Goal: Task Accomplishment & Management: Manage account settings

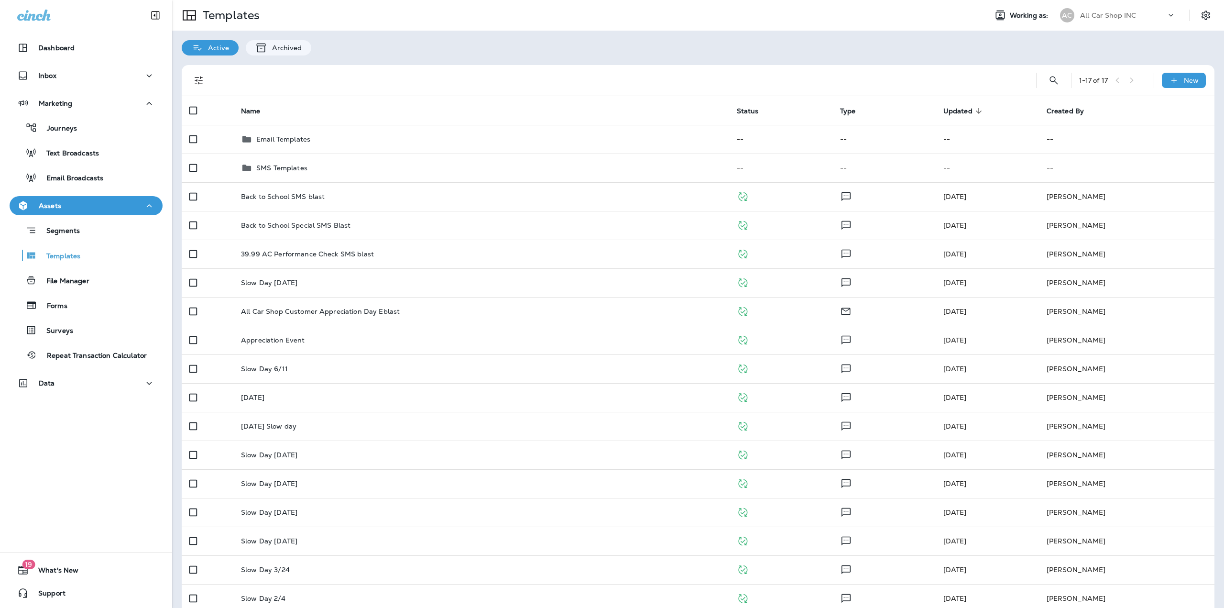
click at [1154, 11] on div "All Car Shop INC" at bounding box center [1123, 15] width 86 height 14
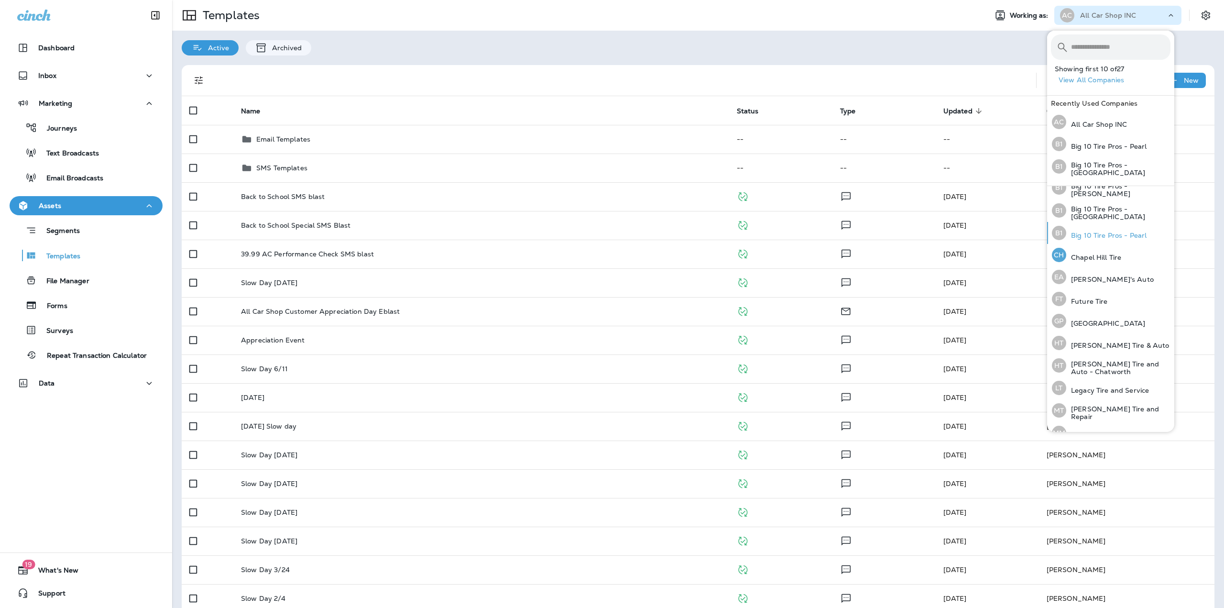
scroll to position [56, 0]
click at [1107, 83] on button "View All Companies" at bounding box center [1114, 80] width 120 height 15
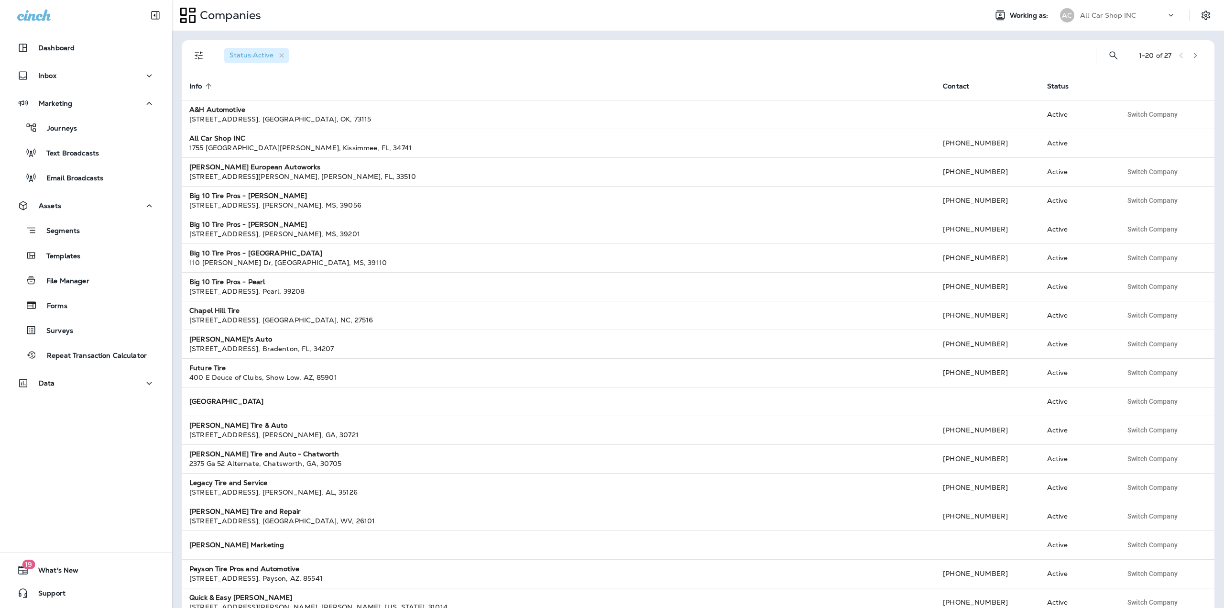
click at [1192, 54] on icon "button" at bounding box center [1195, 55] width 7 height 7
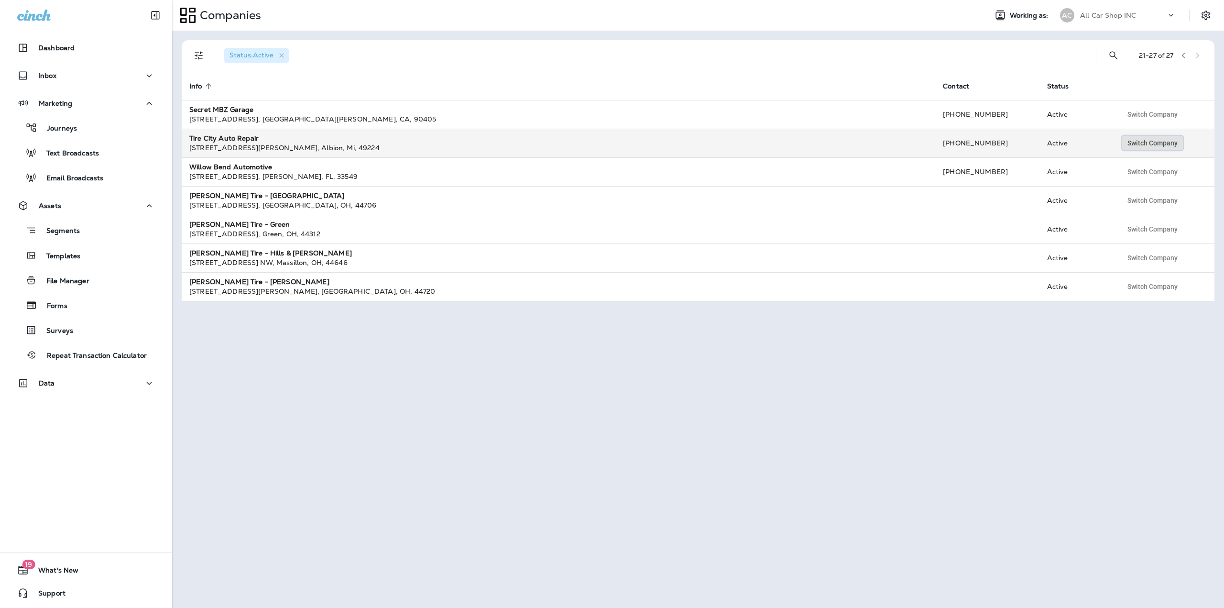
click at [1162, 140] on span "Switch Company" at bounding box center [1152, 143] width 50 height 7
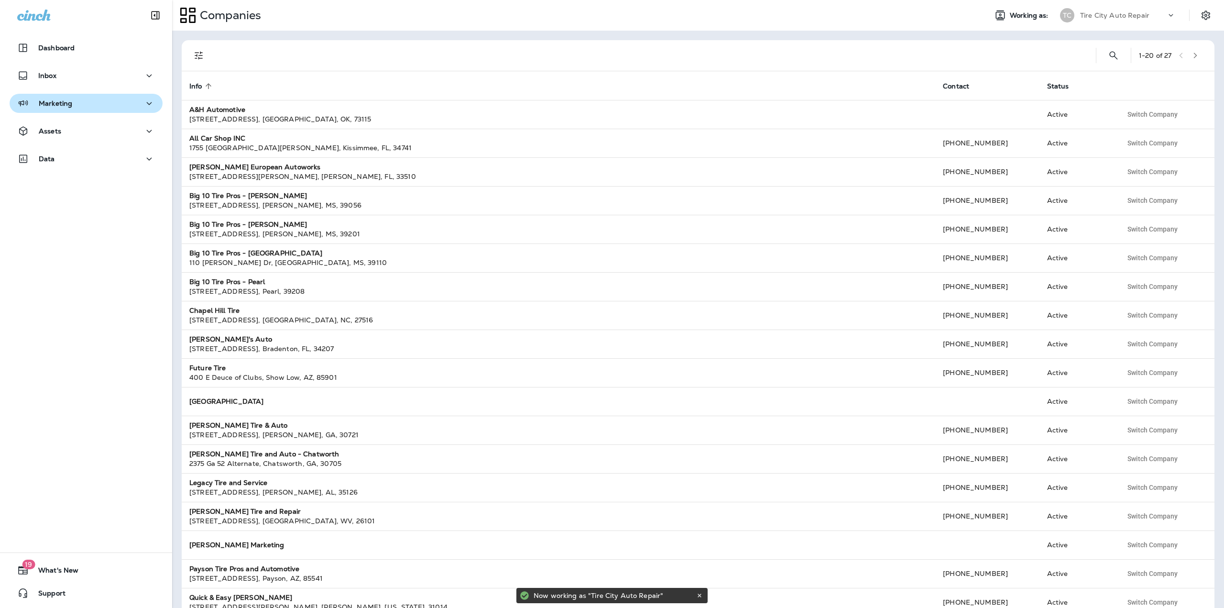
click at [72, 103] on div "Marketing" at bounding box center [86, 104] width 138 height 12
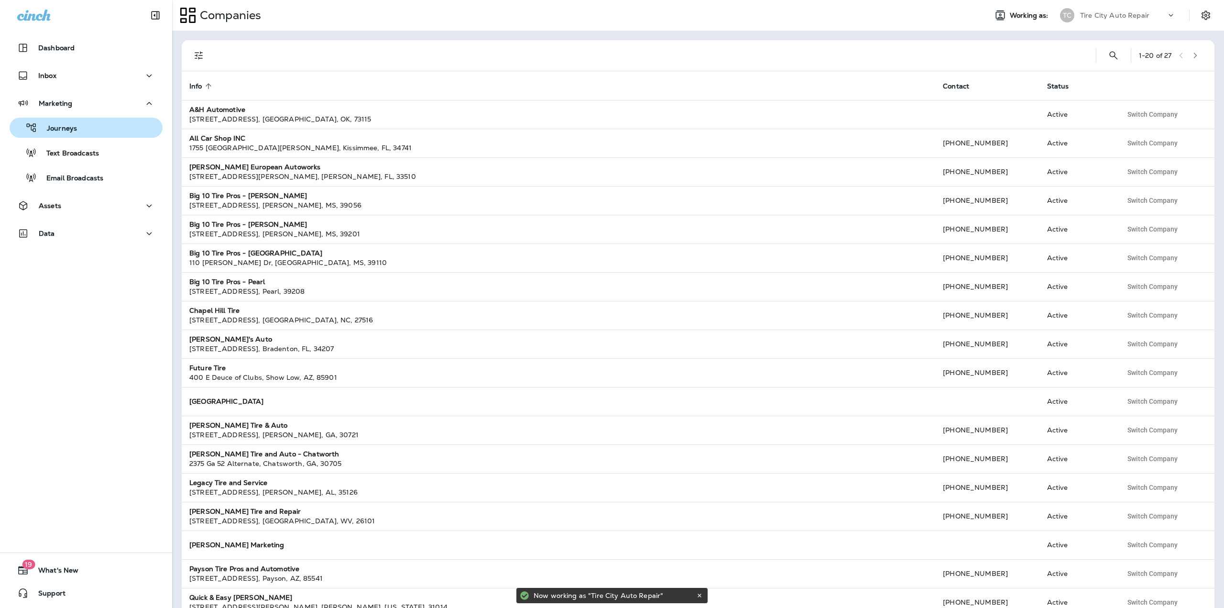
click at [74, 129] on p "Journeys" at bounding box center [57, 128] width 40 height 9
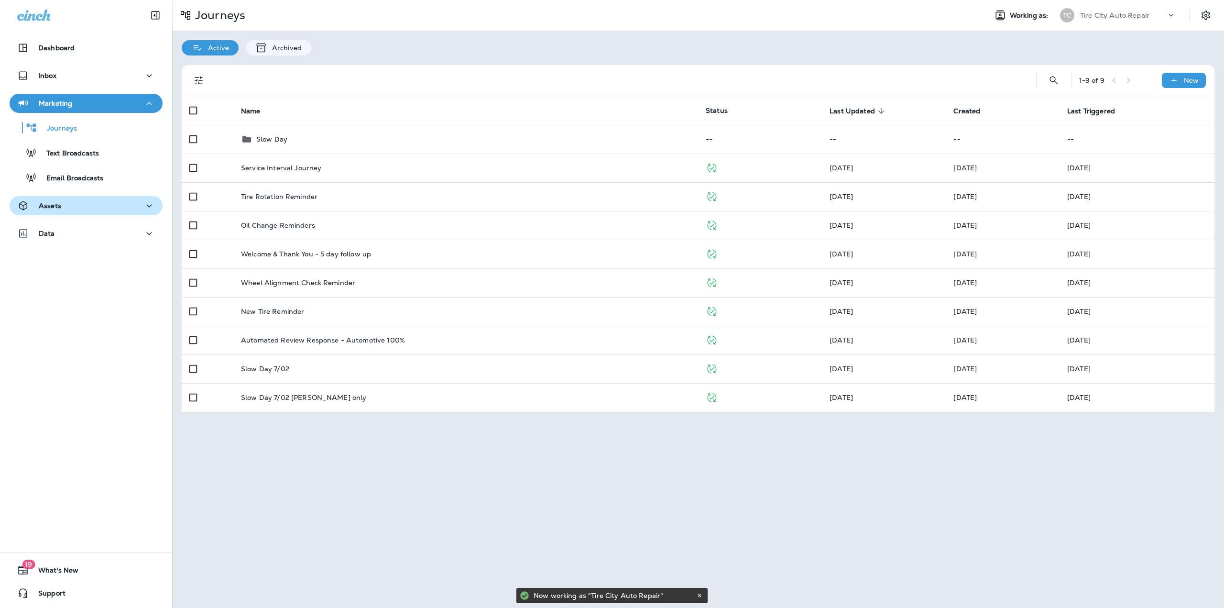
click at [104, 196] on button "Assets" at bounding box center [86, 205] width 153 height 19
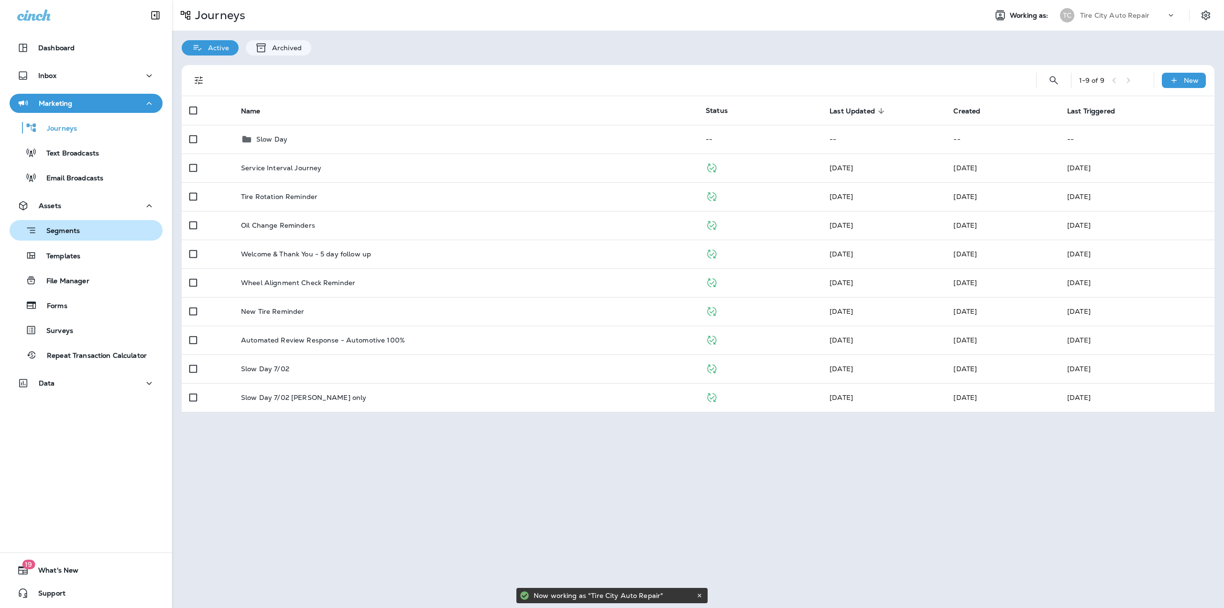
click at [90, 228] on div "Segments" at bounding box center [85, 230] width 145 height 15
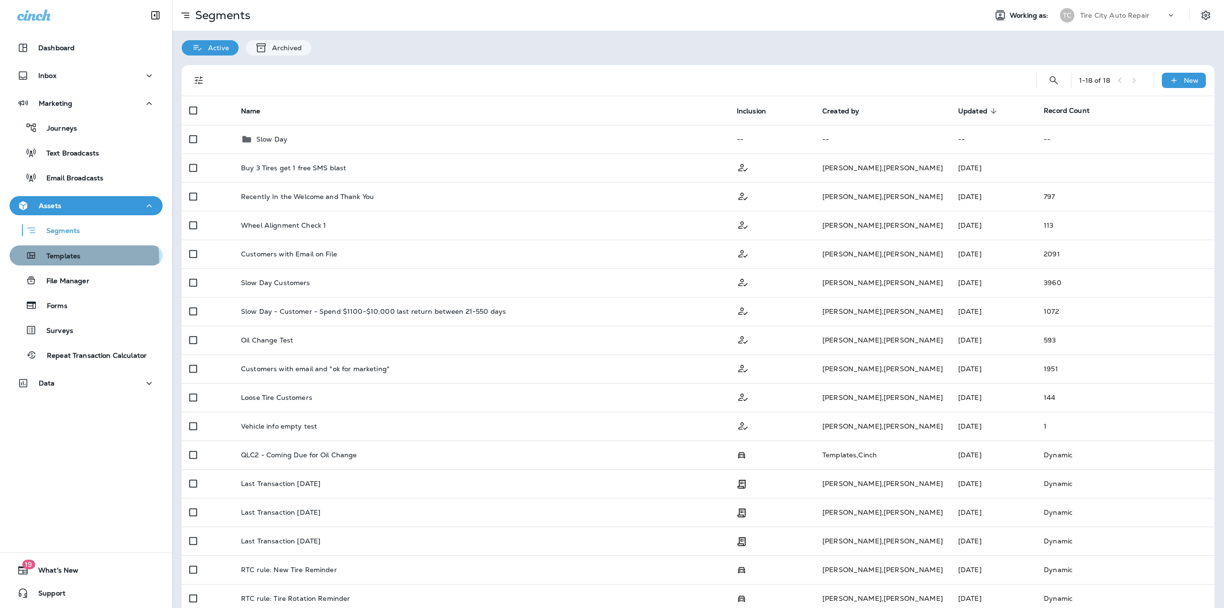
click at [70, 259] on p "Templates" at bounding box center [58, 256] width 43 height 9
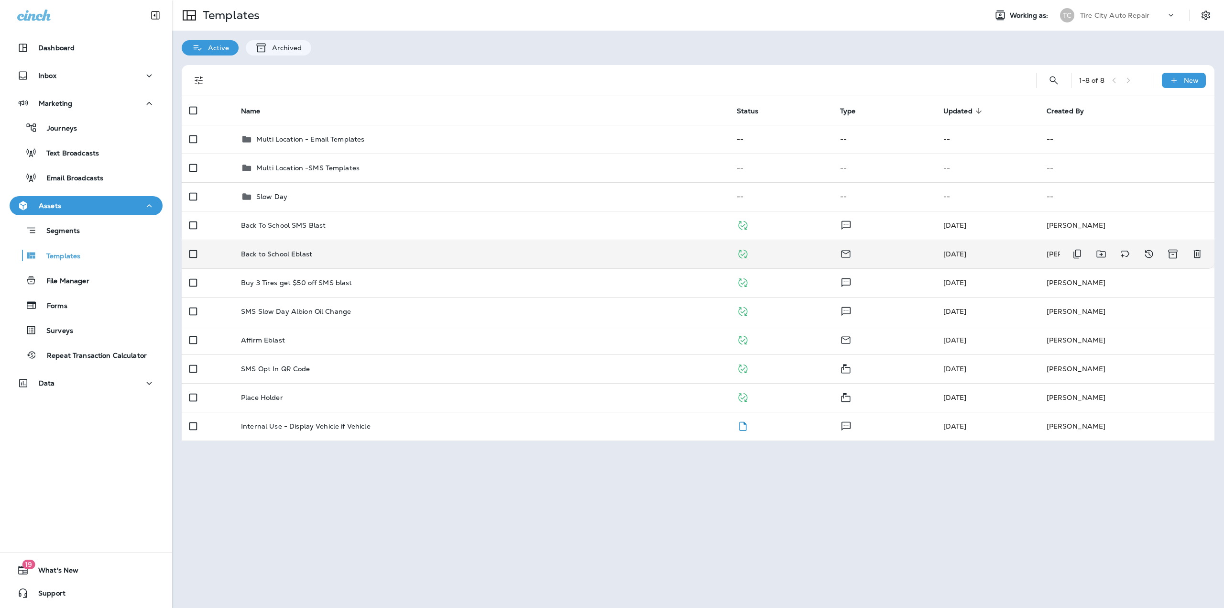
click at [306, 254] on p "Back to School Eblast" at bounding box center [276, 254] width 71 height 8
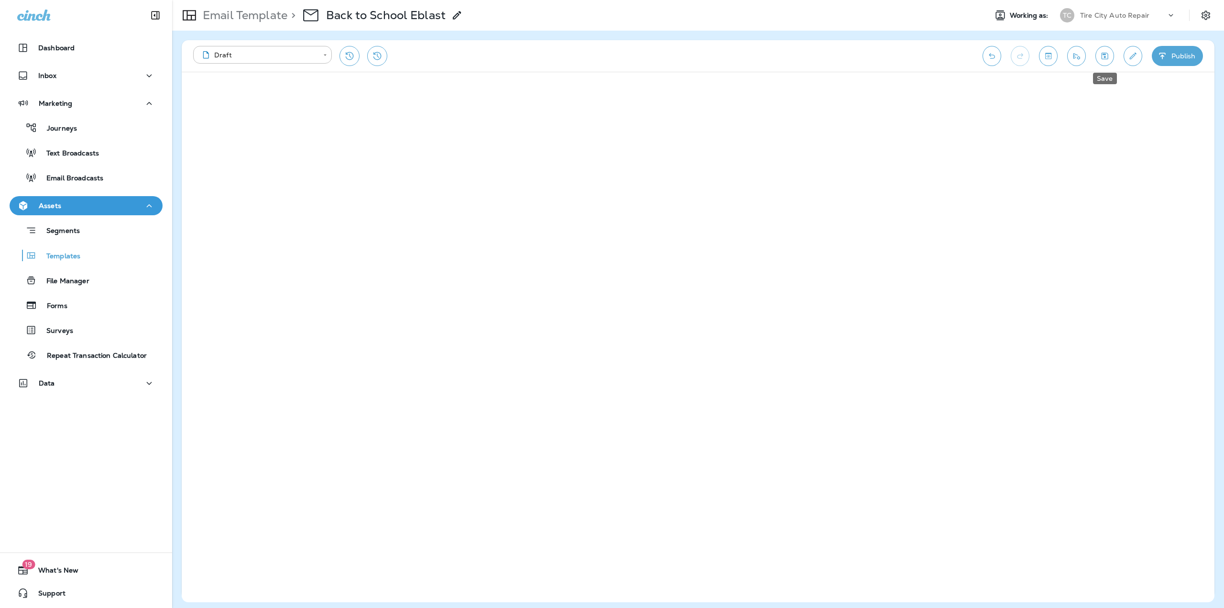
click at [1110, 53] on button "Save" at bounding box center [1104, 56] width 19 height 20
click at [1165, 61] on button "Publish" at bounding box center [1177, 56] width 51 height 20
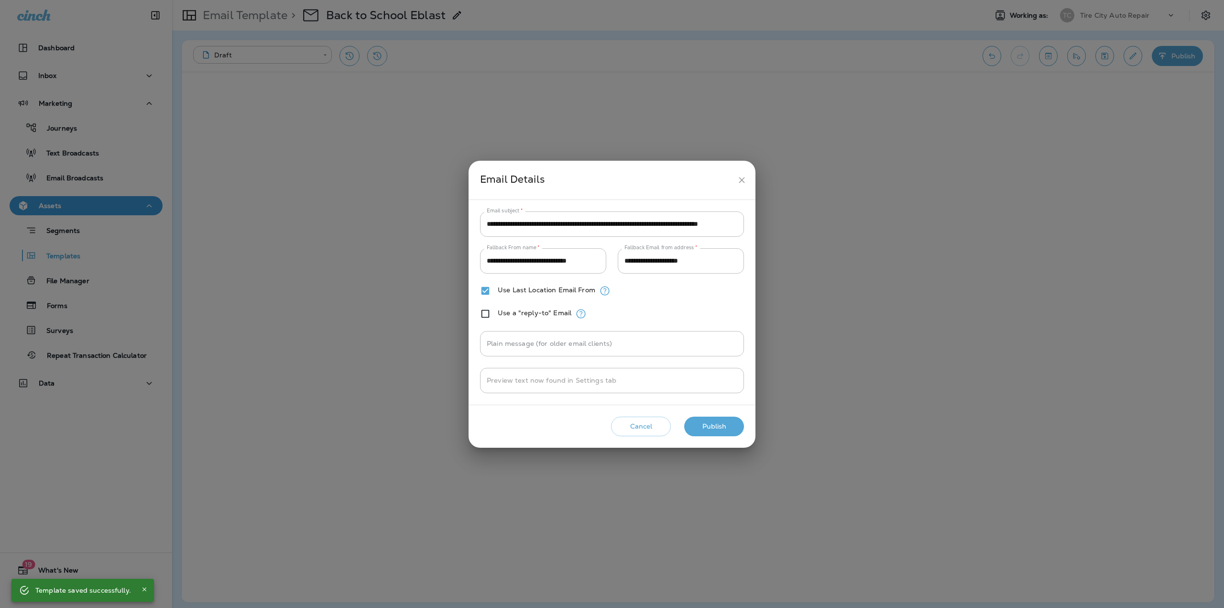
click at [710, 421] on button "Publish" at bounding box center [714, 426] width 60 height 20
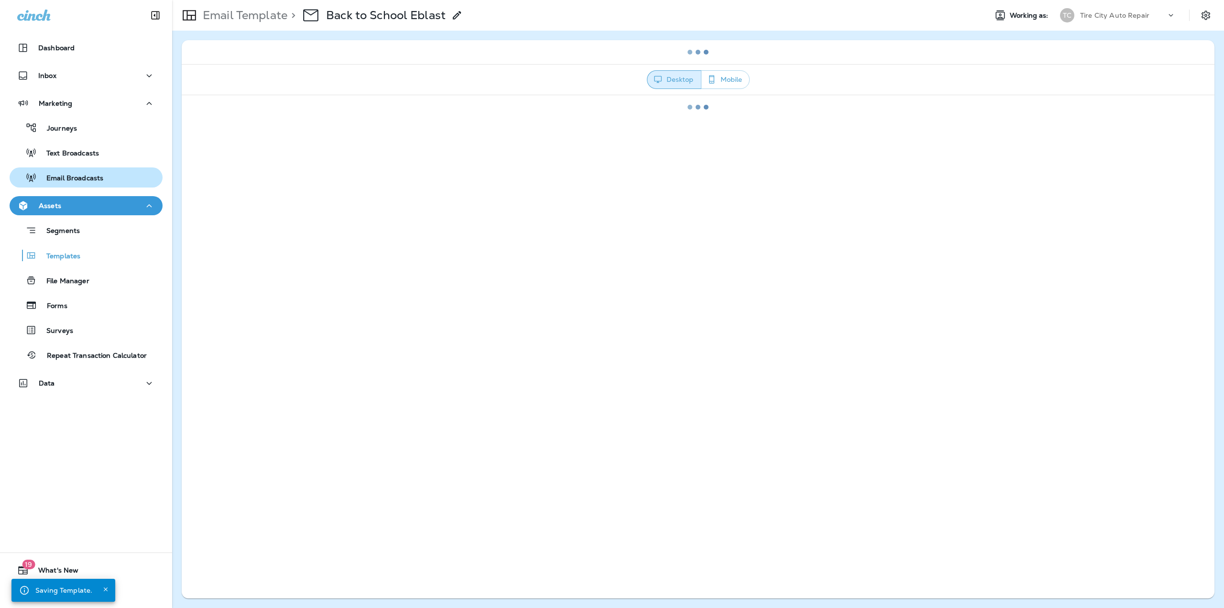
click at [60, 172] on div "Email Broadcasts" at bounding box center [58, 177] width 90 height 14
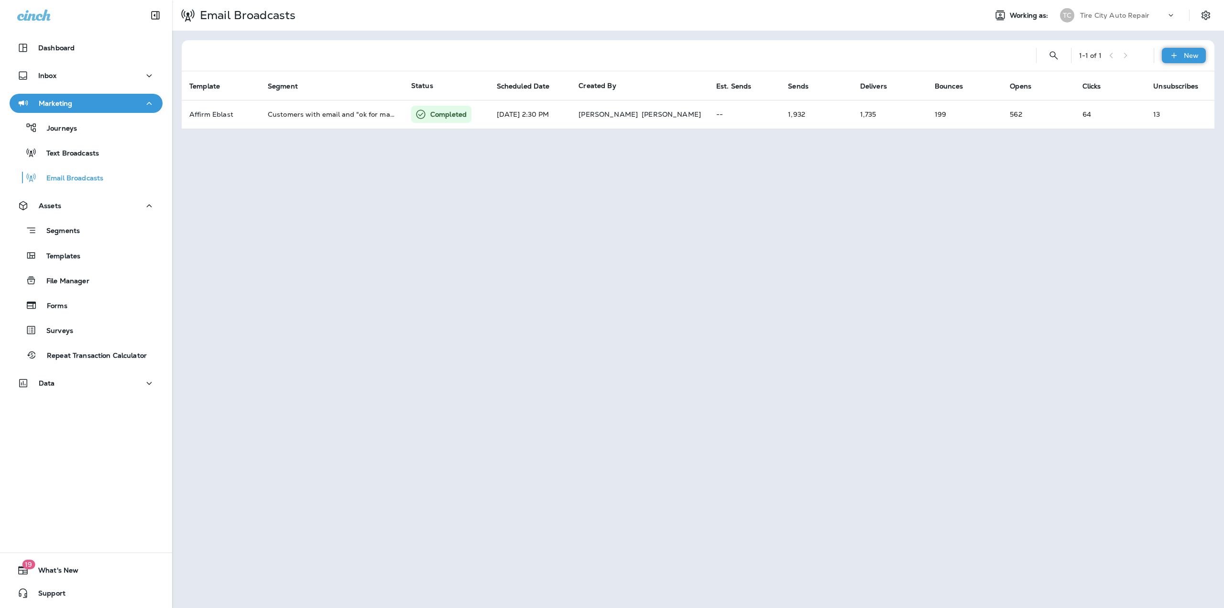
click at [1176, 53] on icon at bounding box center [1174, 56] width 10 height 10
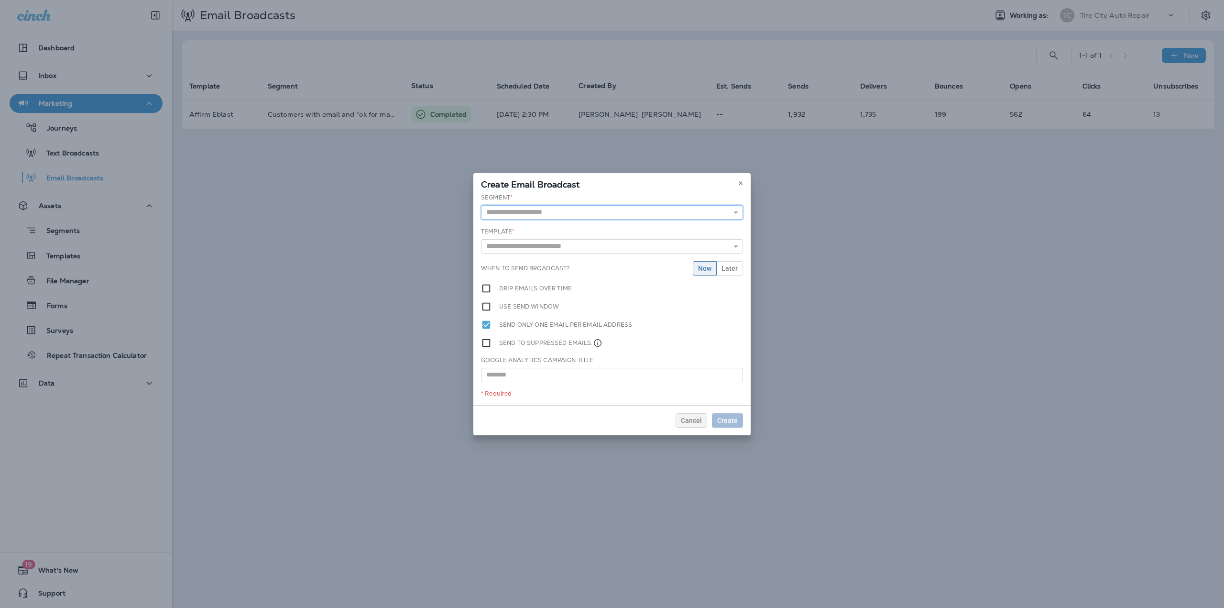
click at [521, 212] on input "text" at bounding box center [612, 212] width 262 height 14
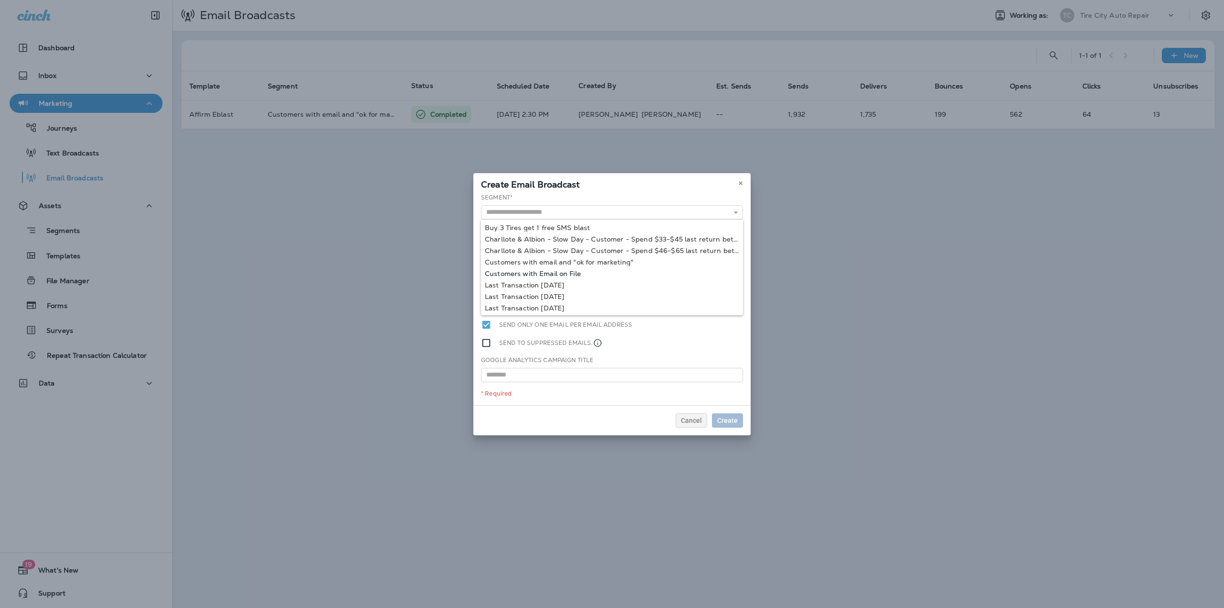
type input "**********"
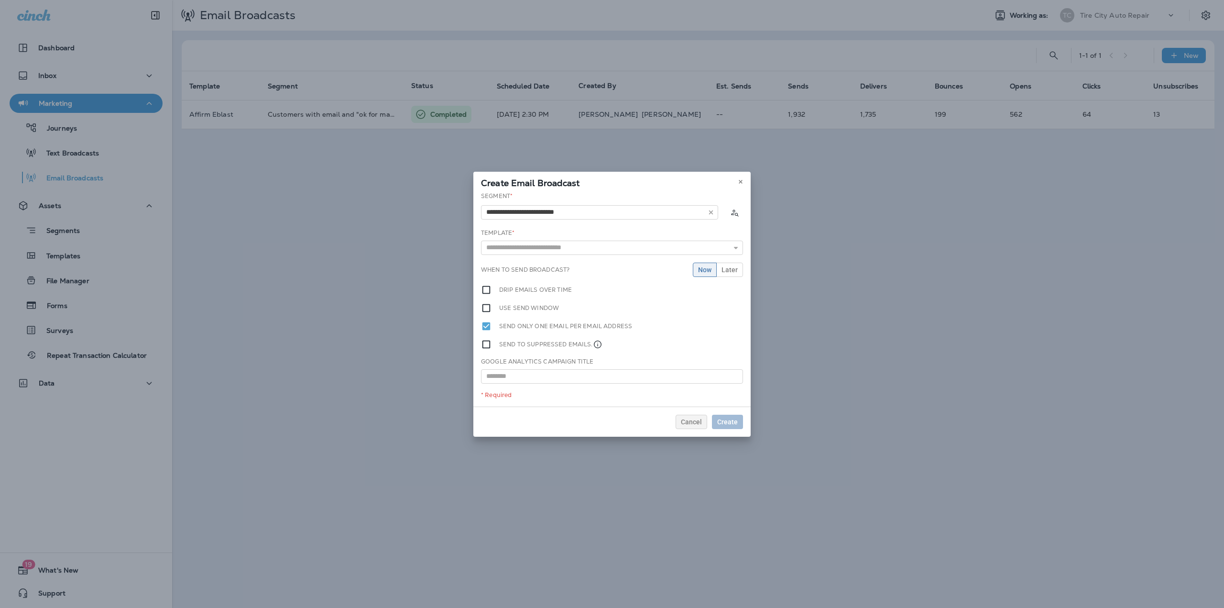
click at [538, 273] on div "**********" at bounding box center [611, 299] width 277 height 215
click at [548, 244] on input "text" at bounding box center [612, 247] width 262 height 14
type input "**********"
click at [526, 272] on div "**********" at bounding box center [611, 299] width 277 height 215
click at [723, 420] on span "Create" at bounding box center [727, 421] width 21 height 7
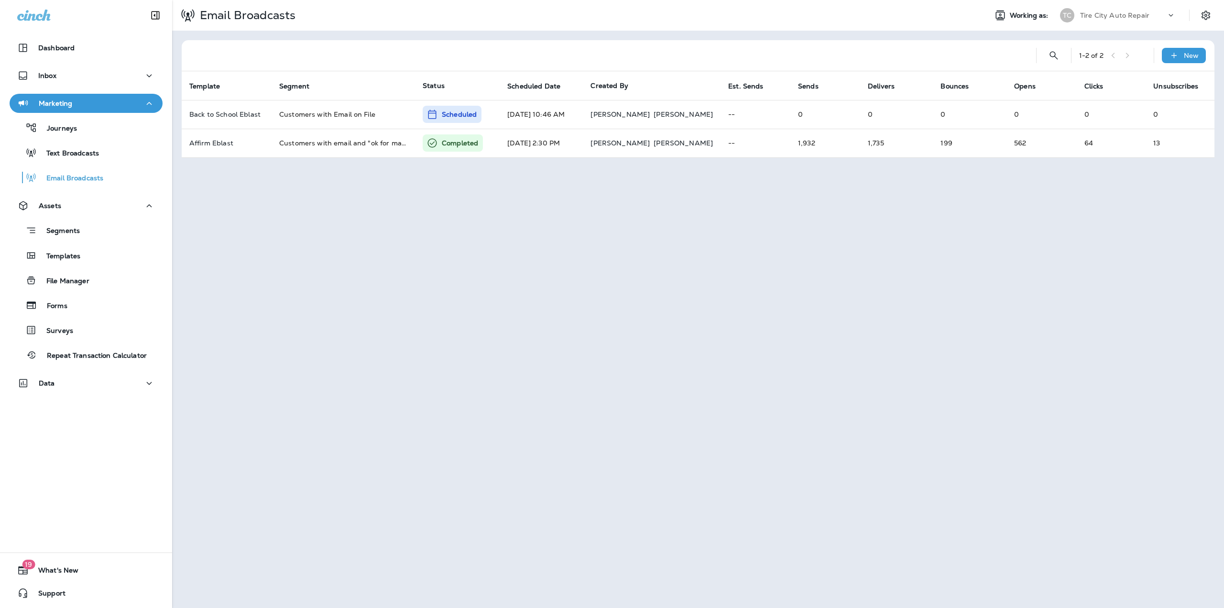
click at [1141, 6] on div "TC Tire City Auto Repair" at bounding box center [1117, 15] width 127 height 19
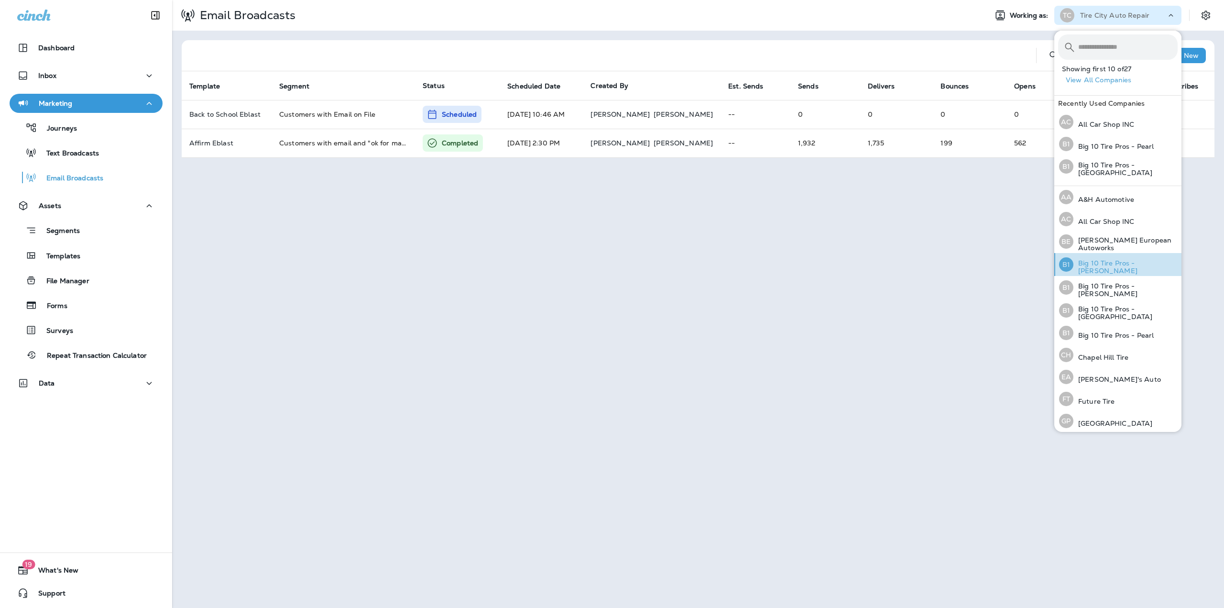
click at [1123, 261] on p "Big 10 Tire Pros - Clinton" at bounding box center [1125, 266] width 104 height 15
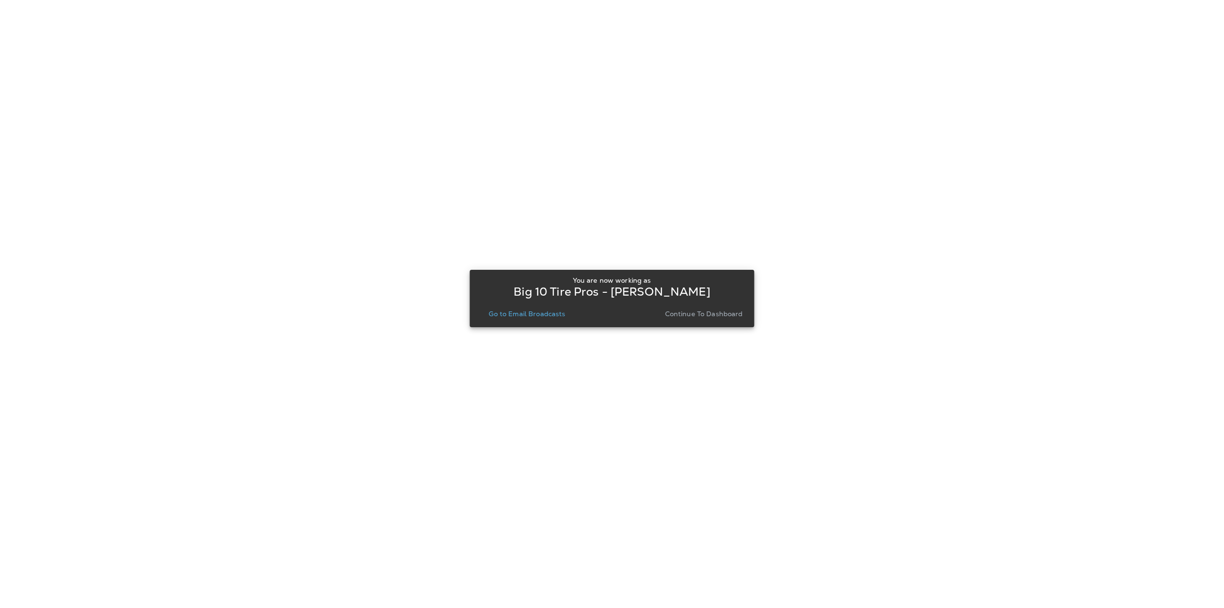
click at [553, 310] on p "Go to Email Broadcasts" at bounding box center [527, 314] width 76 height 8
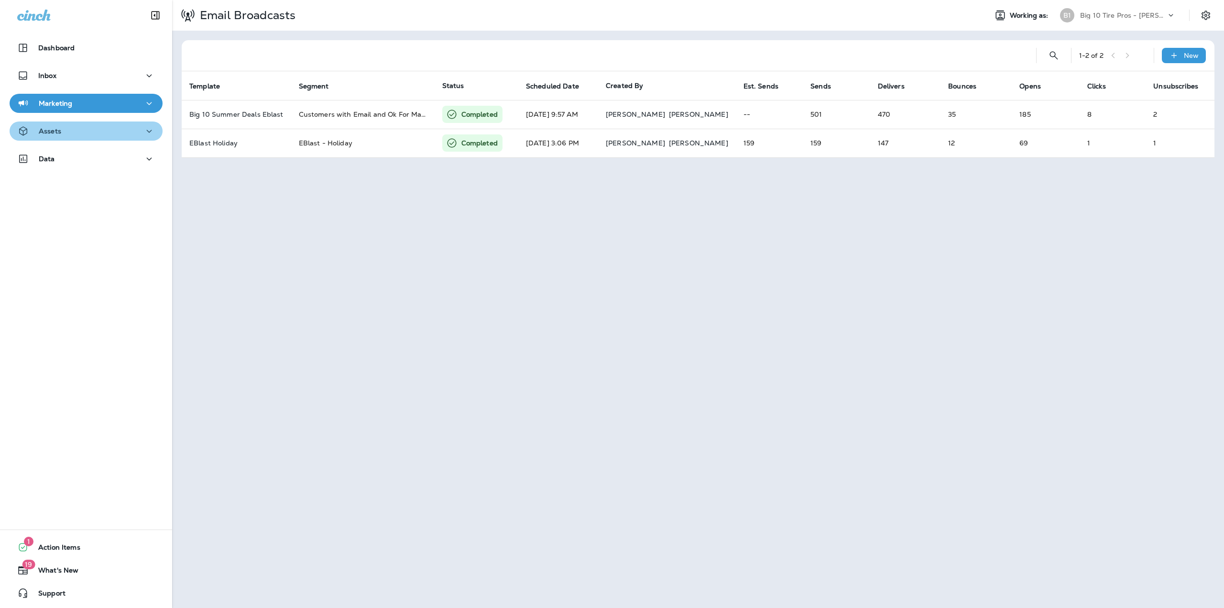
click at [138, 124] on button "Assets" at bounding box center [86, 130] width 153 height 19
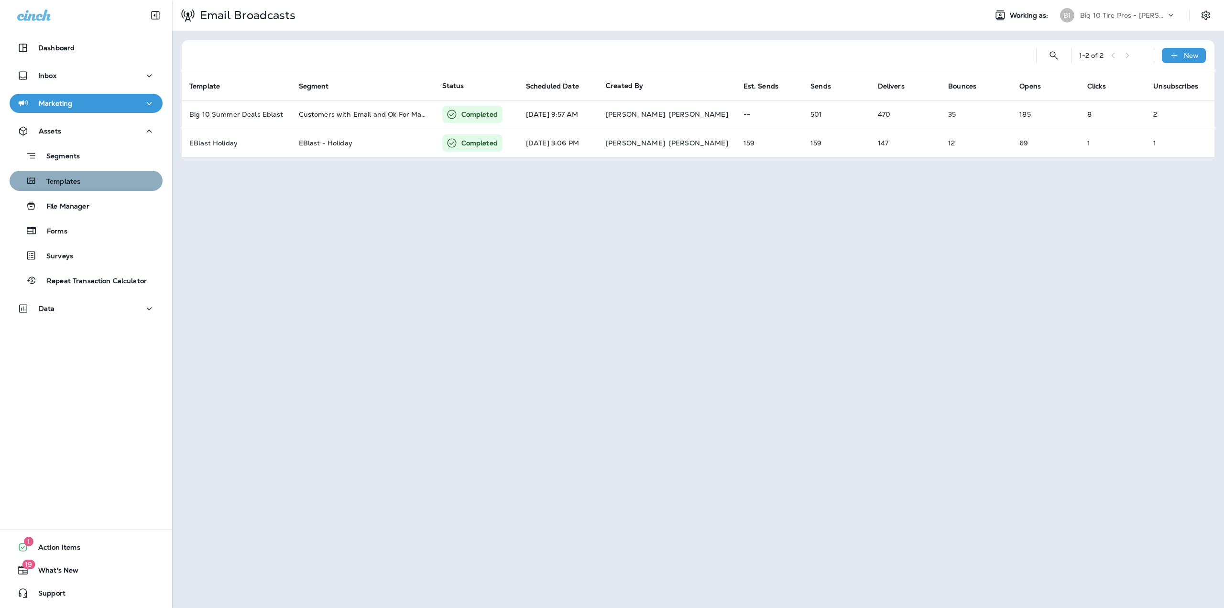
click at [87, 177] on div "Templates" at bounding box center [85, 181] width 145 height 14
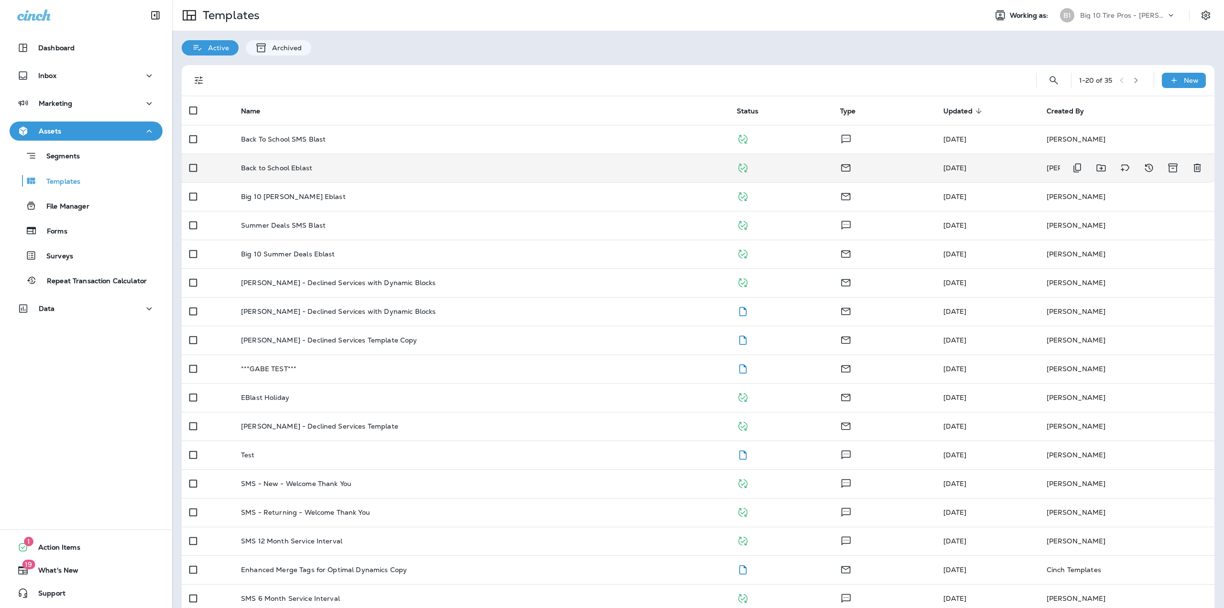
click at [357, 174] on td "Back to School Eblast" at bounding box center [481, 167] width 496 height 29
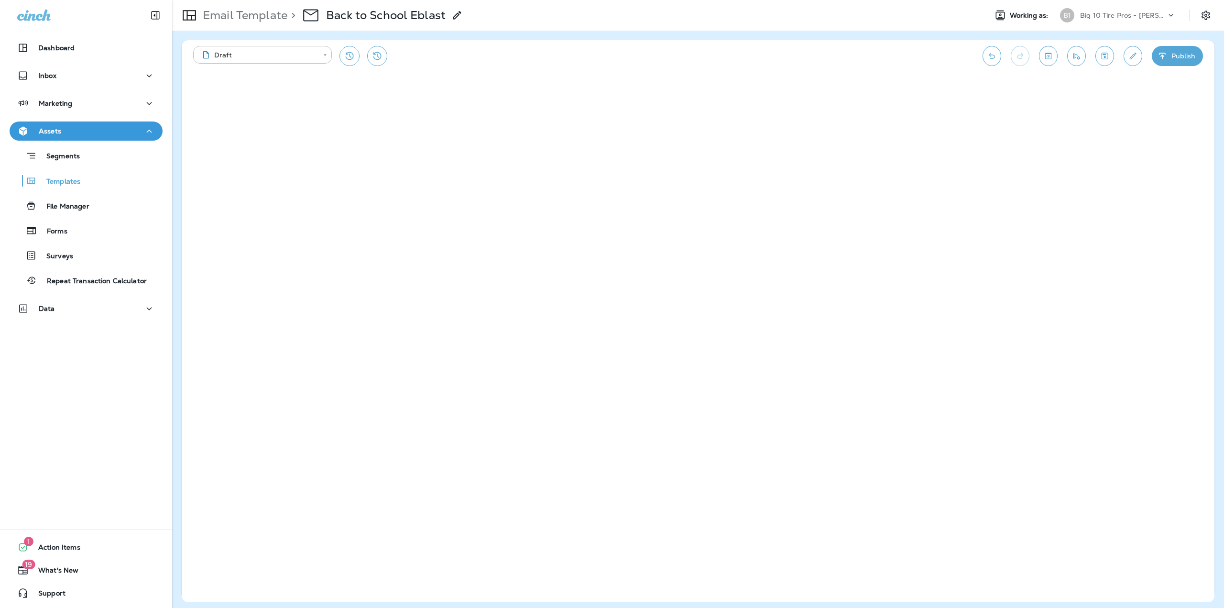
click at [1096, 55] on button "Save" at bounding box center [1104, 56] width 19 height 20
click at [1156, 54] on button "Publish" at bounding box center [1177, 56] width 51 height 20
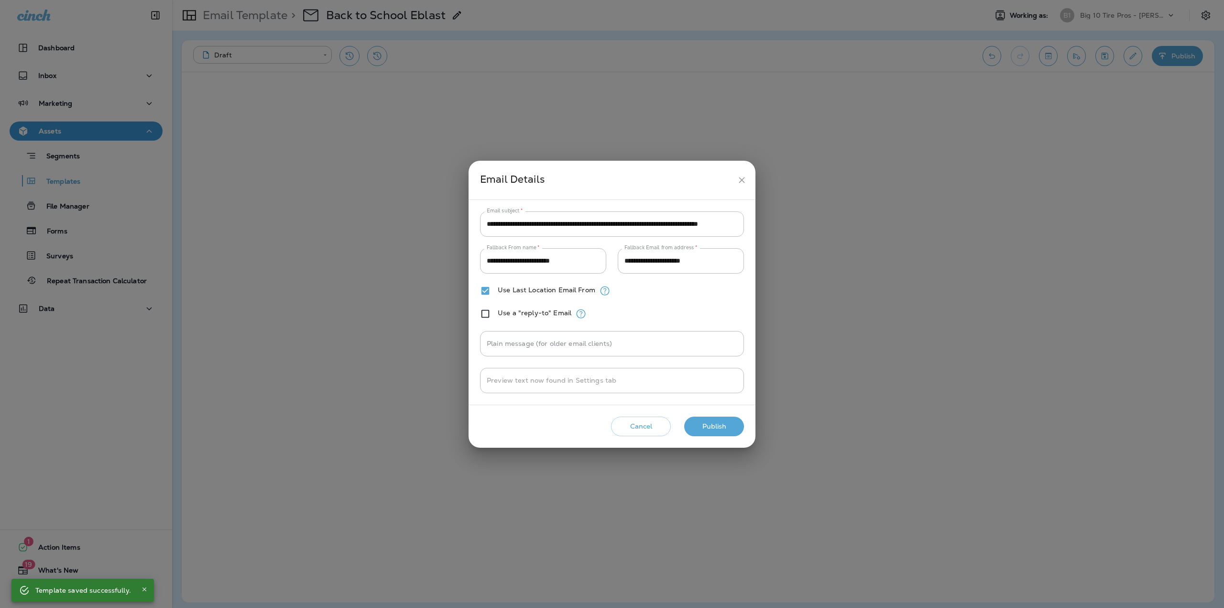
click at [716, 418] on button "Publish" at bounding box center [714, 426] width 60 height 20
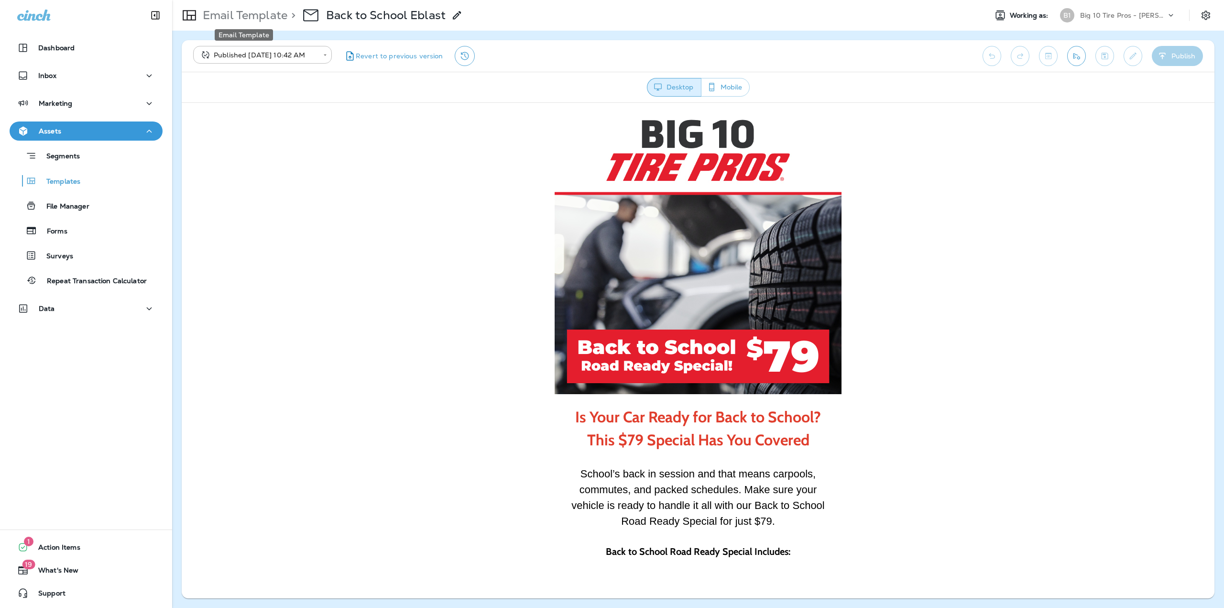
click at [250, 16] on p "Email Template" at bounding box center [243, 15] width 88 height 14
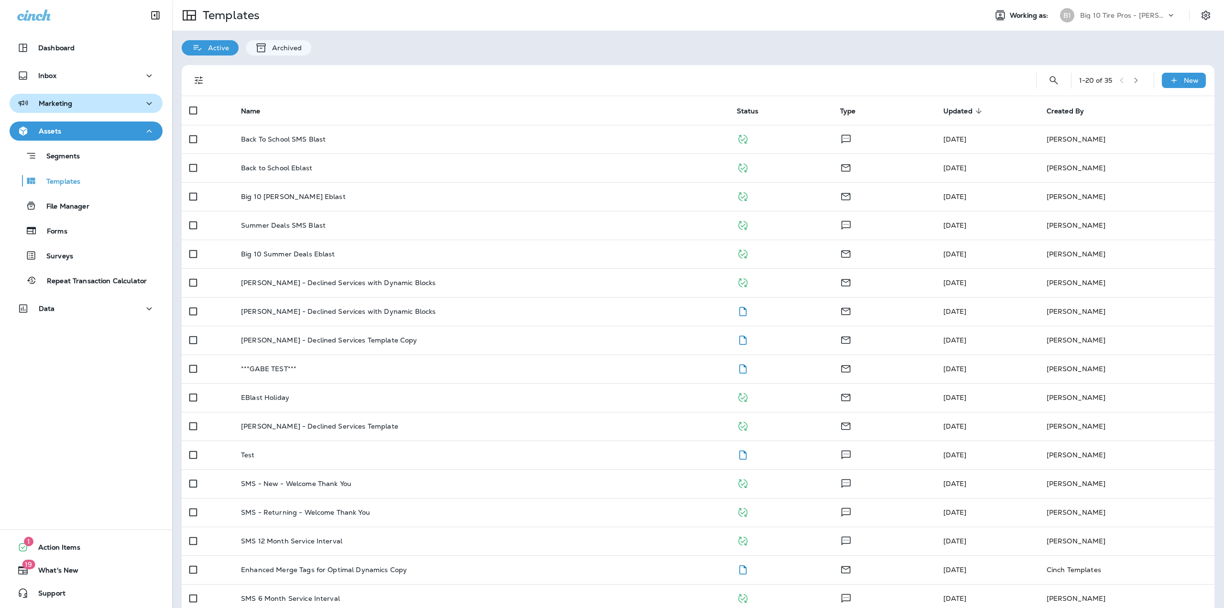
click at [66, 102] on p "Marketing" at bounding box center [55, 103] width 33 height 8
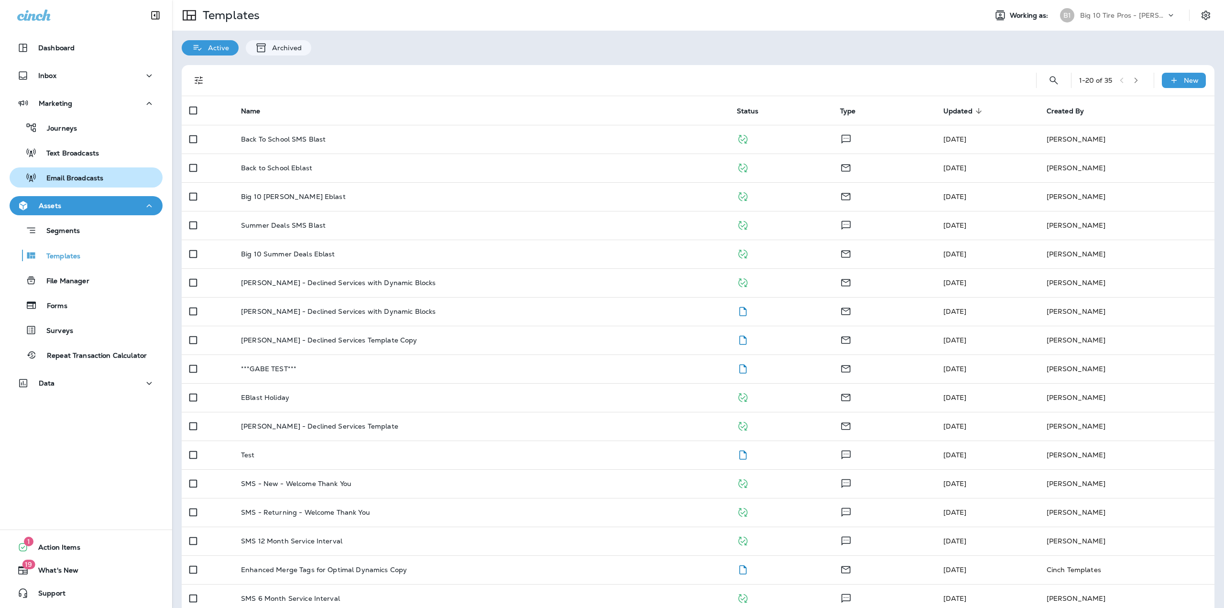
click at [54, 175] on p "Email Broadcasts" at bounding box center [70, 178] width 66 height 9
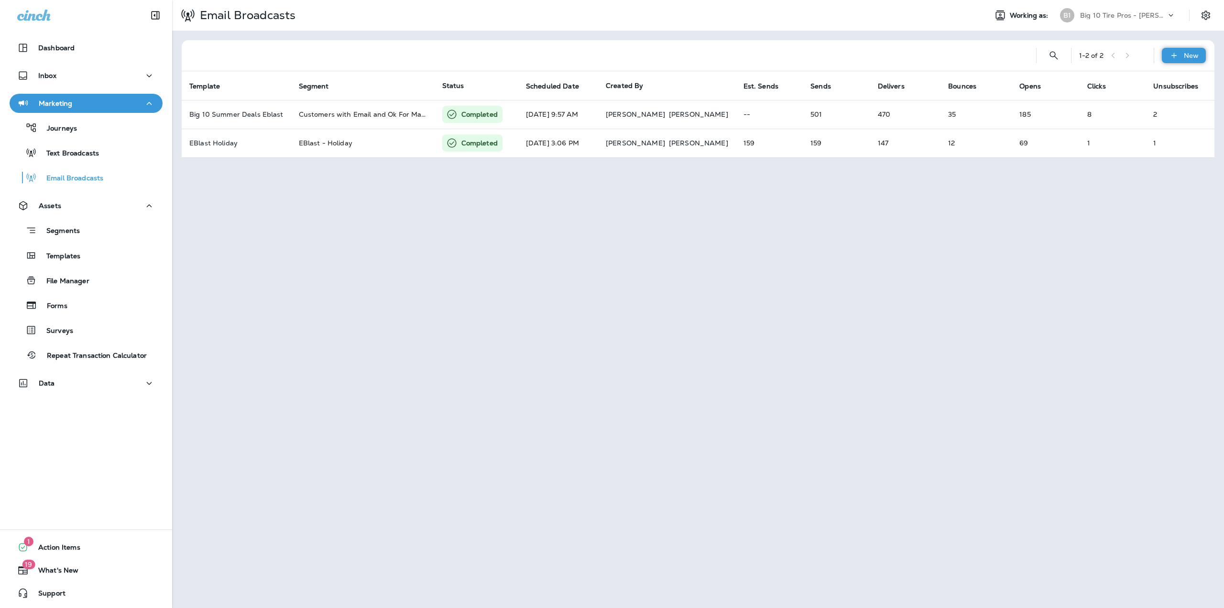
click at [1183, 55] on div "New" at bounding box center [1184, 55] width 44 height 15
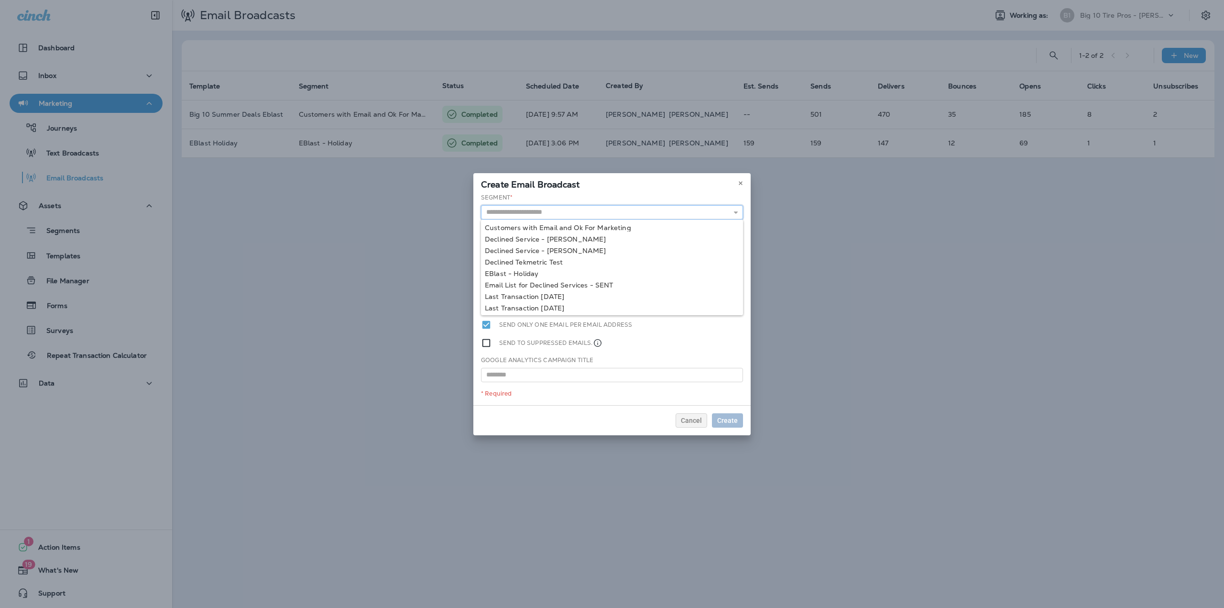
click at [537, 213] on input "text" at bounding box center [612, 212] width 262 height 14
type input "**********"
click at [548, 230] on div "**********" at bounding box center [611, 299] width 277 height 212
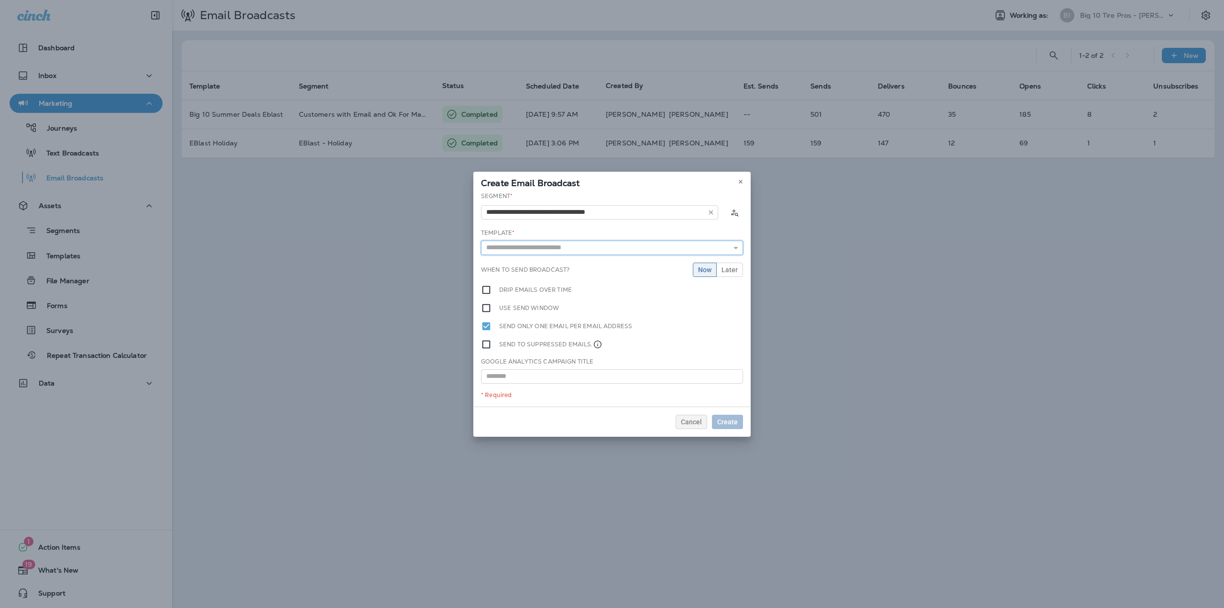
click at [543, 244] on input "text" at bounding box center [612, 247] width 262 height 14
type input "**********"
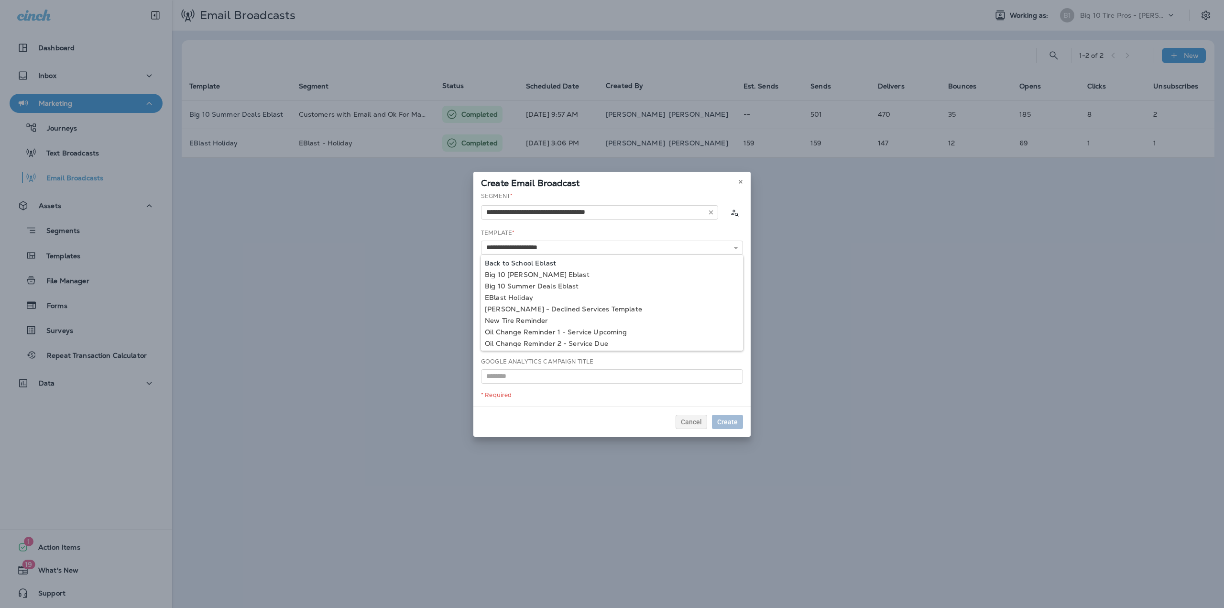
click at [525, 265] on div "**********" at bounding box center [611, 299] width 277 height 215
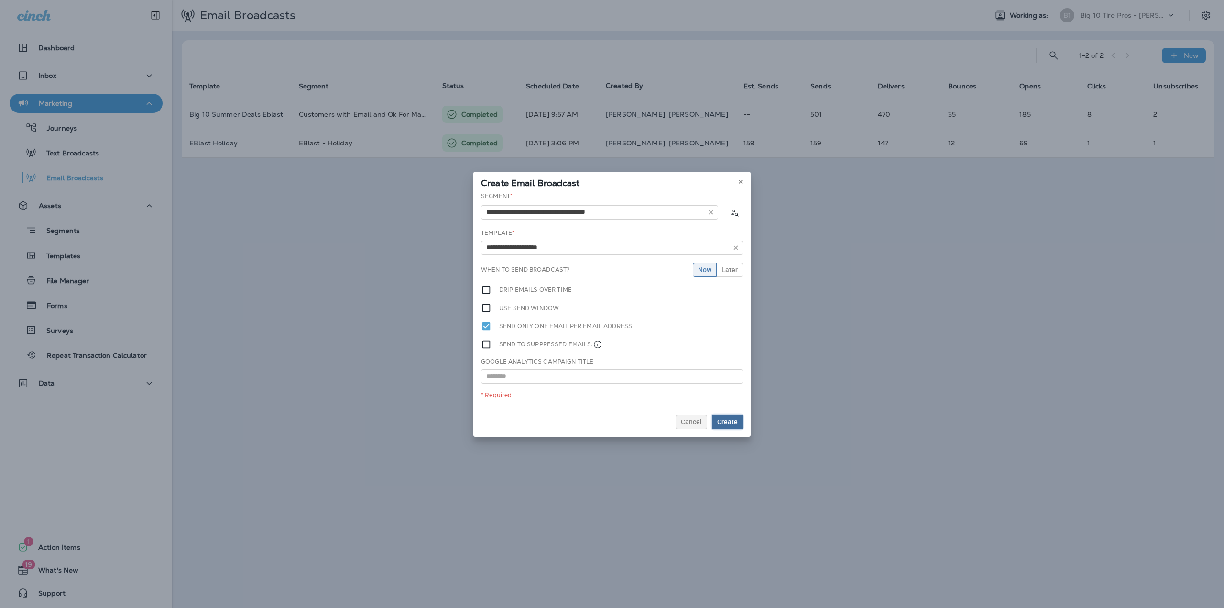
click at [723, 421] on span "Create" at bounding box center [727, 421] width 21 height 7
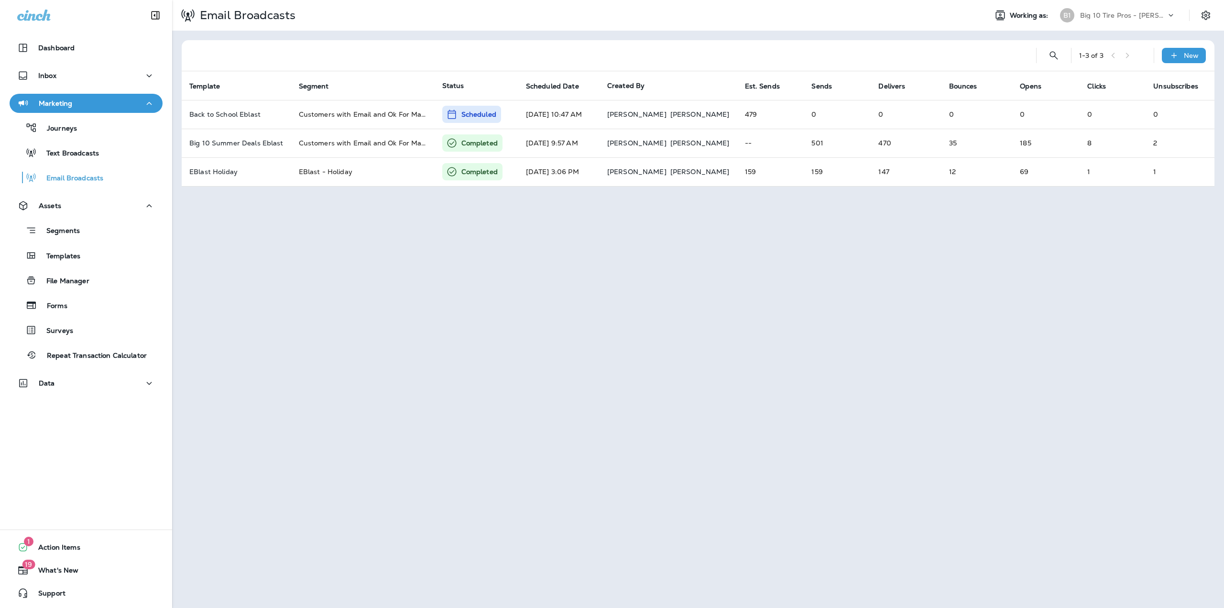
click at [1157, 15] on p "Big 10 Tire Pros - Clinton" at bounding box center [1123, 15] width 86 height 8
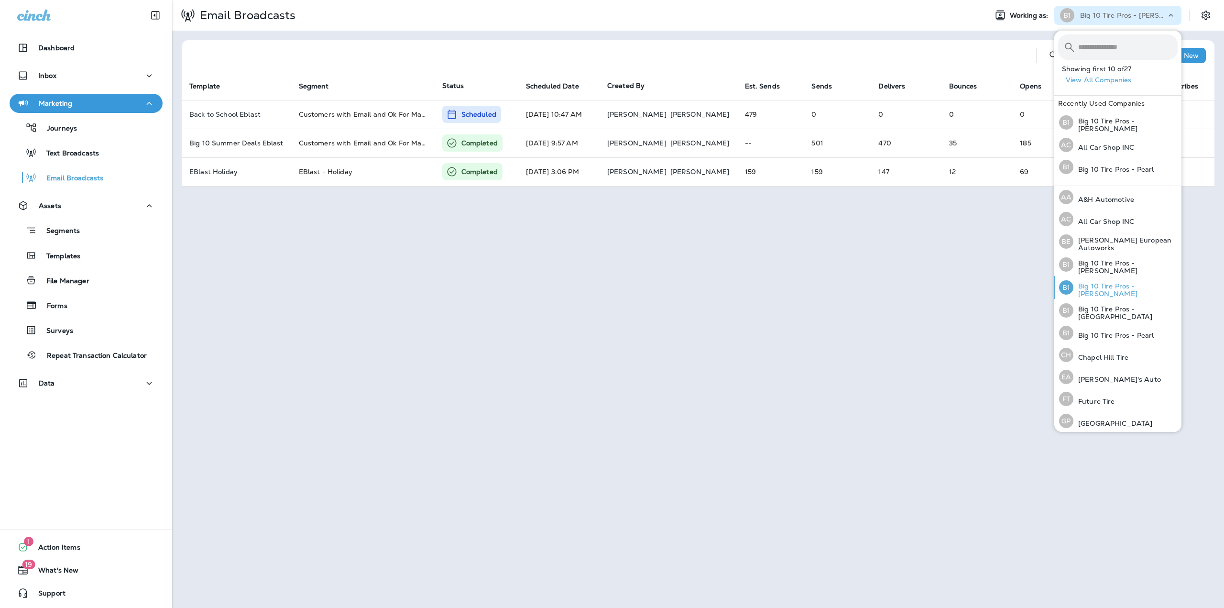
click at [1129, 284] on p "Big 10 Tire Pros - Jackson" at bounding box center [1125, 289] width 104 height 15
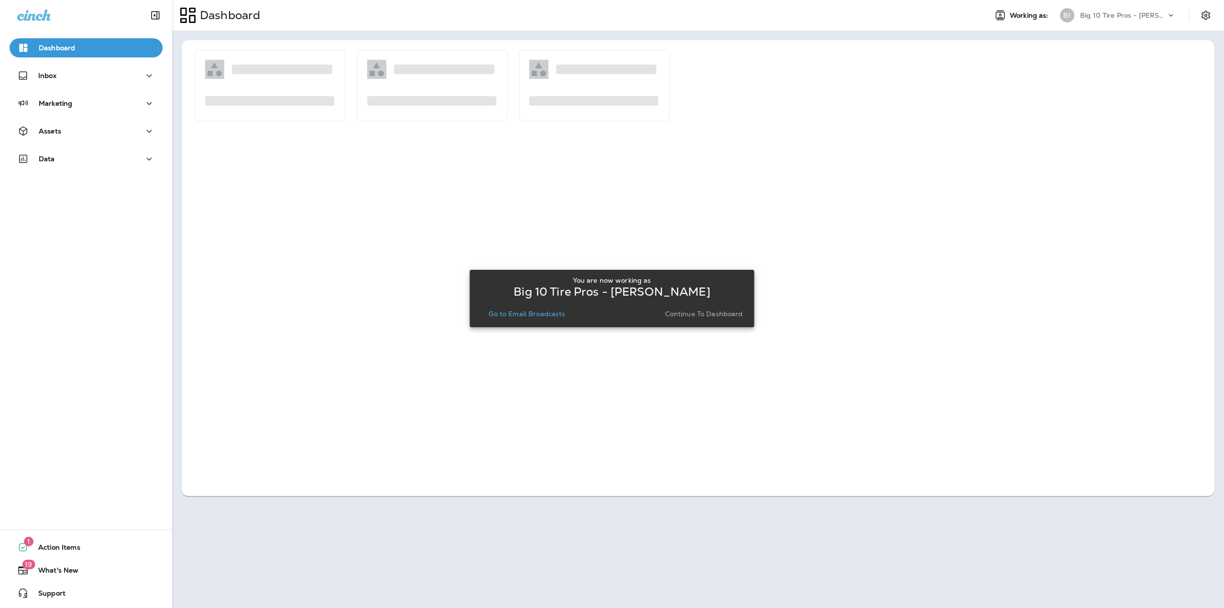
click at [554, 310] on p "Go to Email Broadcasts" at bounding box center [527, 314] width 76 height 8
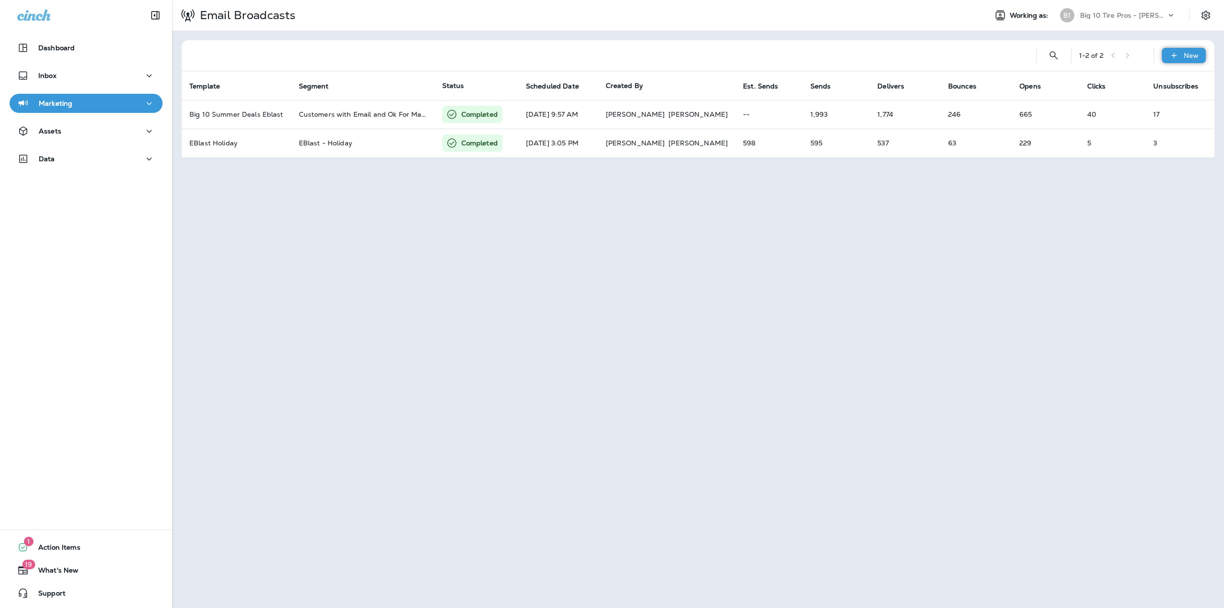
click at [1182, 56] on div "New" at bounding box center [1184, 55] width 44 height 15
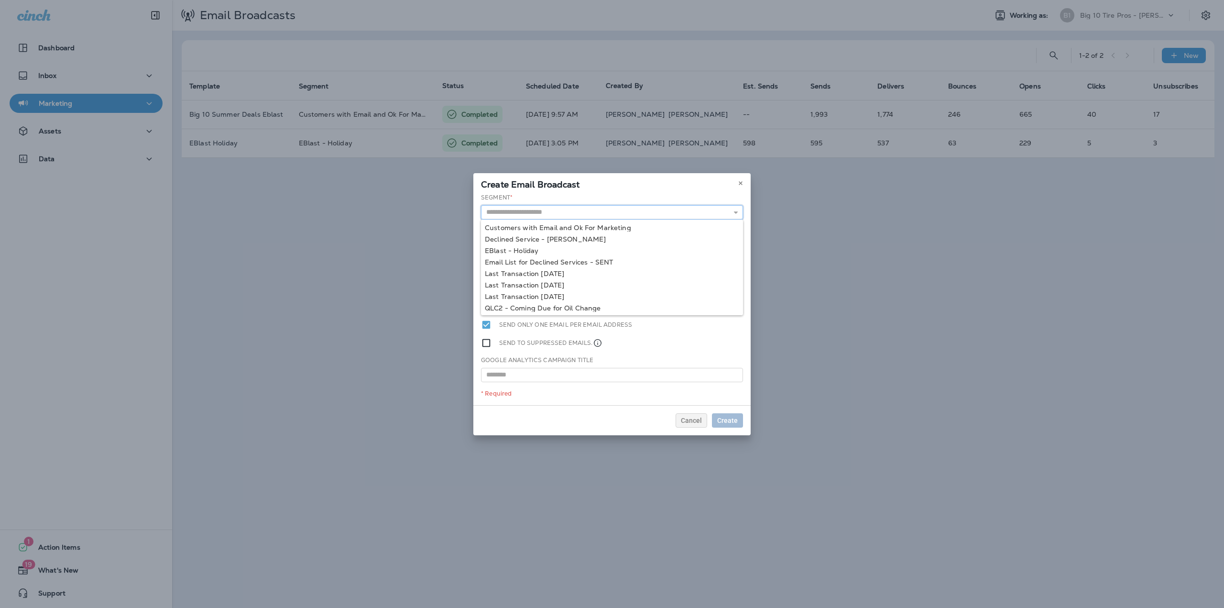
click at [577, 212] on input "text" at bounding box center [612, 212] width 262 height 14
type input "**********"
click at [549, 228] on div "**********" at bounding box center [611, 299] width 277 height 212
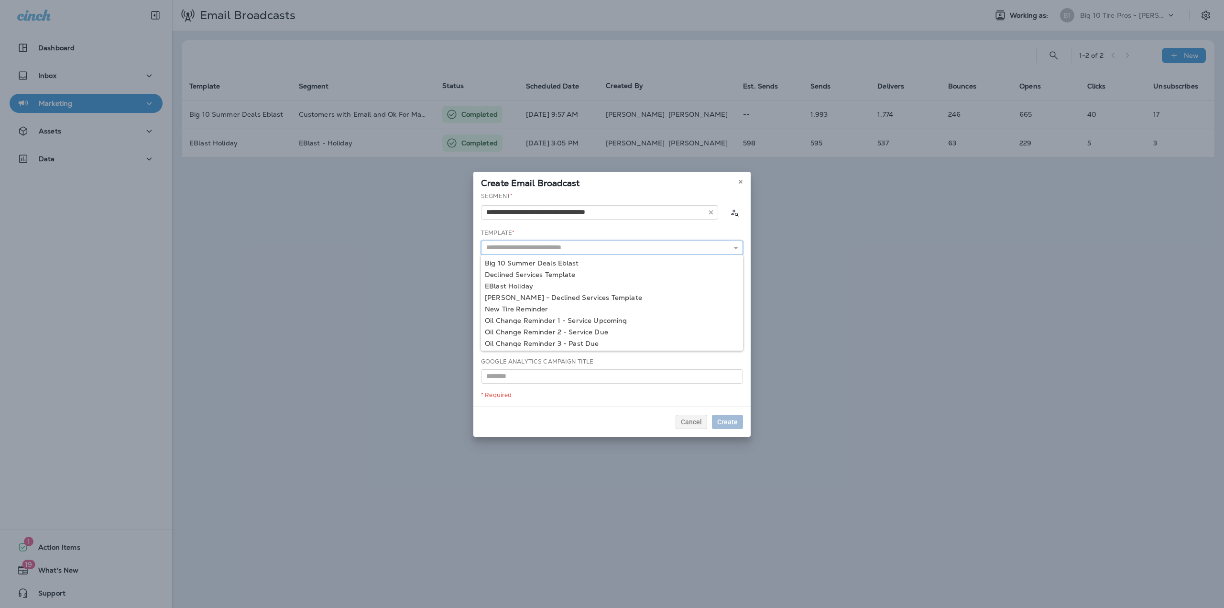
click at [553, 245] on input "text" at bounding box center [612, 247] width 262 height 14
click at [741, 183] on icon at bounding box center [741, 182] width 6 height 6
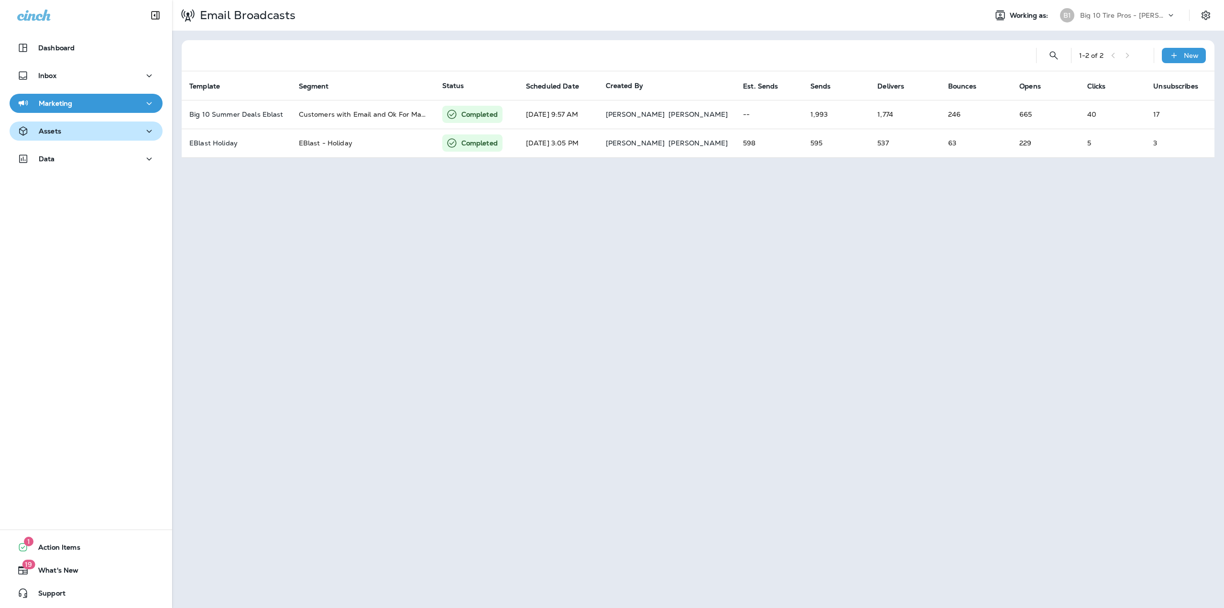
click at [85, 134] on div "Assets" at bounding box center [86, 131] width 138 height 12
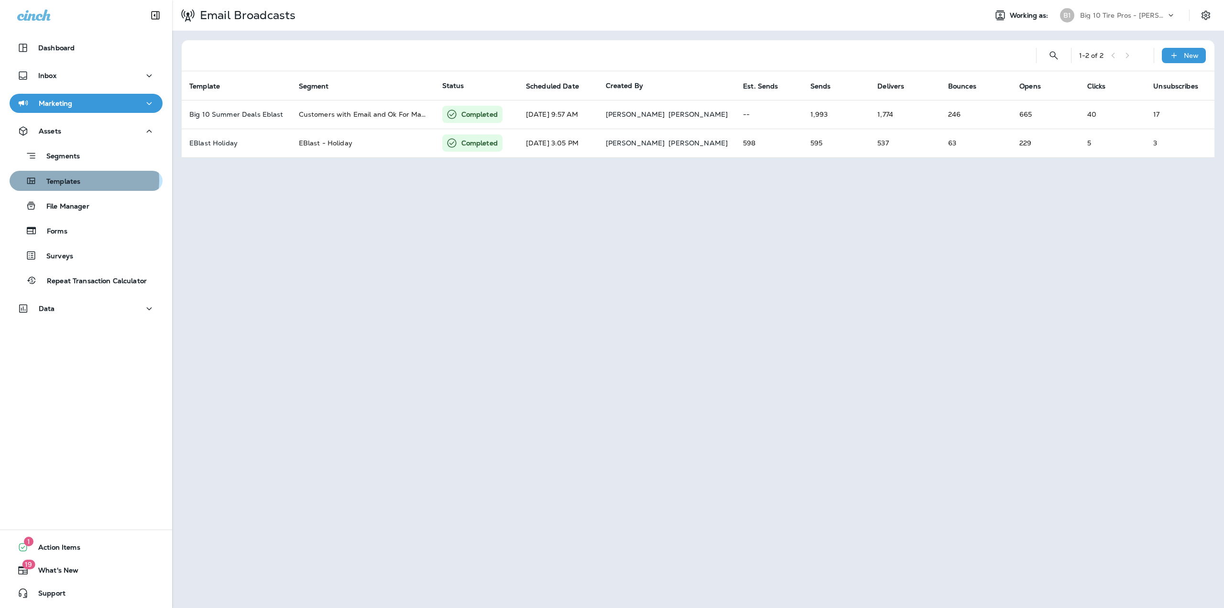
click at [81, 181] on div "Templates" at bounding box center [85, 181] width 145 height 14
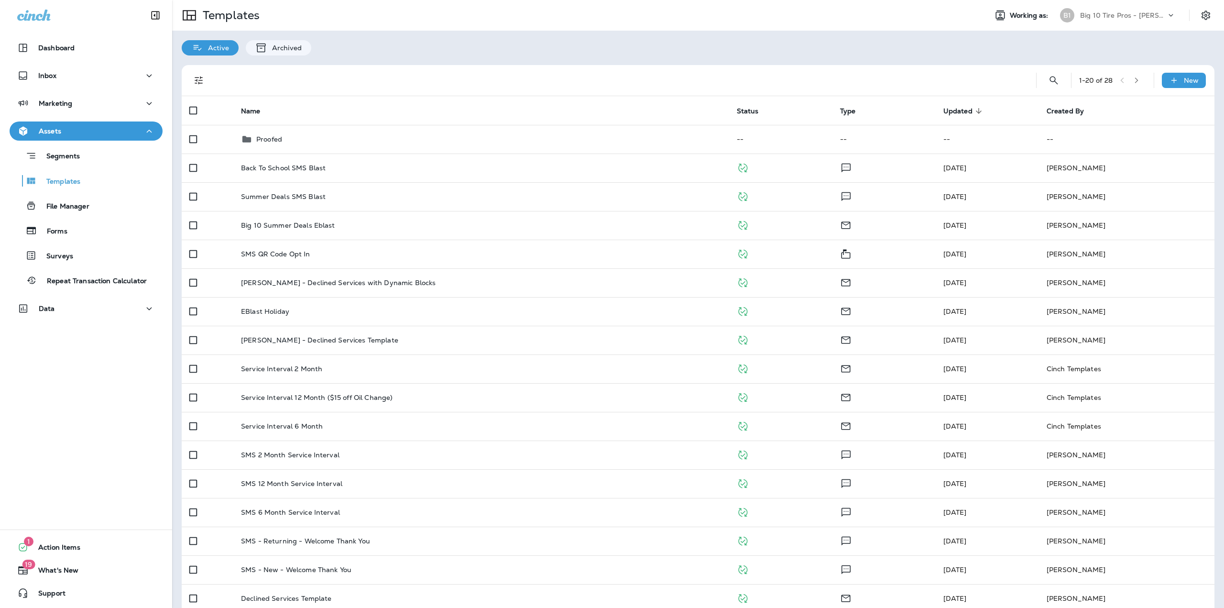
click at [1157, 12] on div "Big 10 Tire Pros - Jackson" at bounding box center [1123, 15] width 86 height 14
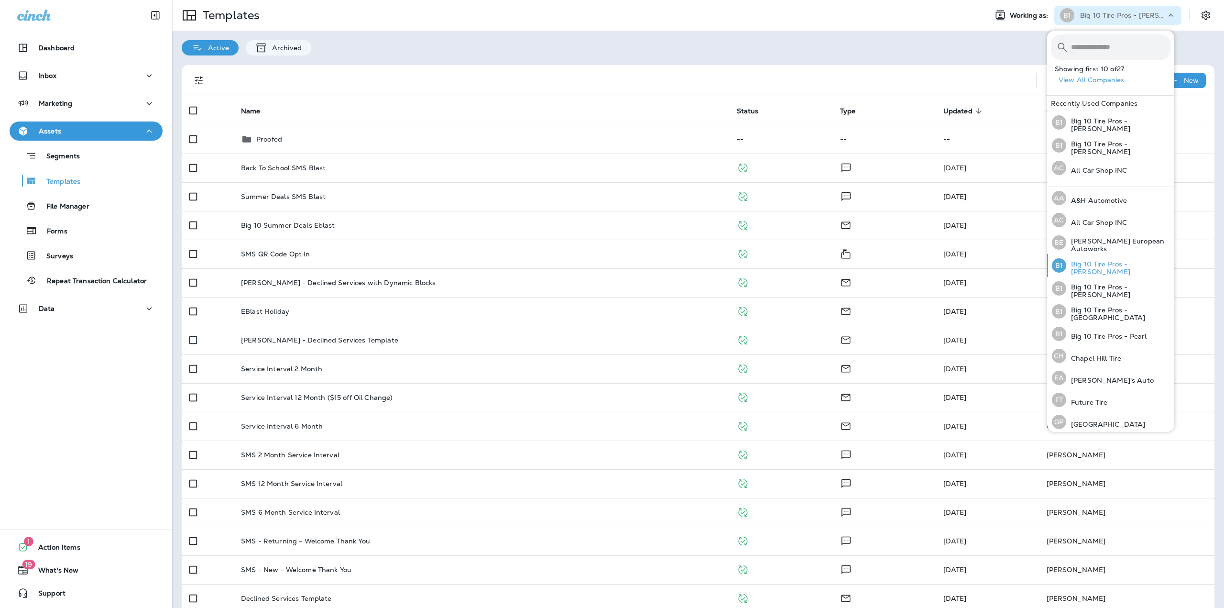
click at [1109, 267] on p "Big 10 Tire Pros - Clinton" at bounding box center [1118, 267] width 104 height 15
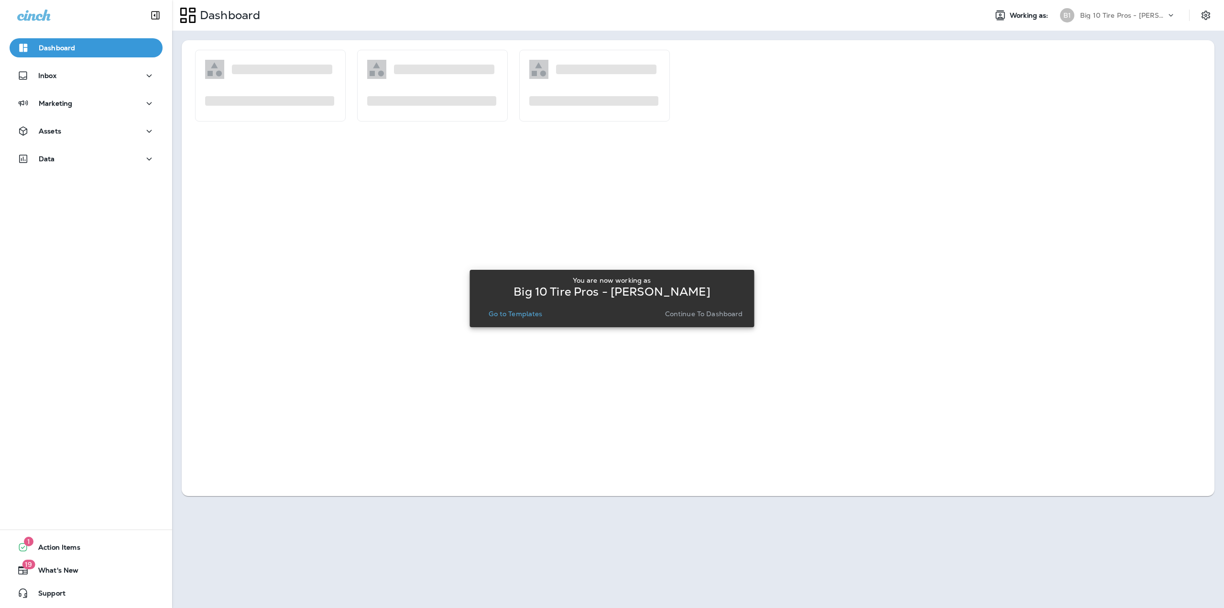
click at [533, 315] on p "Go to Templates" at bounding box center [516, 314] width 54 height 8
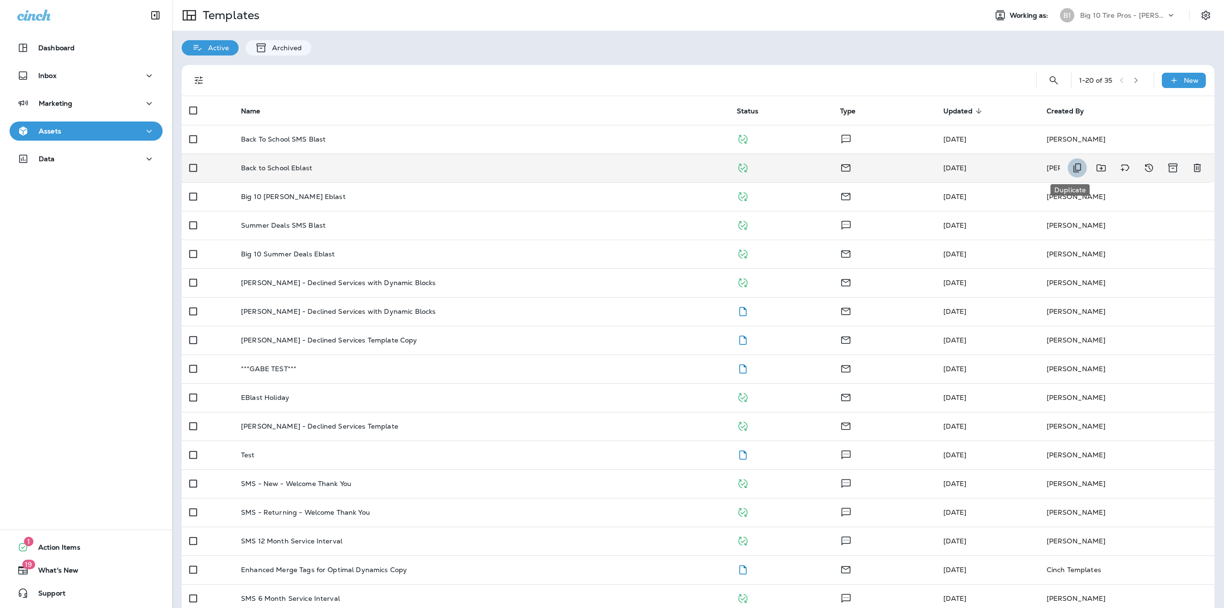
click at [1077, 169] on button "Duplicate" at bounding box center [1076, 167] width 19 height 19
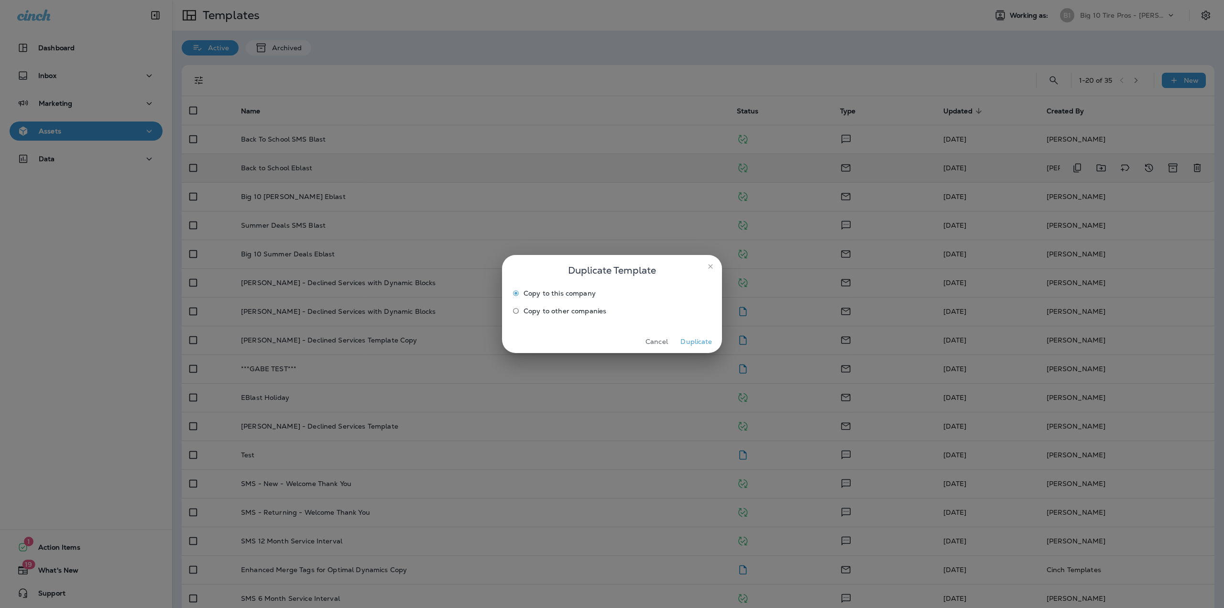
click at [546, 312] on span "Copy to other companies" at bounding box center [564, 311] width 83 height 8
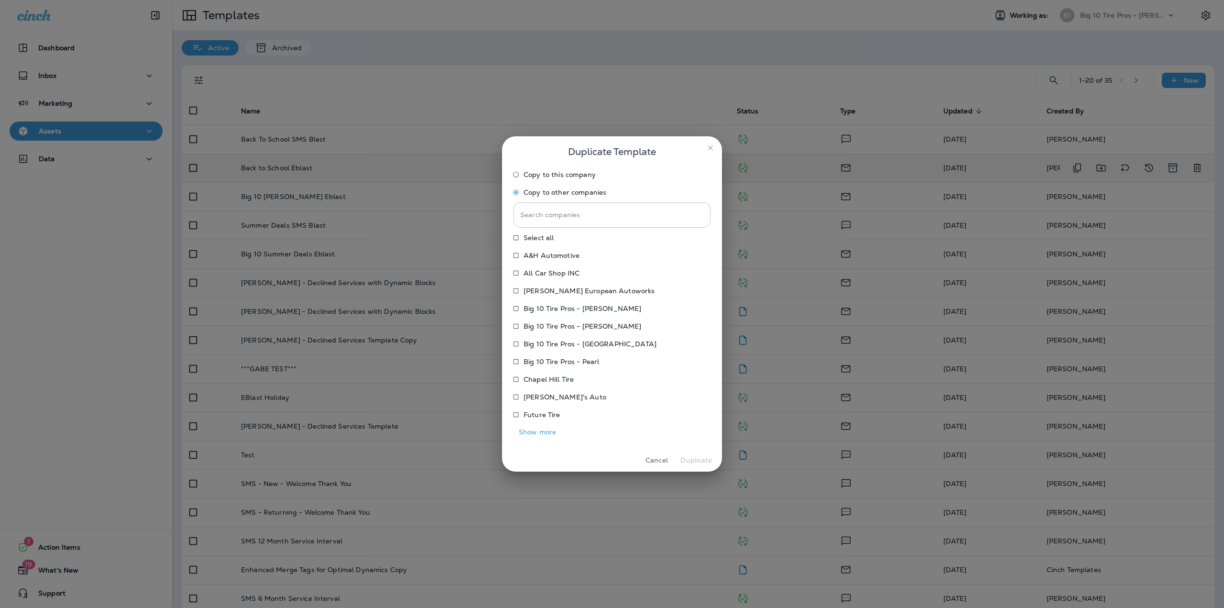
click at [574, 324] on p "Big 10 Tire Pros - Jackson" at bounding box center [582, 326] width 118 height 8
drag, startPoint x: 576, startPoint y: 342, endPoint x: 574, endPoint y: 360, distance: 18.3
click at [575, 345] on p "Big 10 Tire Pros - Madison" at bounding box center [589, 344] width 133 height 8
click at [573, 361] on p "Big 10 Tire Pros - Pearl" at bounding box center [561, 362] width 76 height 8
click at [685, 457] on button "Duplicate" at bounding box center [696, 460] width 36 height 15
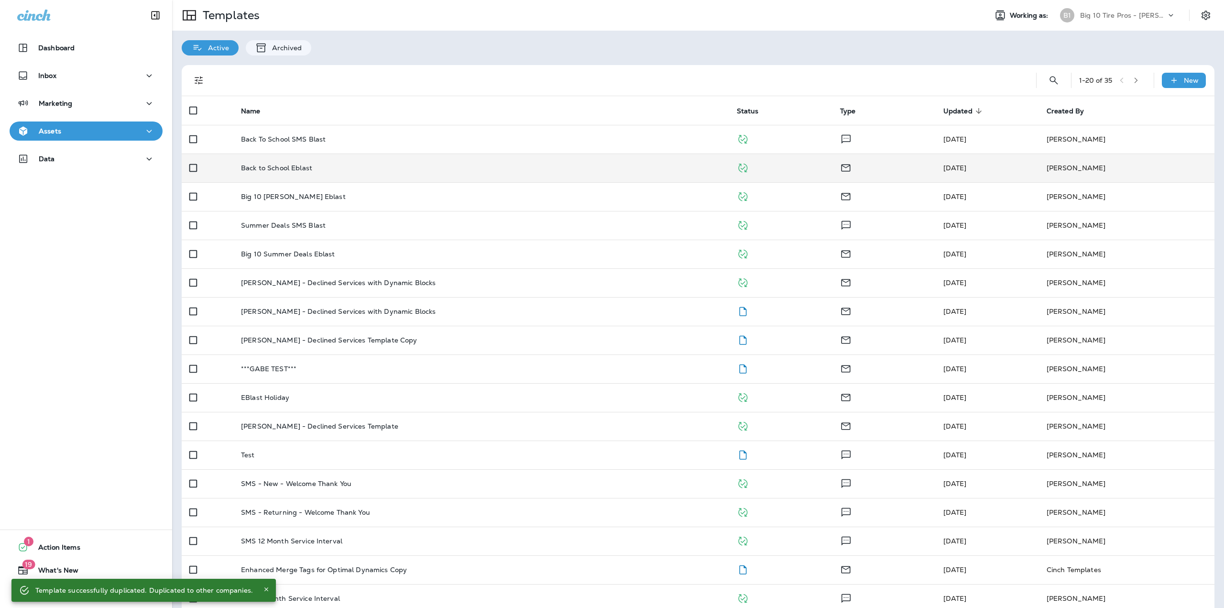
click at [1141, 13] on p "Big 10 Tire Pros - Clinton" at bounding box center [1123, 15] width 86 height 8
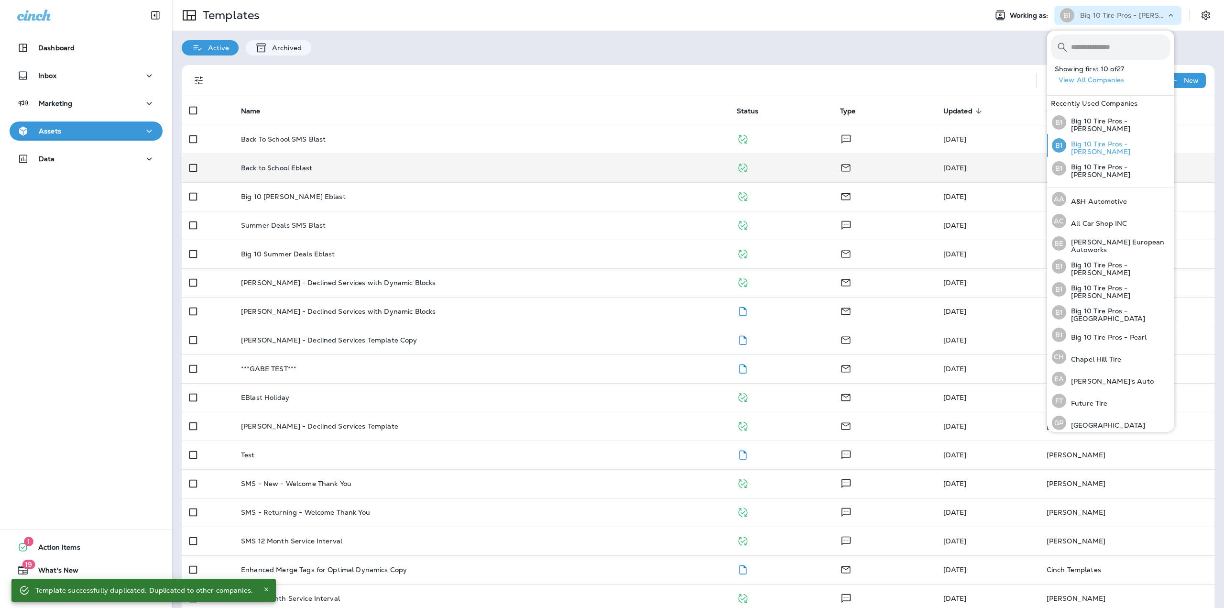
click at [1119, 145] on p "Big 10 Tire Pros - Jackson" at bounding box center [1118, 147] width 104 height 15
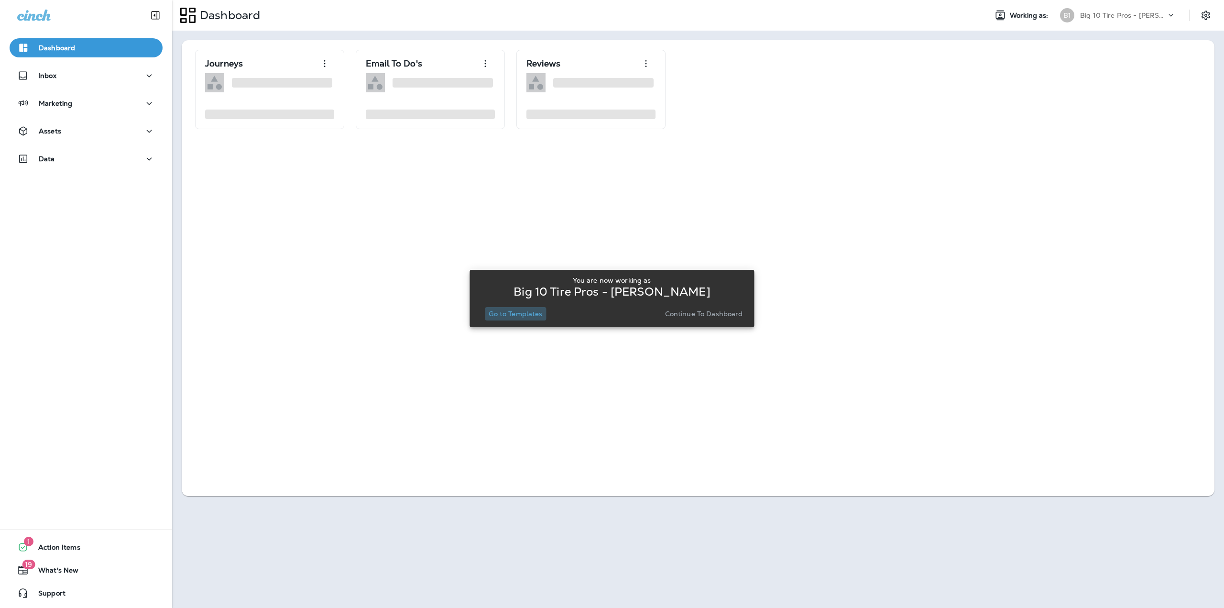
click at [500, 315] on p "Go to Templates" at bounding box center [516, 314] width 54 height 8
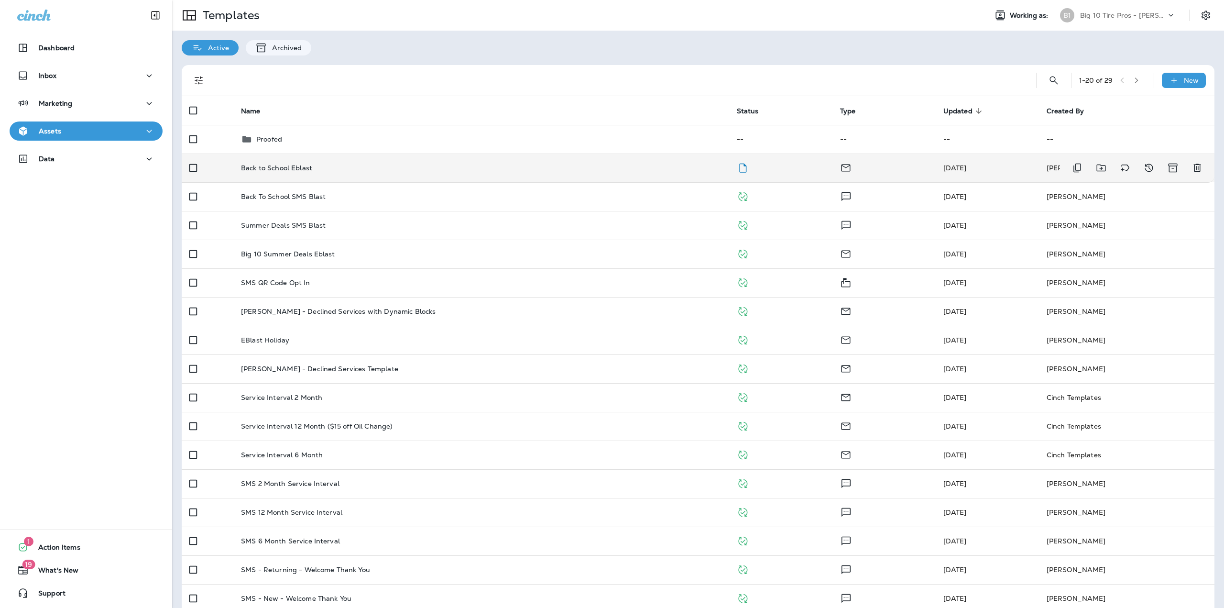
click at [470, 174] on td "Back to School Eblast" at bounding box center [481, 167] width 496 height 29
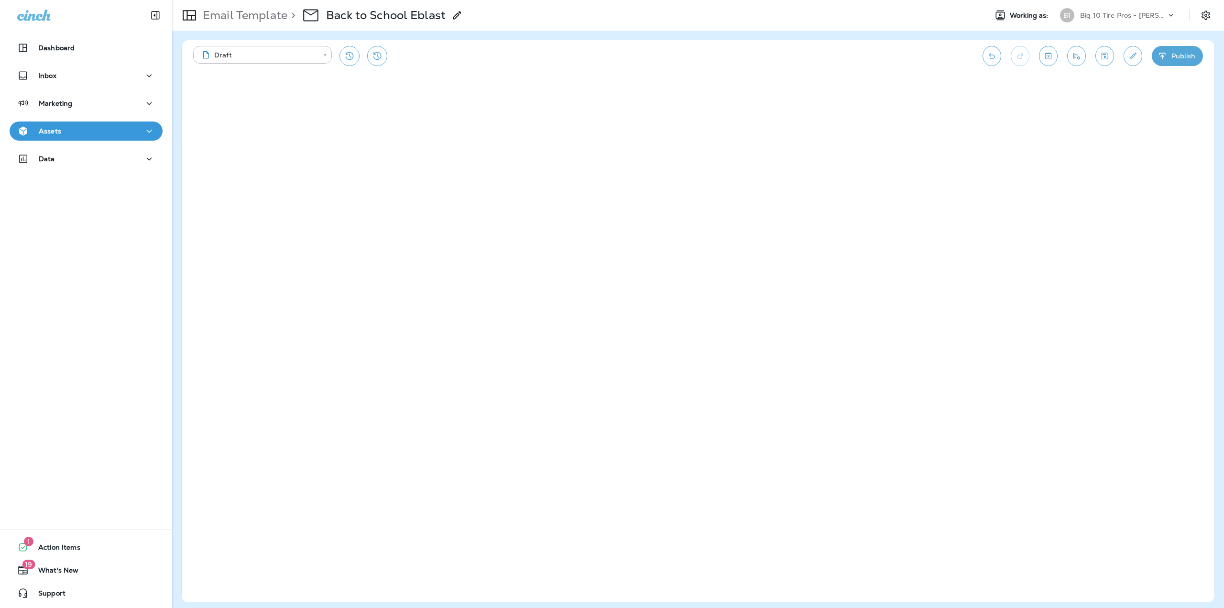
click at [1174, 56] on button "Publish" at bounding box center [1177, 56] width 51 height 20
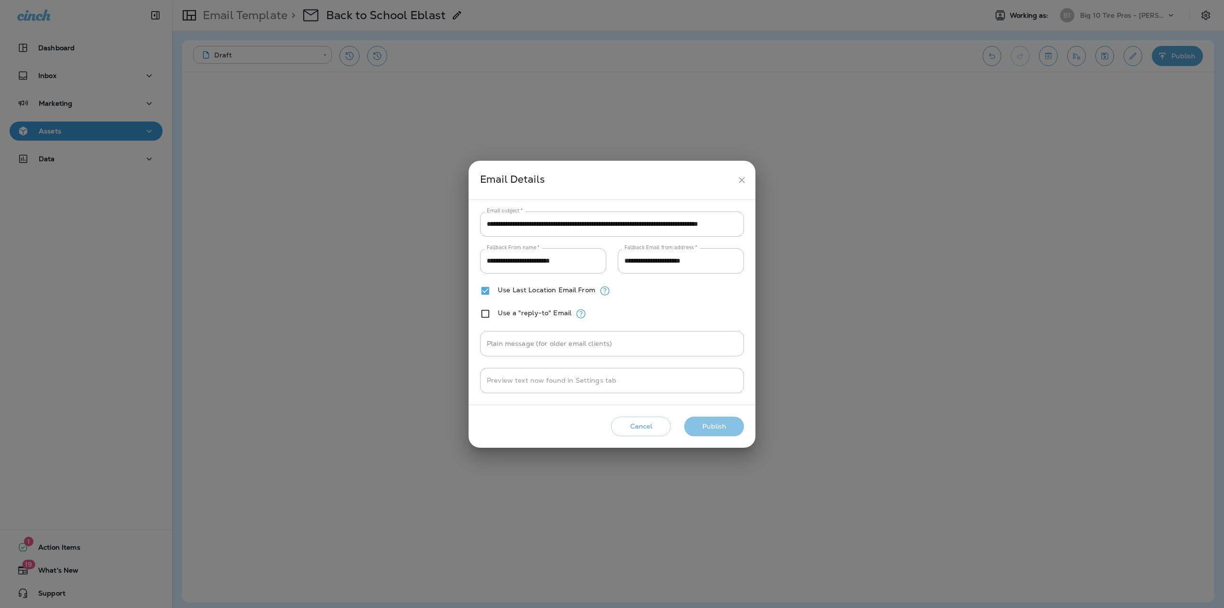
click at [715, 427] on button "Publish" at bounding box center [714, 426] width 60 height 20
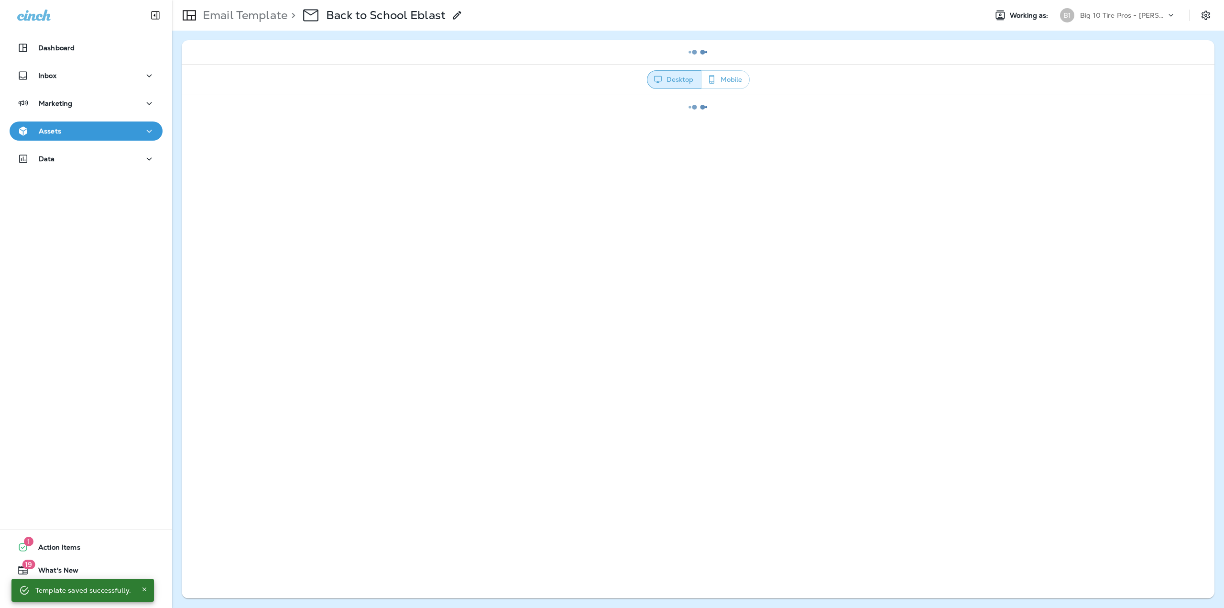
click at [1143, 17] on p "Big 10 Tire Pros - Jackson" at bounding box center [1123, 15] width 86 height 8
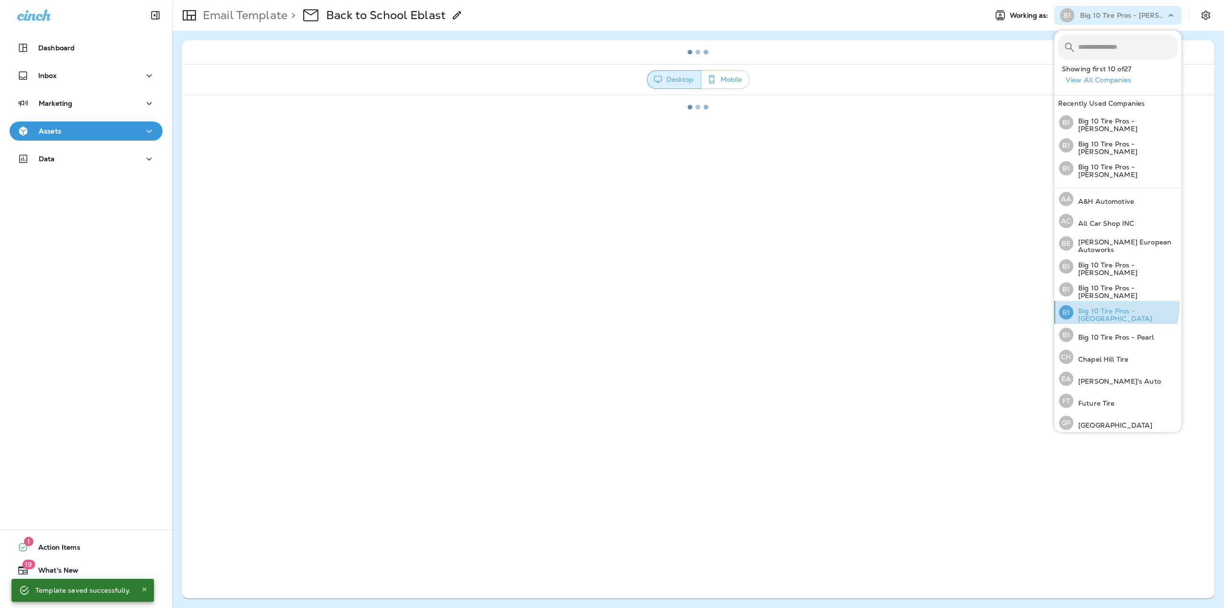
click at [1108, 301] on div "B1 Big 10 Tire Pros - Madison" at bounding box center [1118, 312] width 126 height 23
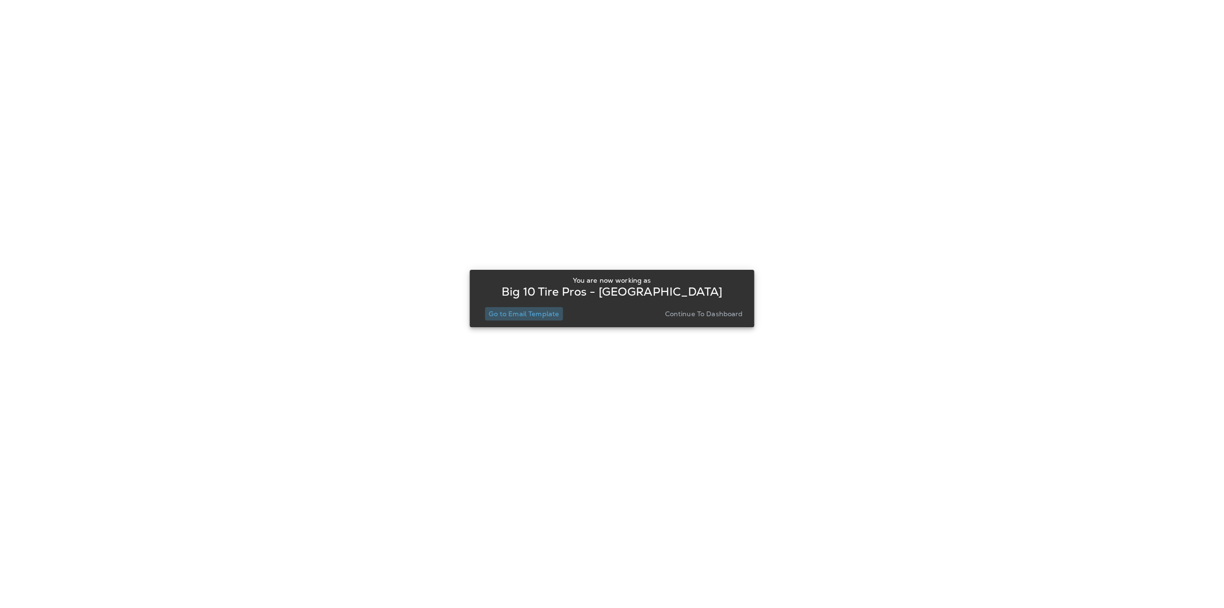
click at [538, 310] on p "Go to Email Template" at bounding box center [524, 314] width 70 height 8
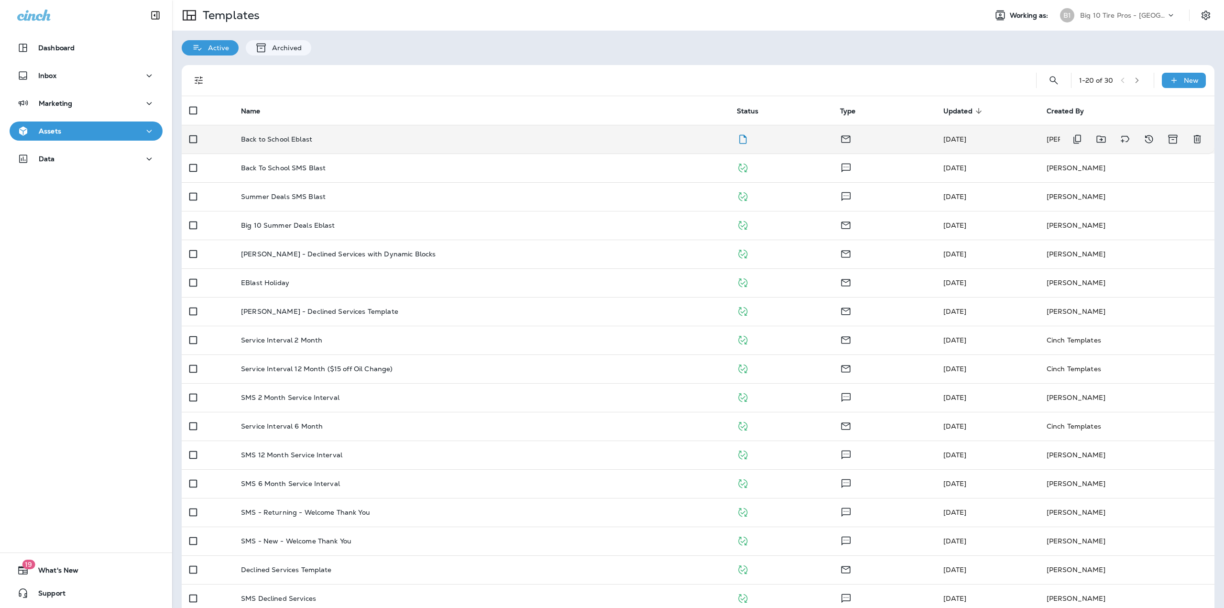
click at [808, 141] on td at bounding box center [780, 139] width 103 height 29
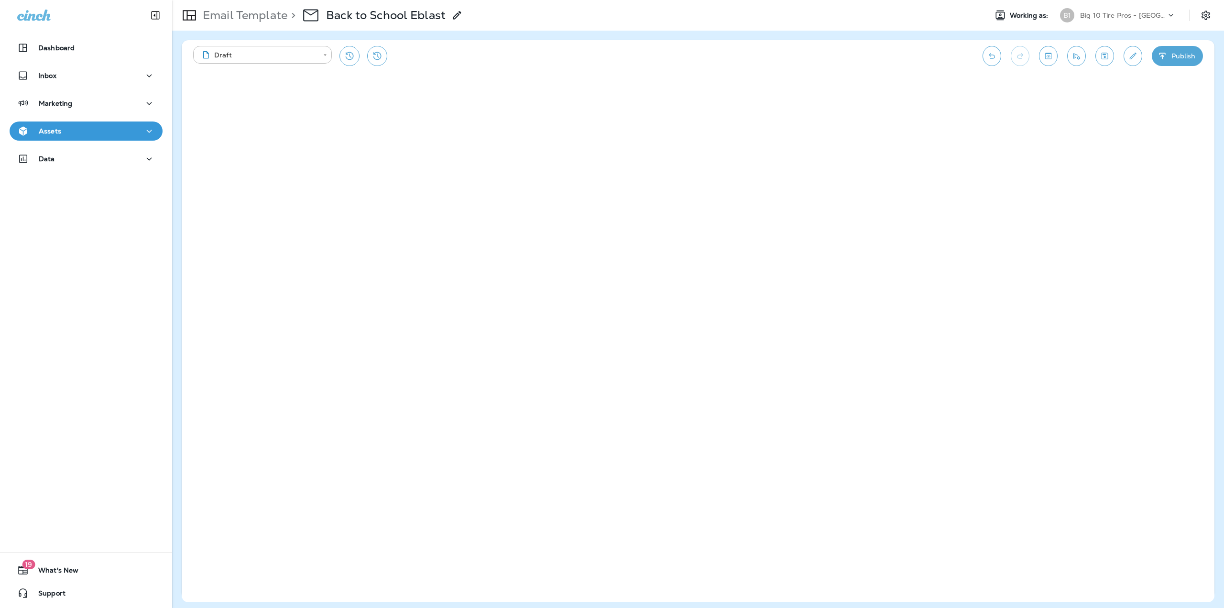
click at [1179, 57] on button "Publish" at bounding box center [1177, 56] width 51 height 20
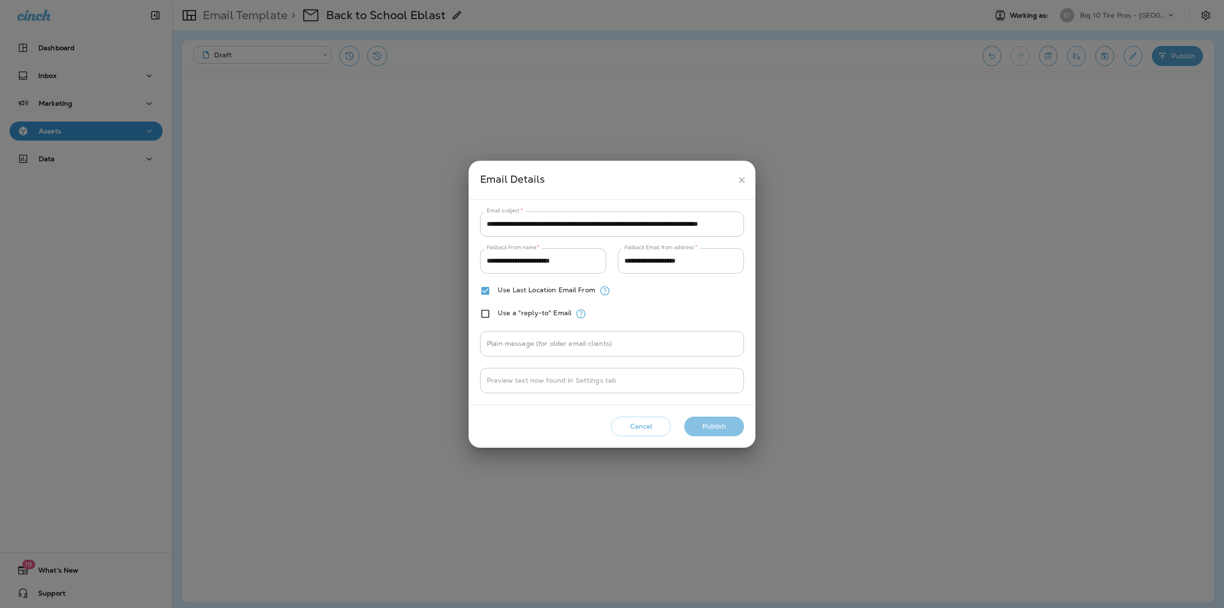
click at [711, 425] on button "Publish" at bounding box center [714, 426] width 60 height 20
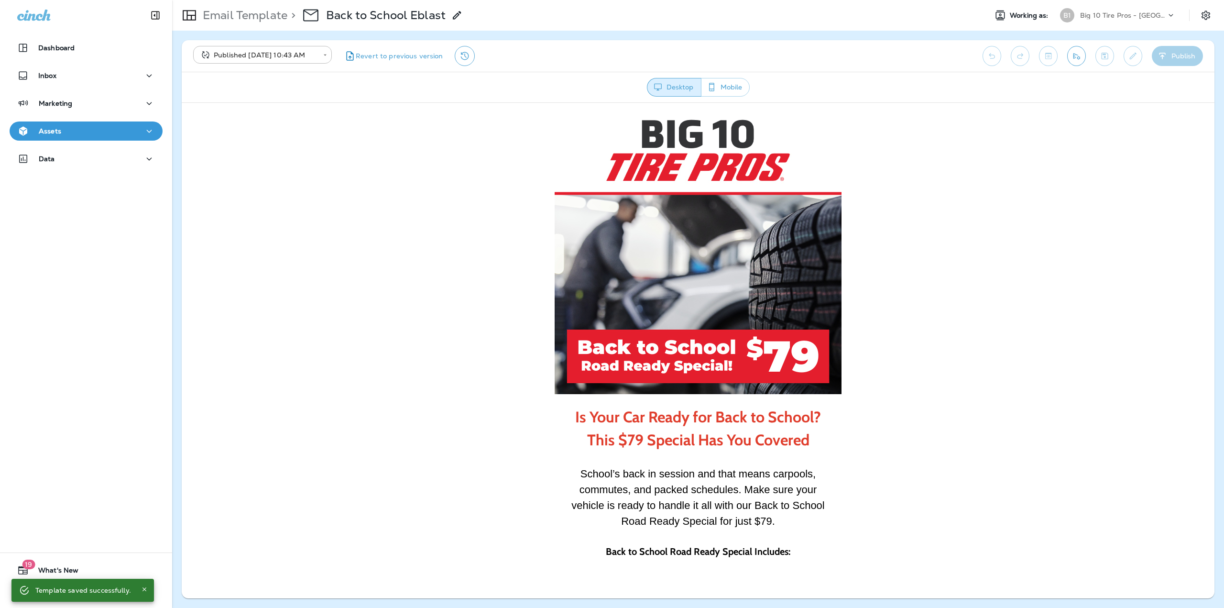
click at [1149, 15] on p "Big 10 Tire Pros - Madison" at bounding box center [1123, 15] width 86 height 8
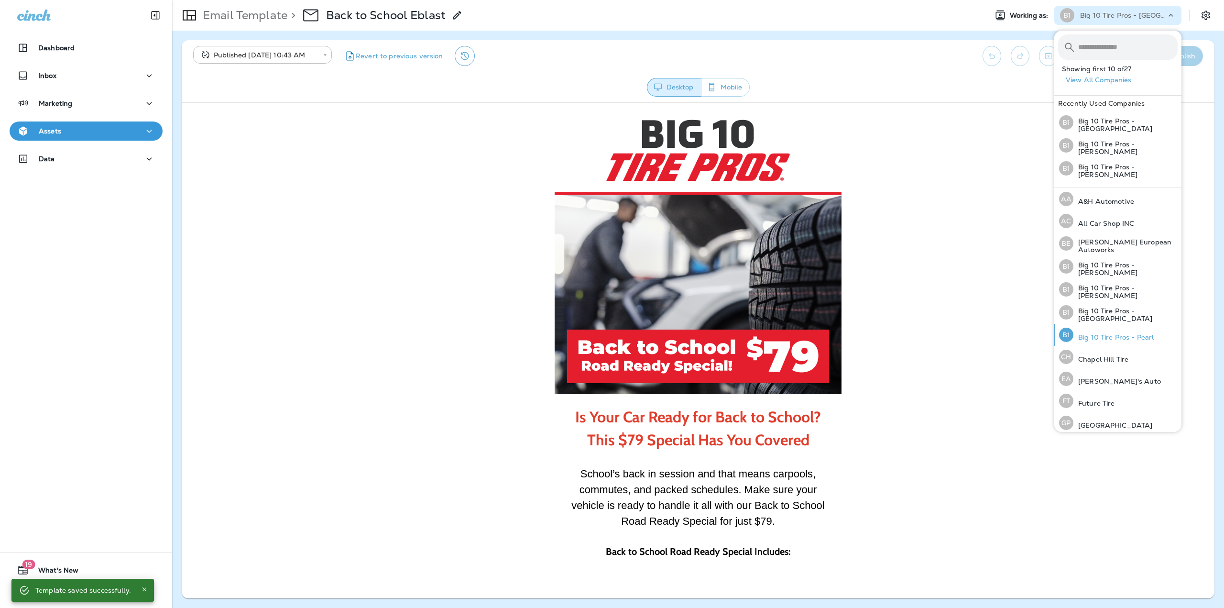
click at [1134, 333] on p "Big 10 Tire Pros - Pearl" at bounding box center [1113, 337] width 80 height 8
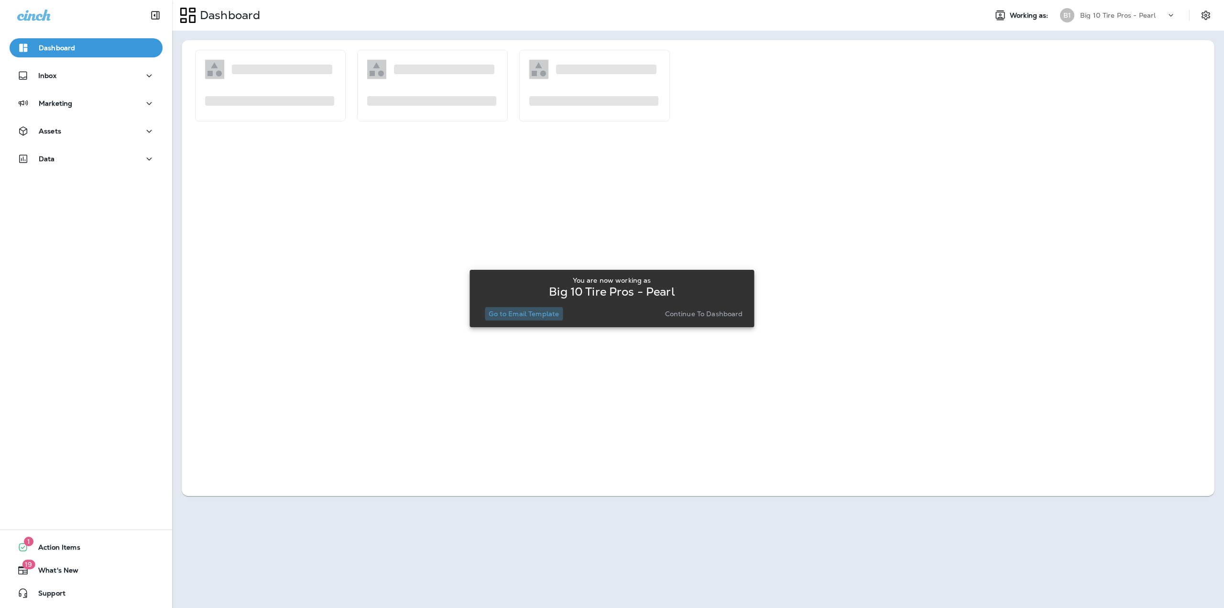
click at [545, 312] on p "Go to Email Template" at bounding box center [524, 314] width 70 height 8
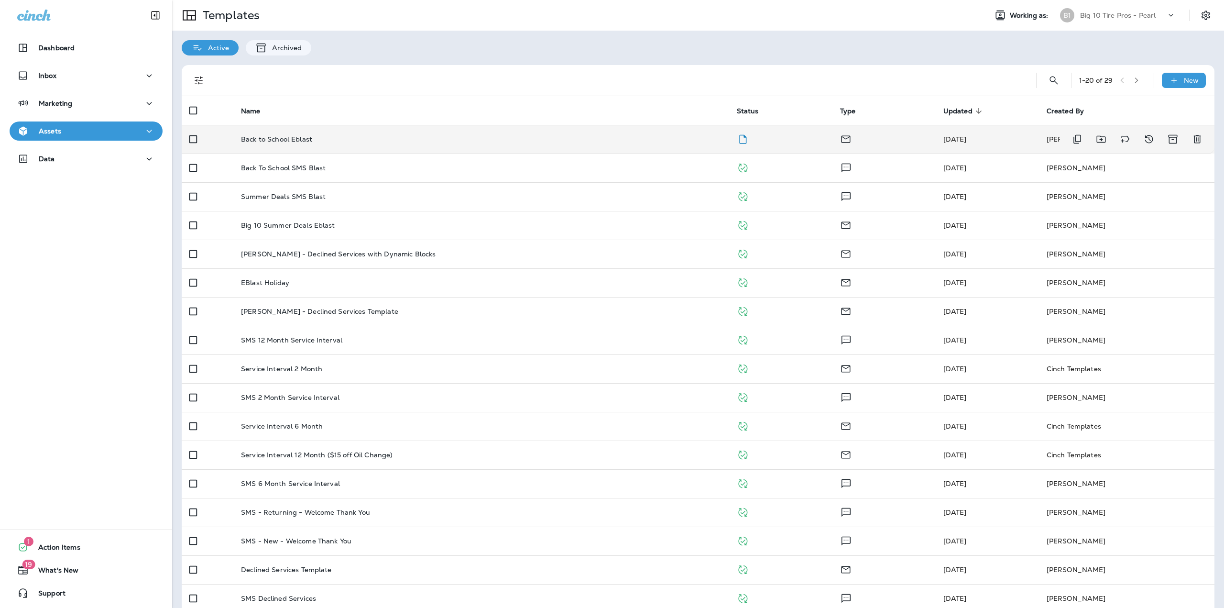
click at [580, 143] on td "Back to School Eblast" at bounding box center [481, 139] width 496 height 29
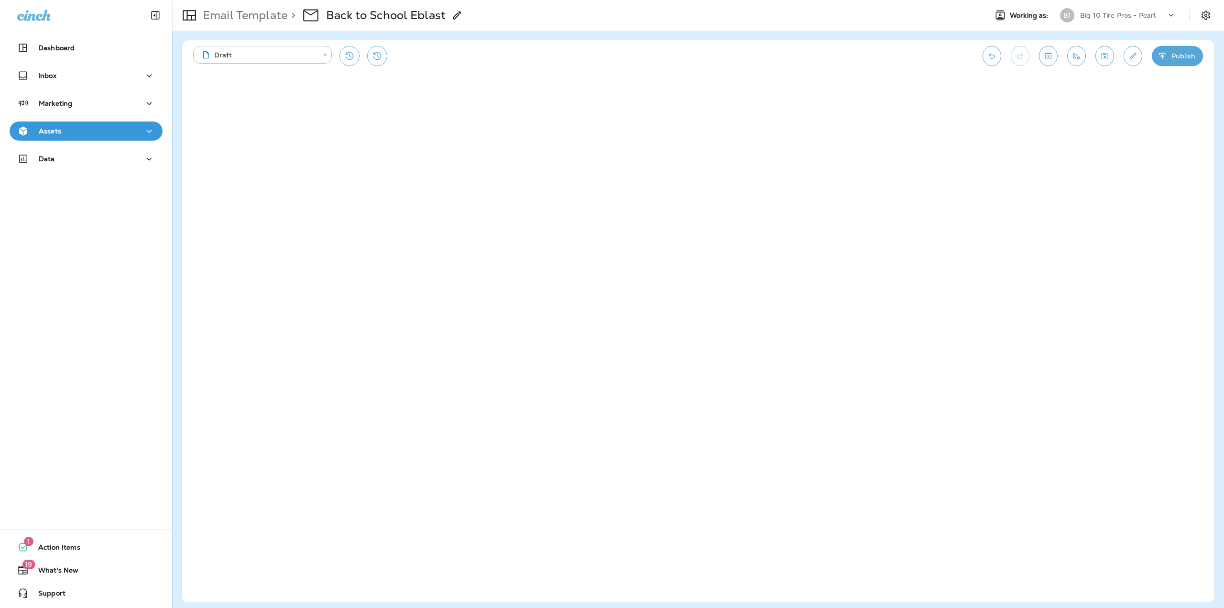
click at [1192, 58] on button "Publish" at bounding box center [1177, 56] width 51 height 20
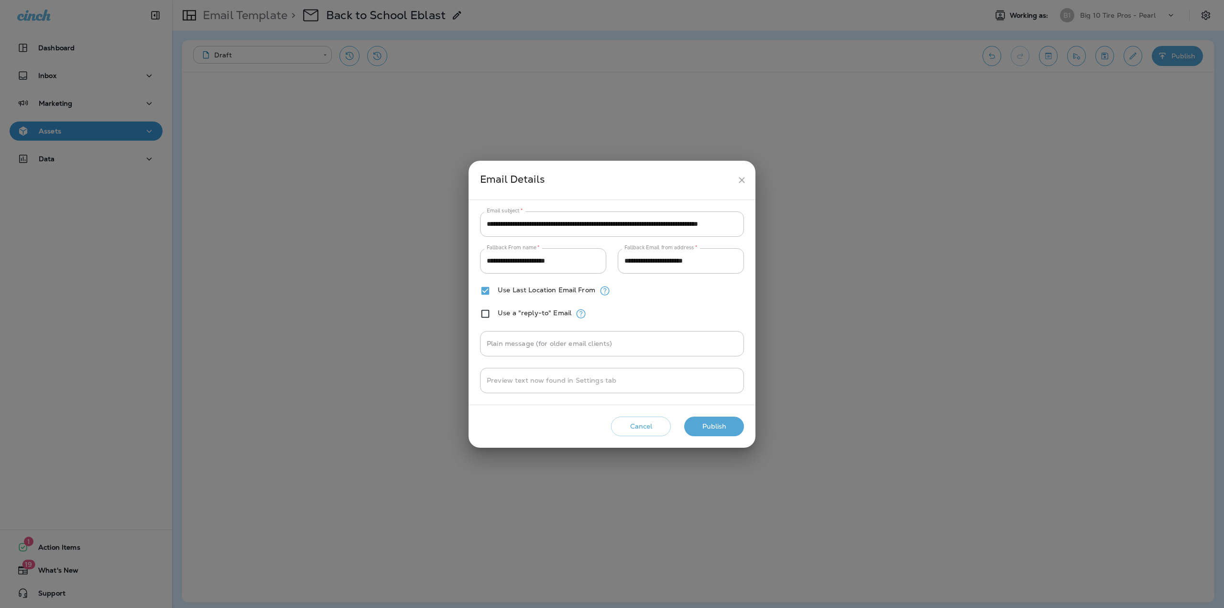
click at [735, 421] on button "Publish" at bounding box center [714, 426] width 60 height 20
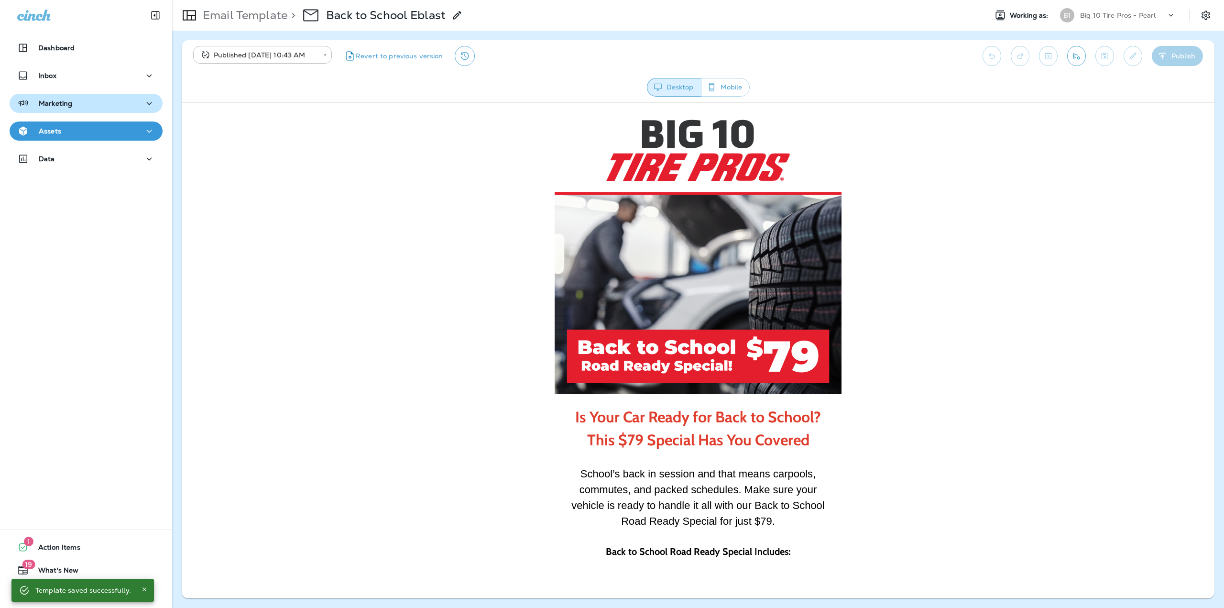
click at [70, 108] on div "Marketing" at bounding box center [44, 104] width 55 height 12
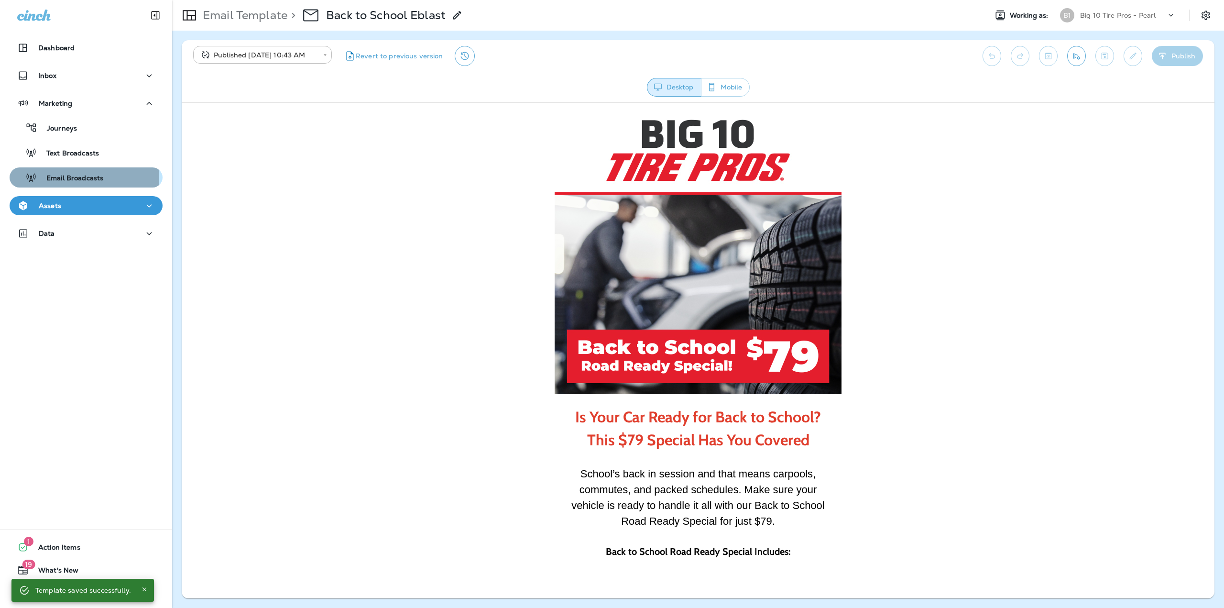
click at [64, 180] on p "Email Broadcasts" at bounding box center [70, 178] width 66 height 9
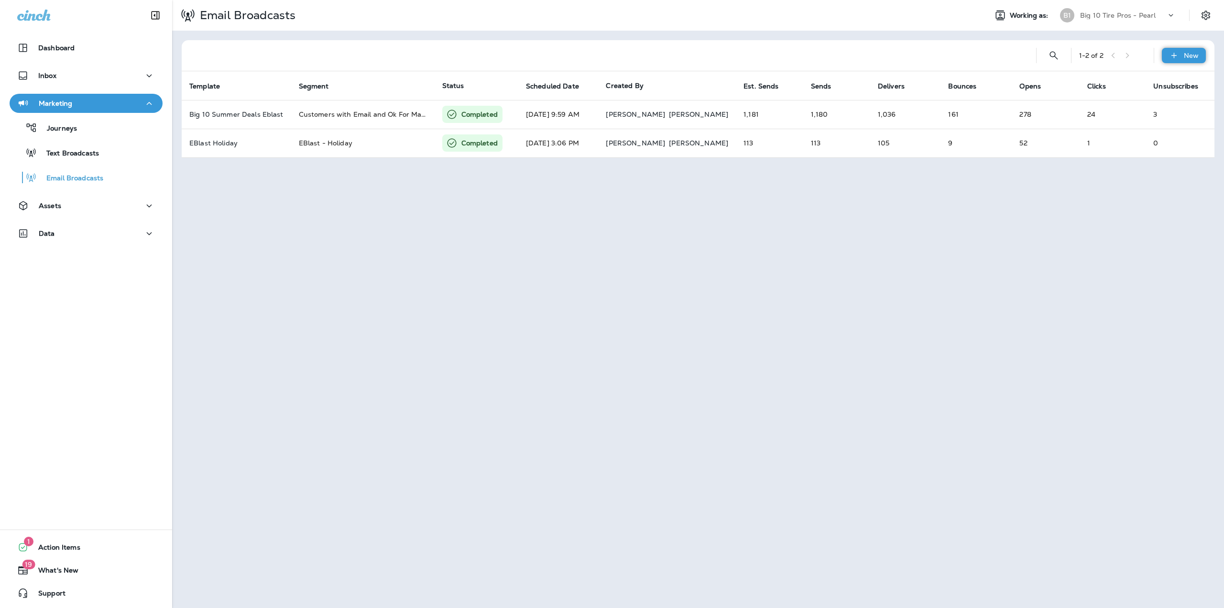
click at [1180, 58] on div "New" at bounding box center [1184, 55] width 44 height 15
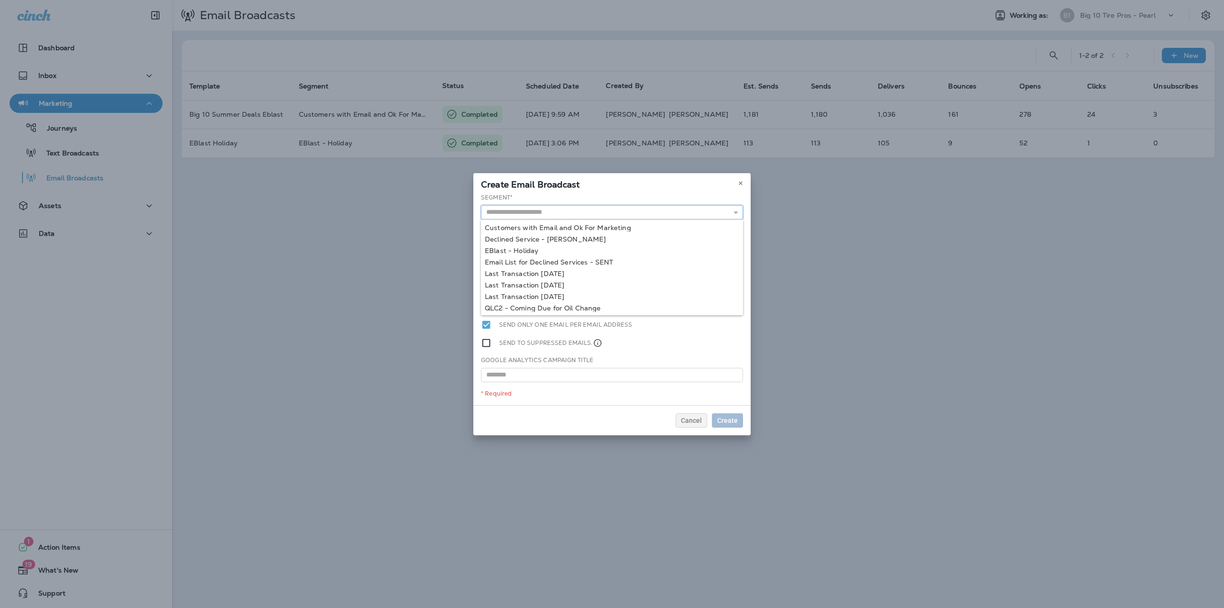
drag, startPoint x: 572, startPoint y: 218, endPoint x: 568, endPoint y: 214, distance: 5.8
click at [571, 218] on input "text" at bounding box center [612, 212] width 262 height 14
type input "**********"
click at [570, 225] on div "**********" at bounding box center [611, 299] width 277 height 212
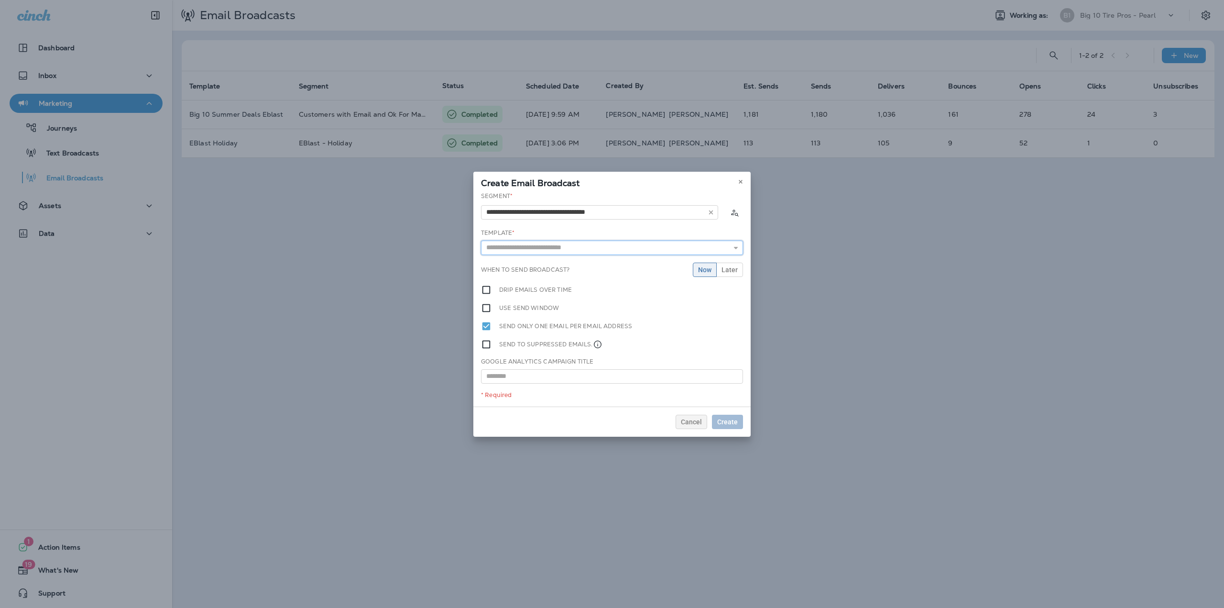
click at [584, 248] on input "text" at bounding box center [612, 247] width 262 height 14
type input "**********"
click at [524, 262] on div "**********" at bounding box center [611, 299] width 277 height 215
click at [732, 420] on span "Create" at bounding box center [727, 421] width 21 height 7
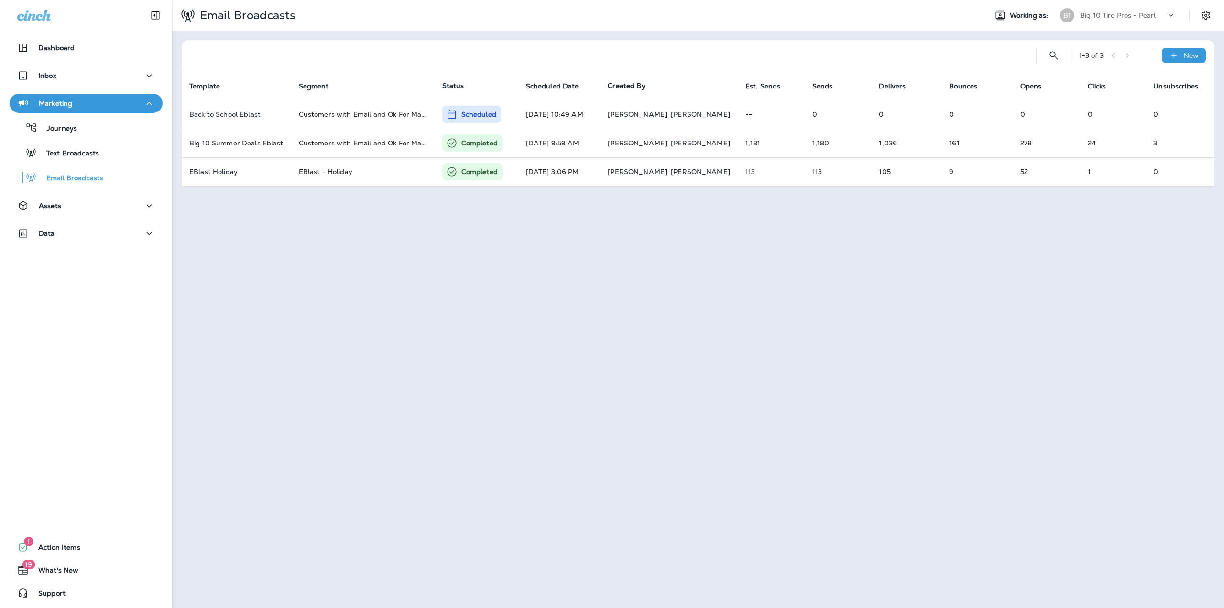
click at [1127, 15] on p "Big 10 Tire Pros - Pearl" at bounding box center [1118, 15] width 76 height 8
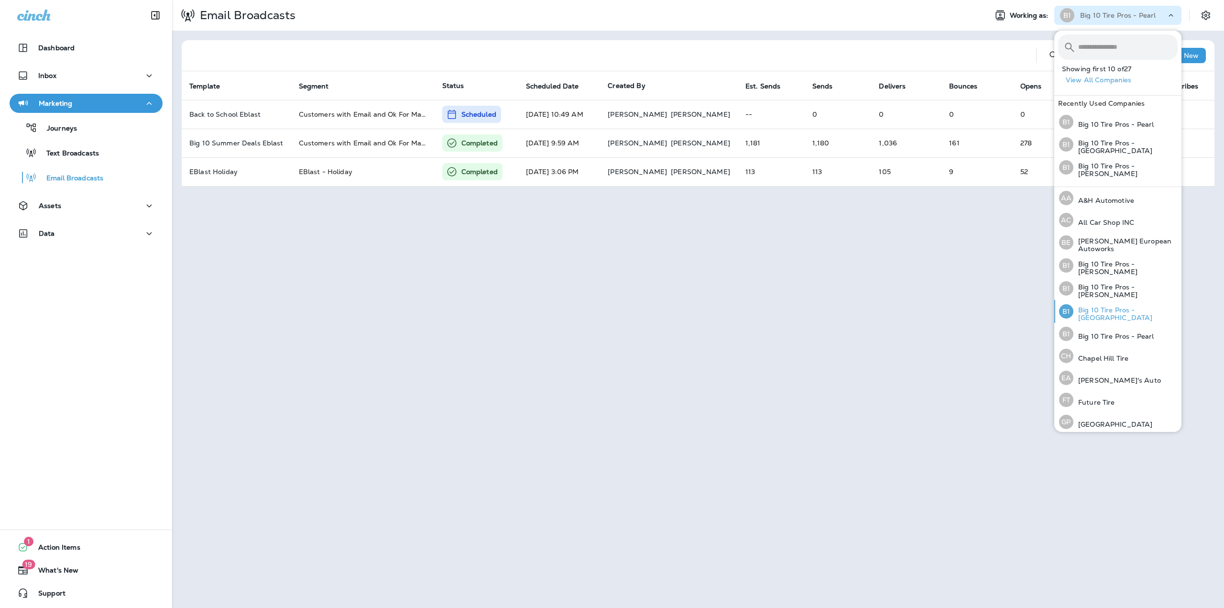
click at [1103, 312] on p "Big 10 Tire Pros - Madison" at bounding box center [1125, 313] width 104 height 15
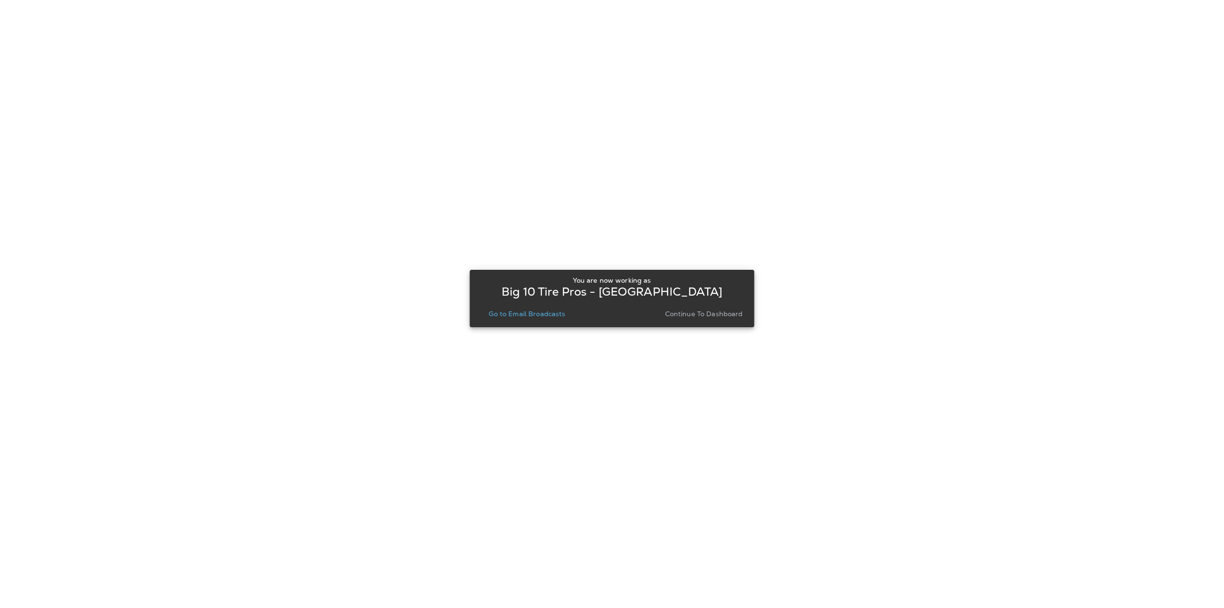
click at [547, 314] on p "Go to Email Broadcasts" at bounding box center [527, 314] width 76 height 8
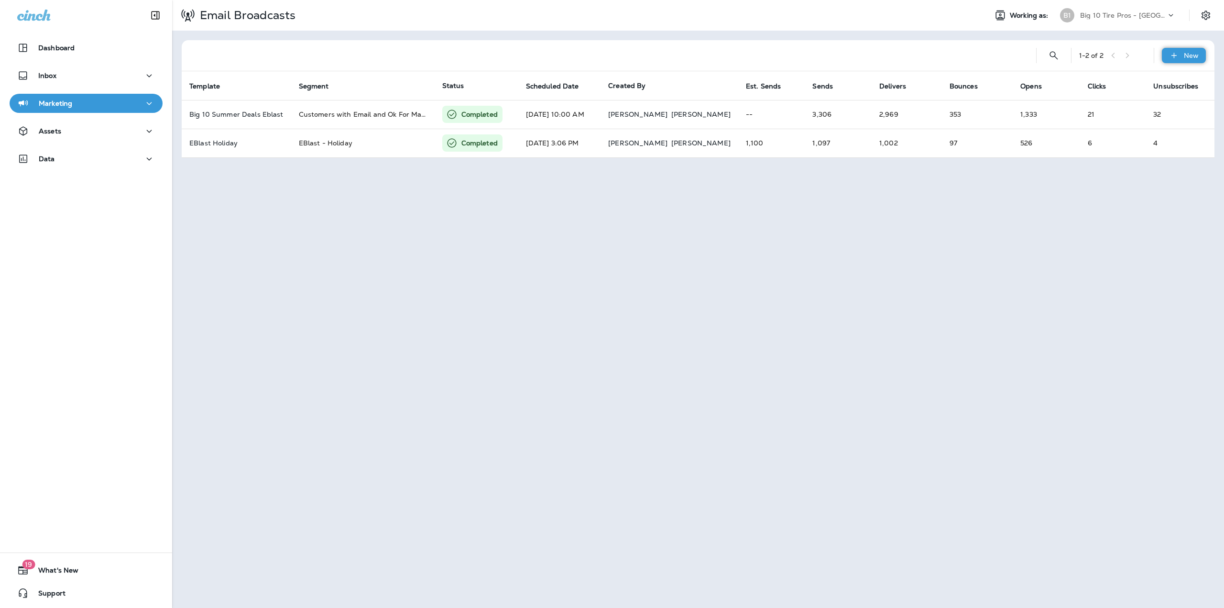
click at [1192, 56] on p "New" at bounding box center [1191, 56] width 15 height 8
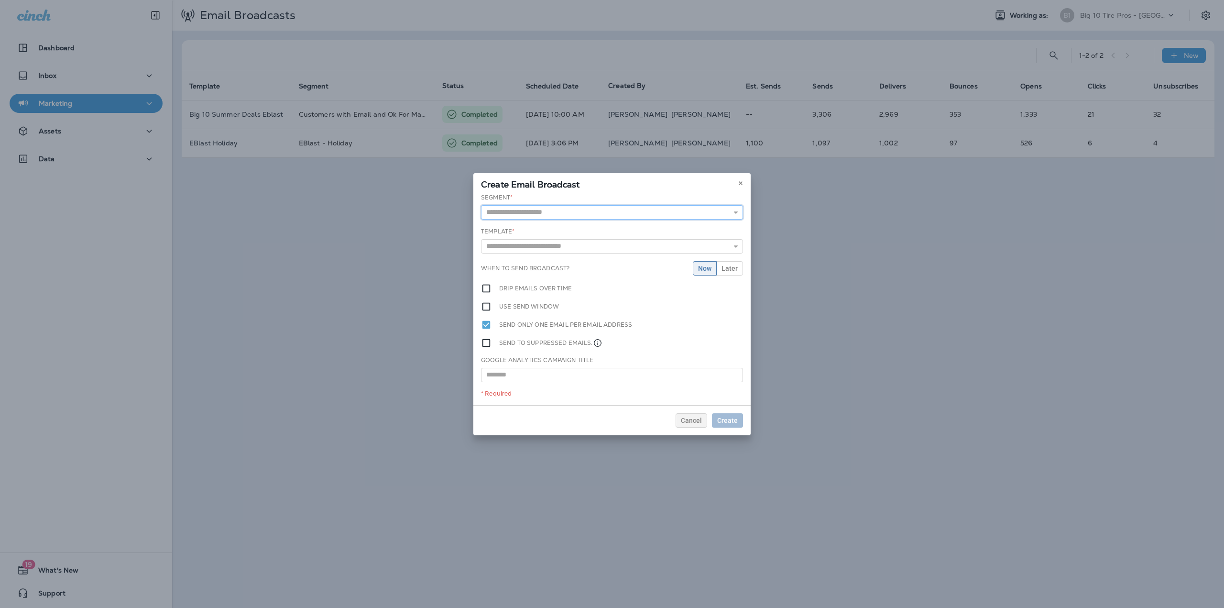
click at [548, 211] on input "text" at bounding box center [612, 212] width 262 height 14
type input "**********"
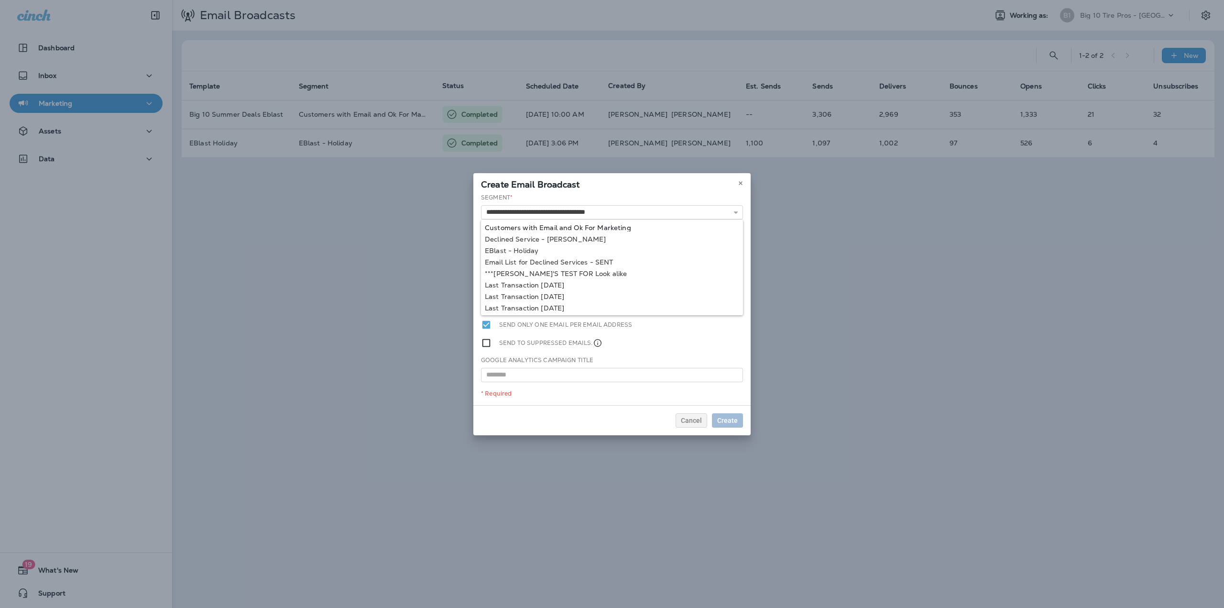
click at [535, 228] on div "**********" at bounding box center [611, 299] width 277 height 212
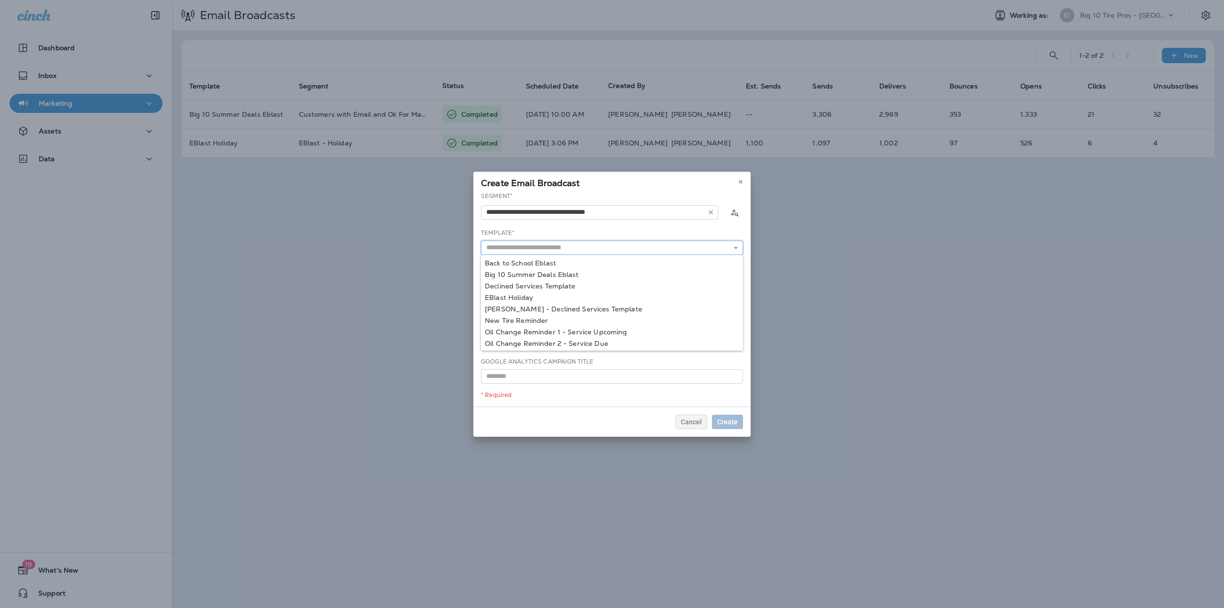
drag, startPoint x: 551, startPoint y: 248, endPoint x: 550, endPoint y: 255, distance: 6.8
click at [551, 249] on input "text" at bounding box center [612, 247] width 262 height 14
type input "**********"
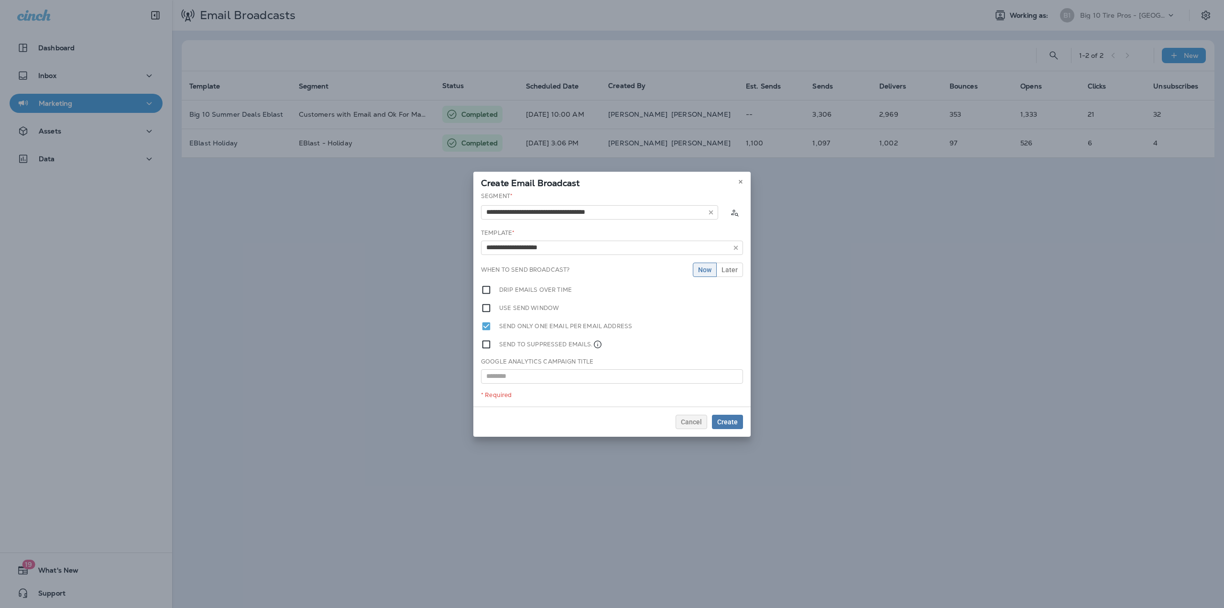
click at [522, 261] on div "**********" at bounding box center [611, 299] width 277 height 215
click at [736, 423] on span "Create" at bounding box center [727, 421] width 21 height 7
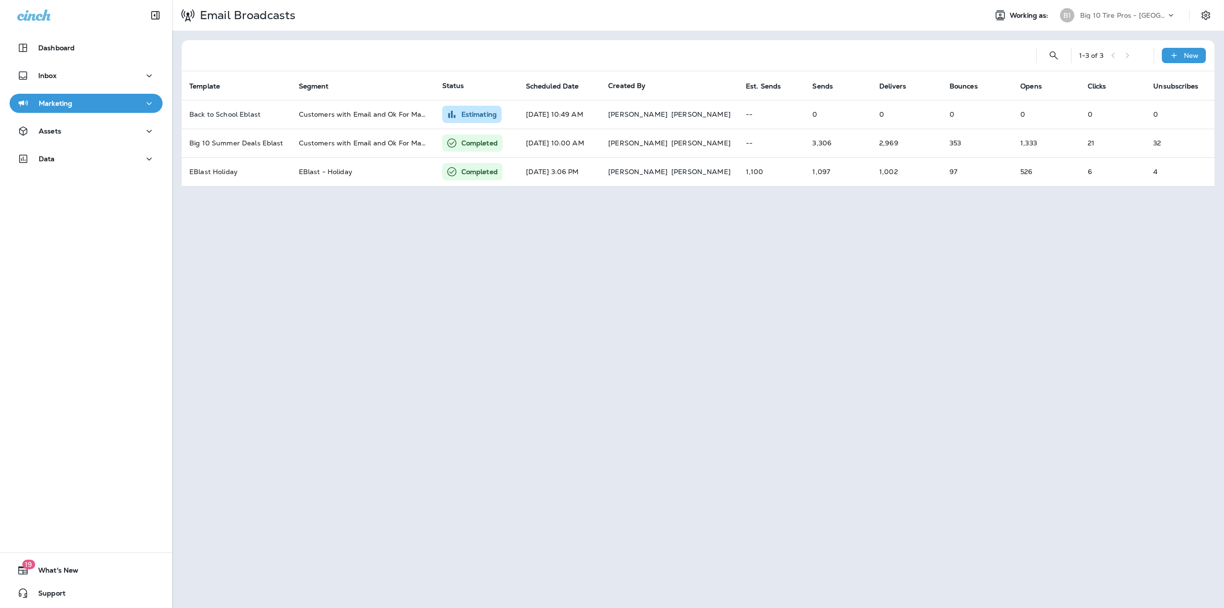
click at [1174, 13] on icon at bounding box center [1171, 16] width 10 height 10
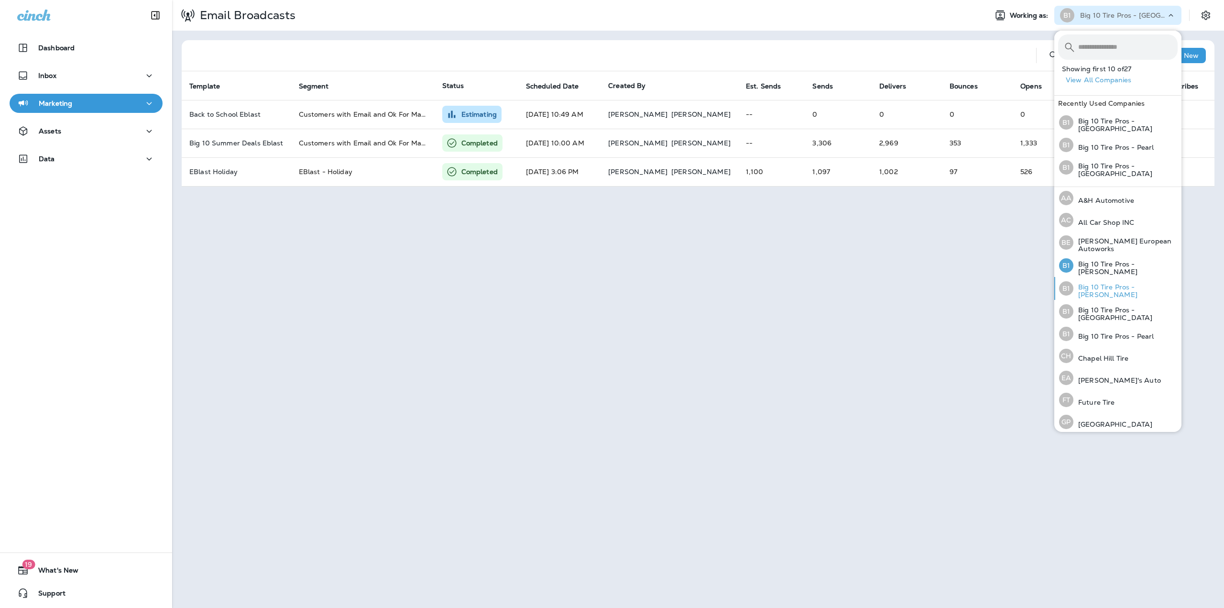
click at [1106, 284] on p "Big 10 Tire Pros - Jackson" at bounding box center [1125, 290] width 104 height 15
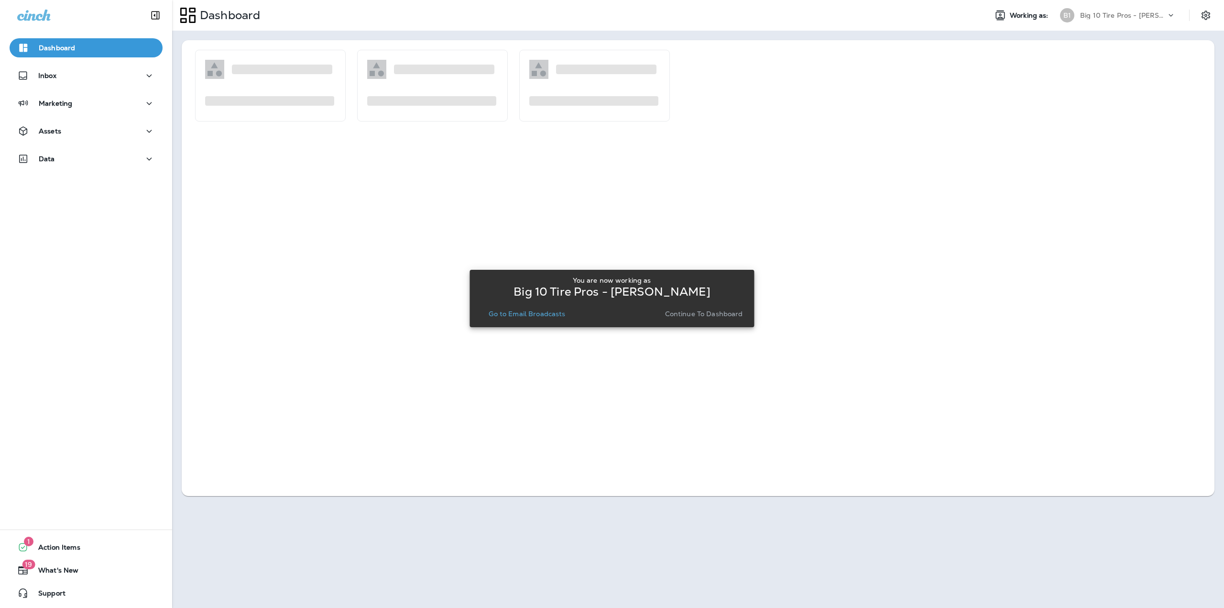
click at [541, 315] on p "Go to Email Broadcasts" at bounding box center [527, 314] width 76 height 8
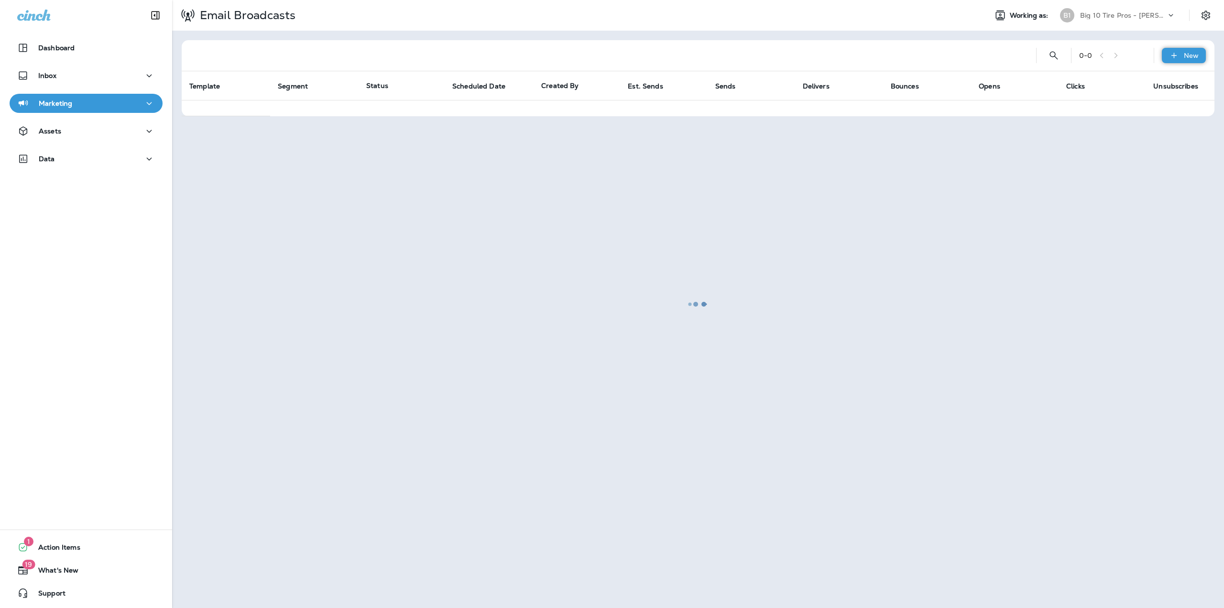
click at [1186, 58] on p "New" at bounding box center [1191, 56] width 15 height 8
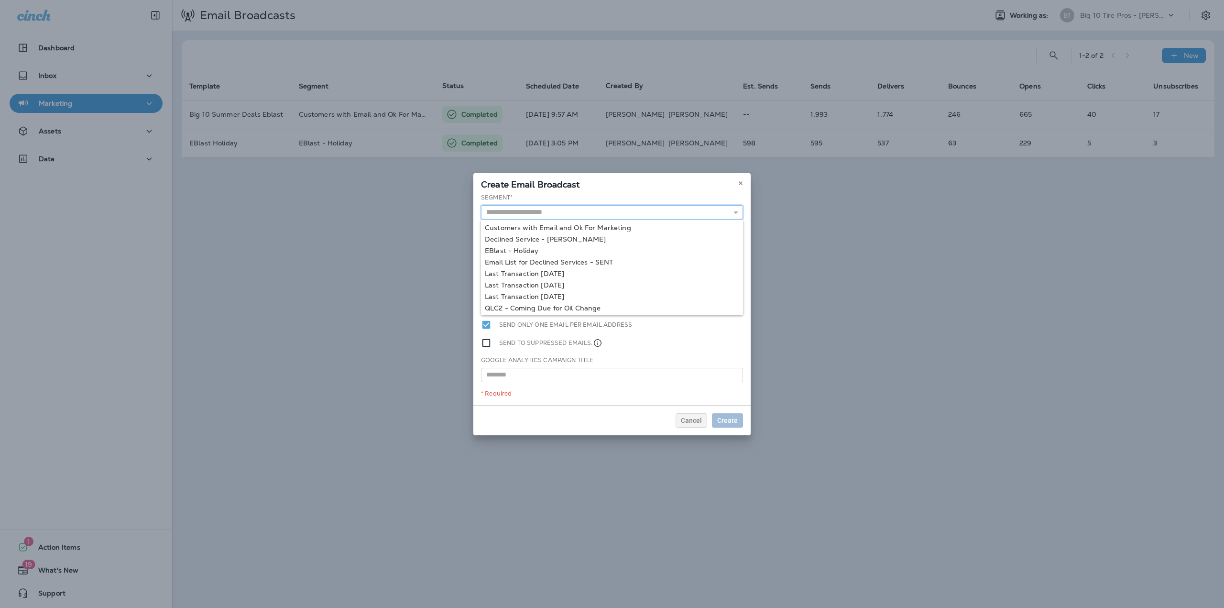
drag, startPoint x: 598, startPoint y: 209, endPoint x: 589, endPoint y: 213, distance: 9.9
click at [597, 210] on input "text" at bounding box center [612, 212] width 262 height 14
type input "**********"
click at [552, 226] on div "**********" at bounding box center [611, 299] width 277 height 212
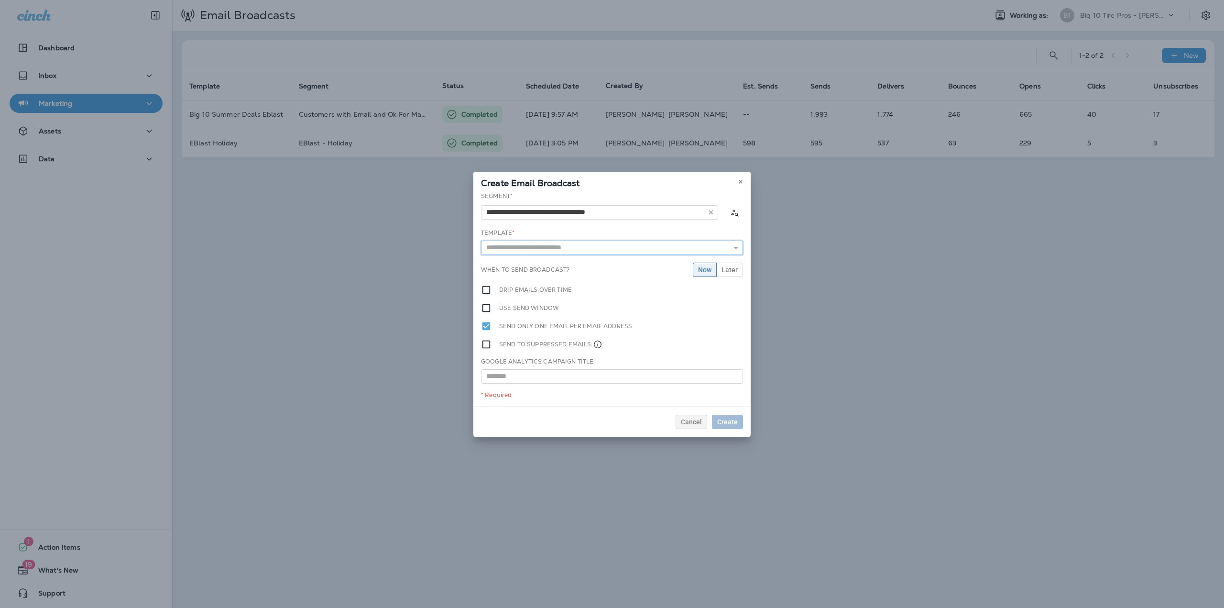
drag, startPoint x: 527, startPoint y: 248, endPoint x: 524, endPoint y: 253, distance: 6.2
click at [526, 248] on input "text" at bounding box center [612, 247] width 262 height 14
type input "**********"
click at [518, 262] on div "**********" at bounding box center [611, 299] width 277 height 215
click at [731, 420] on span "Create" at bounding box center [727, 421] width 21 height 7
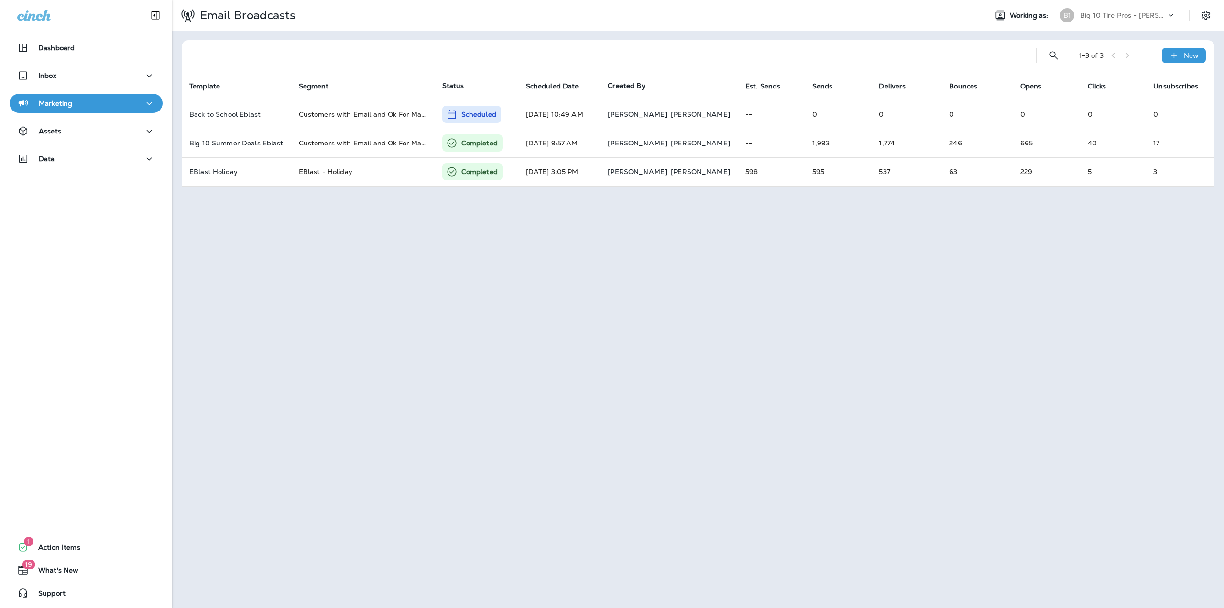
click at [1100, 9] on div "Big 10 Tire Pros - Jackson" at bounding box center [1123, 15] width 86 height 14
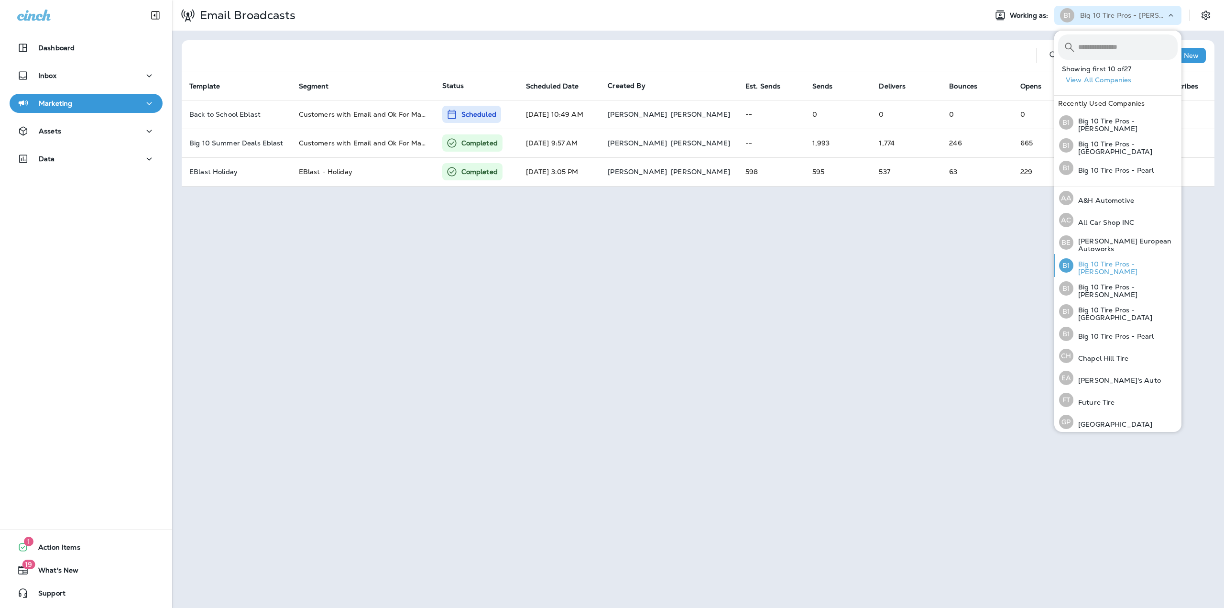
click at [1118, 259] on div "B1 Big 10 Tire Pros - Clinton" at bounding box center [1118, 265] width 126 height 23
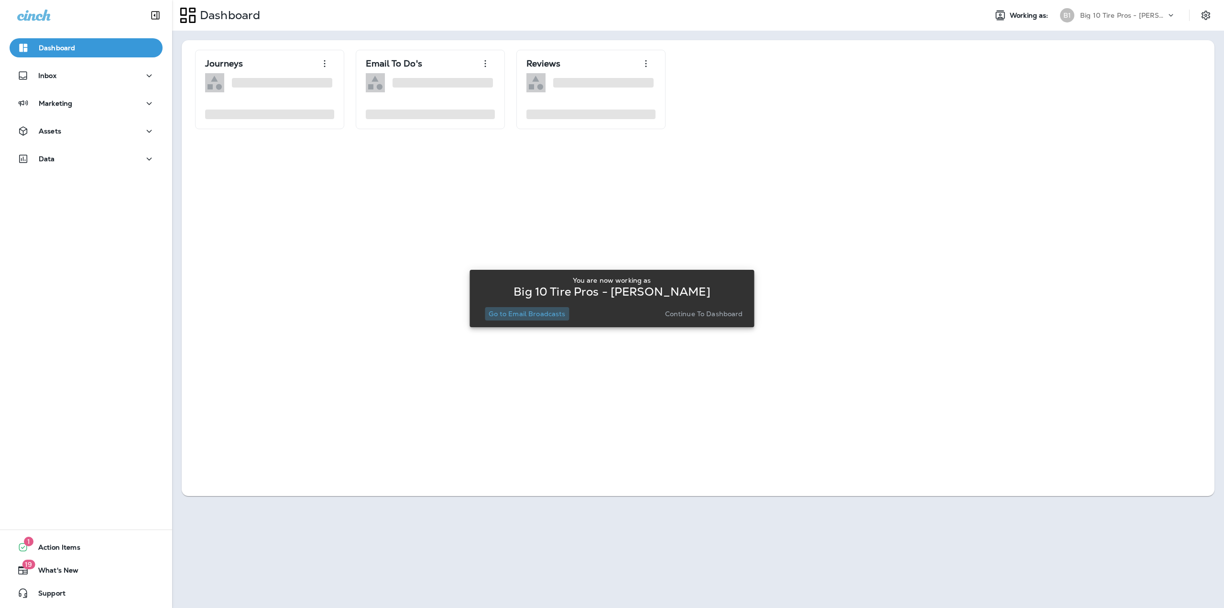
click at [502, 312] on p "Go to Email Broadcasts" at bounding box center [527, 314] width 76 height 8
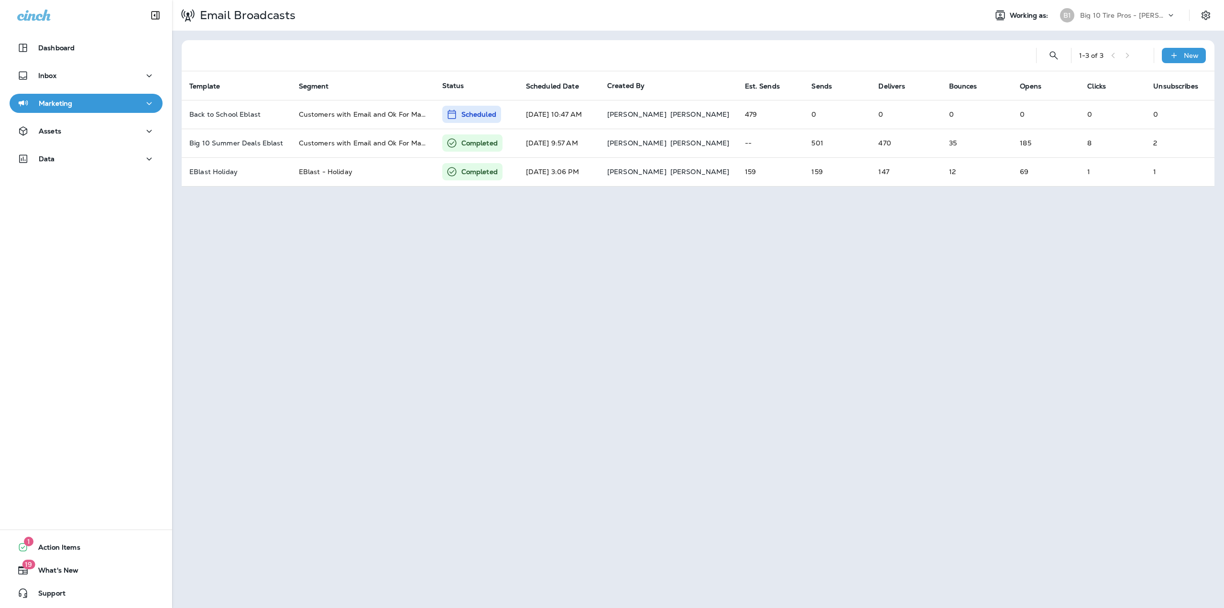
click at [1141, 15] on p "Big 10 Tire Pros - Clinton" at bounding box center [1123, 15] width 86 height 8
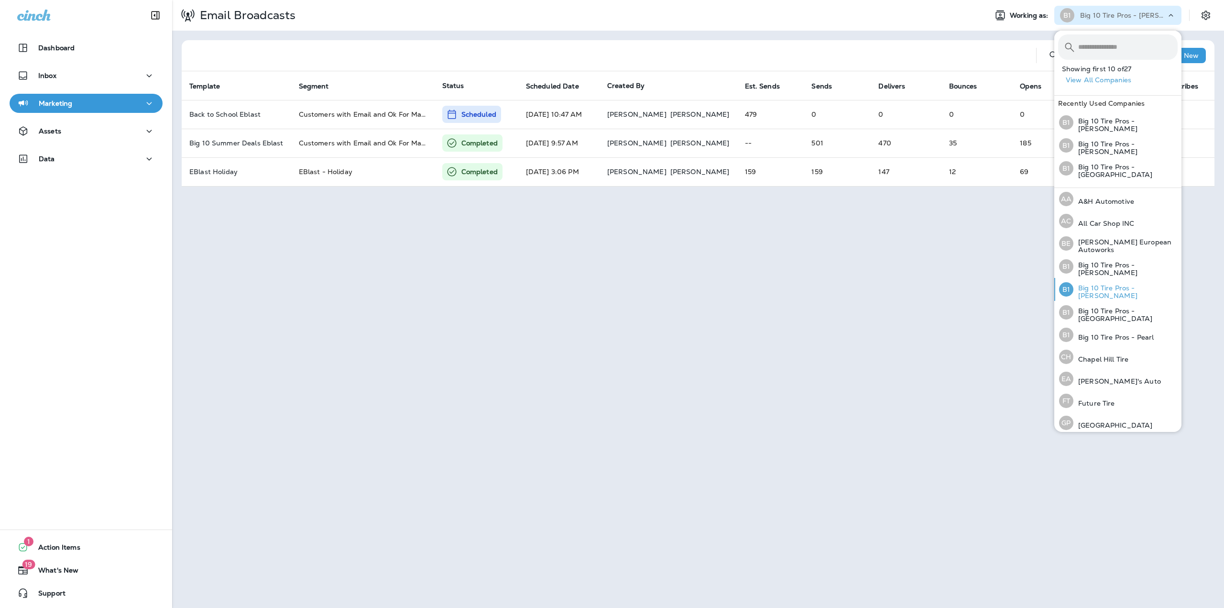
click at [1110, 279] on div "B1 Big 10 Tire Pros - Jackson" at bounding box center [1118, 289] width 126 height 23
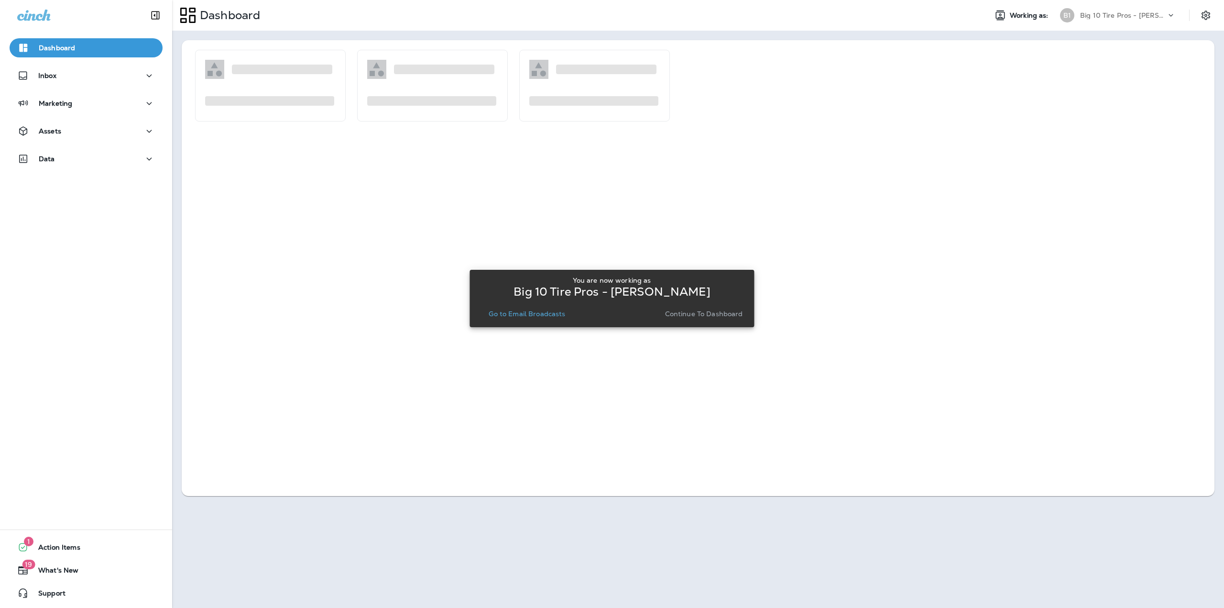
click at [537, 320] on div "You are now working as Big 10 Tire Pros - Jackson Go to Email Broadcasts Contin…" at bounding box center [611, 298] width 269 height 52
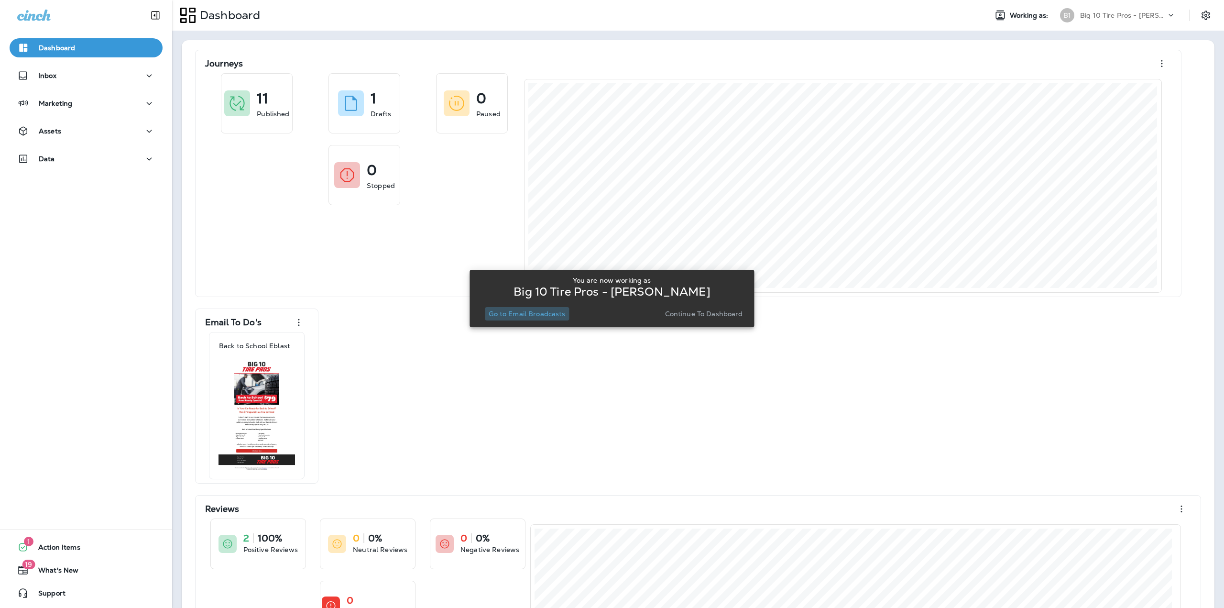
click at [531, 314] on p "Go to Email Broadcasts" at bounding box center [527, 314] width 76 height 8
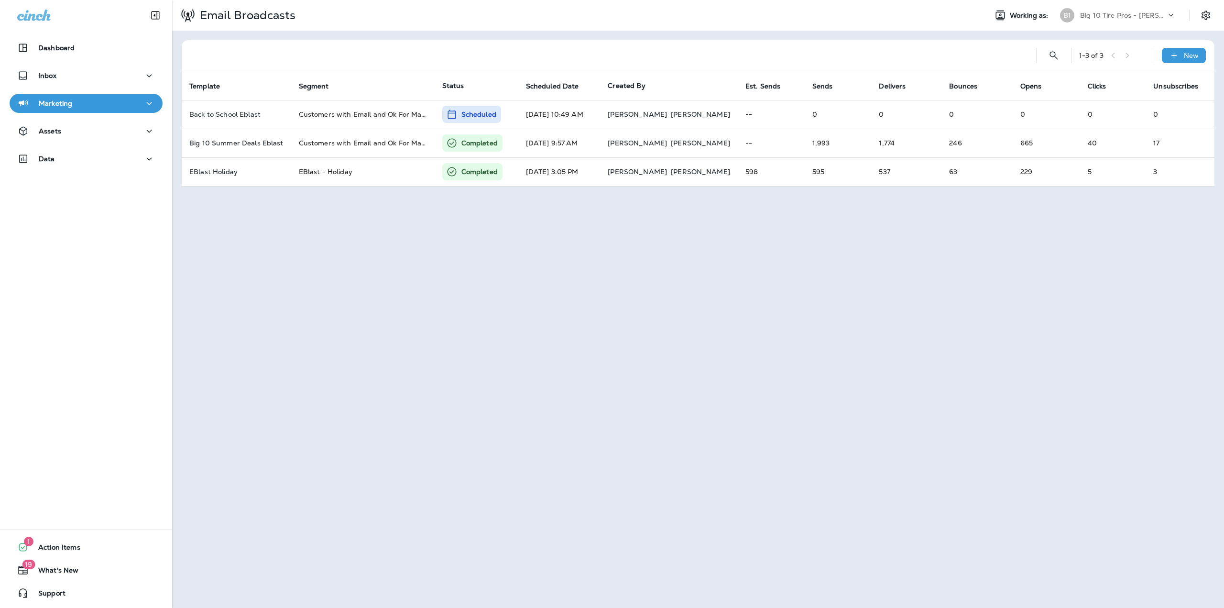
click at [1129, 15] on p "Big 10 Tire Pros - Jackson" at bounding box center [1123, 15] width 86 height 8
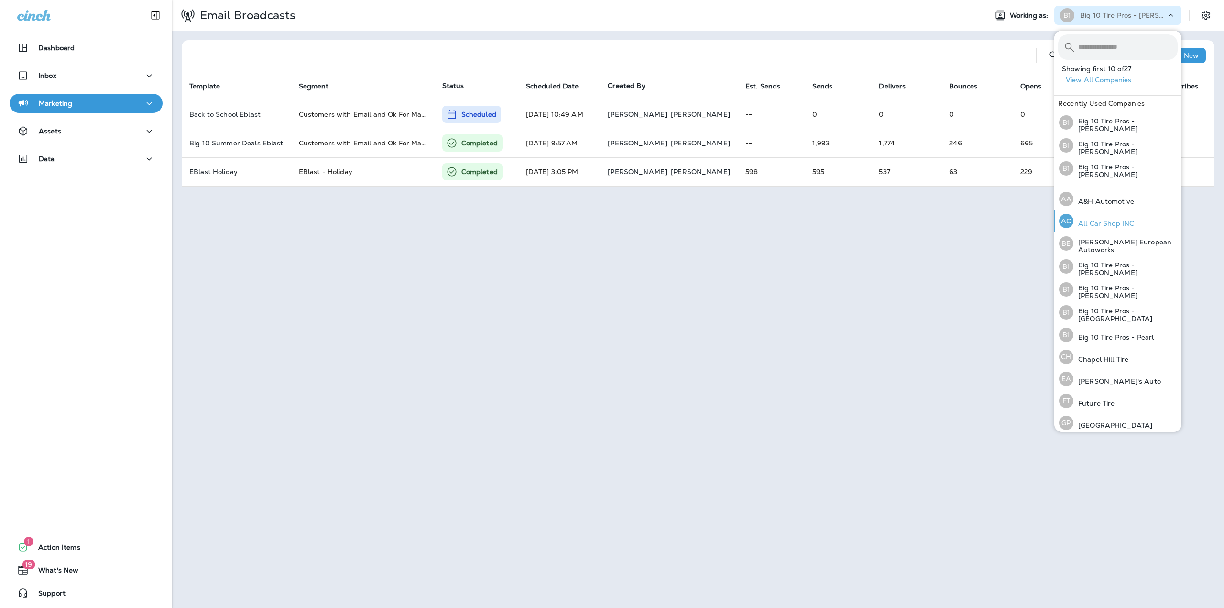
click at [1099, 219] on p "All Car Shop INC" at bounding box center [1103, 223] width 61 height 8
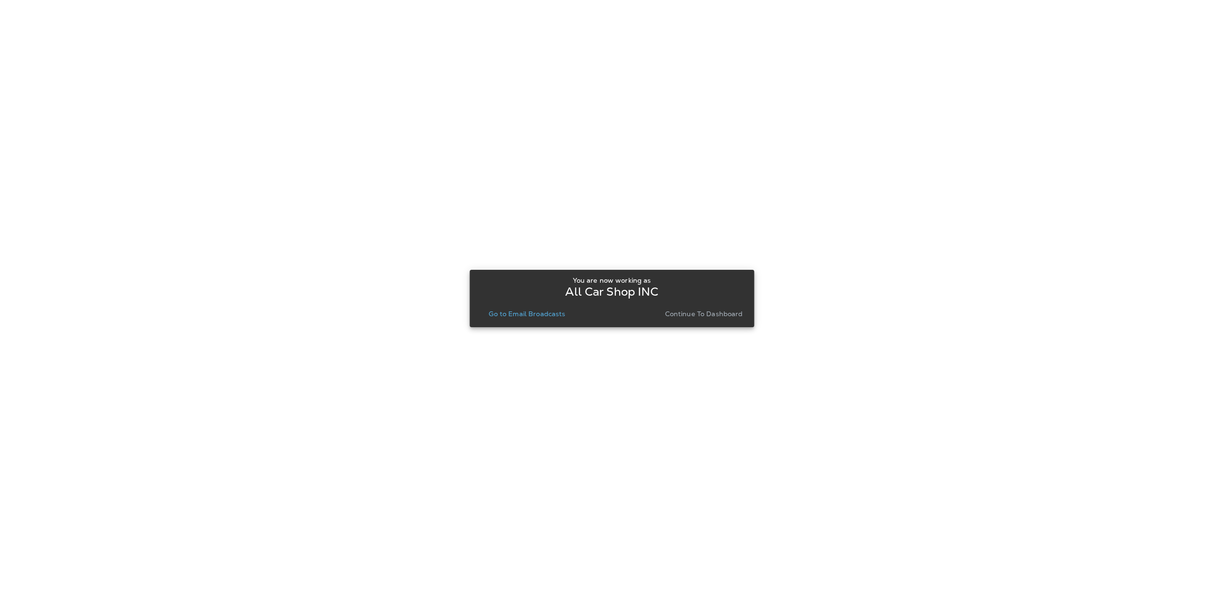
click at [514, 308] on button "Go to Email Broadcasts" at bounding box center [527, 313] width 84 height 13
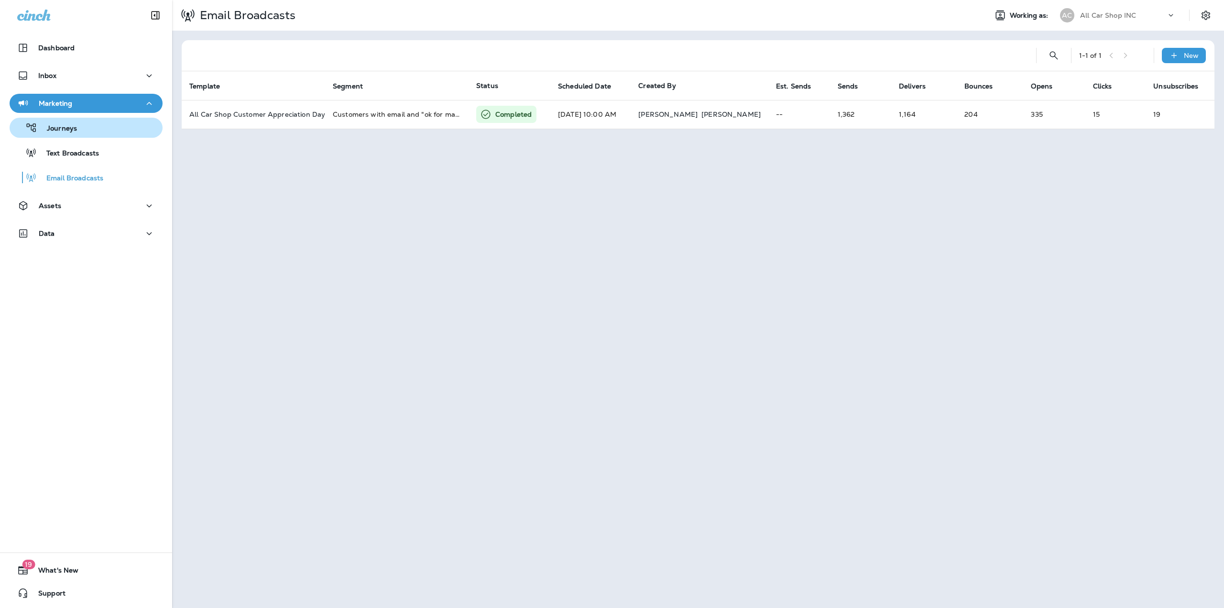
click at [87, 130] on div "Journeys" at bounding box center [85, 127] width 145 height 14
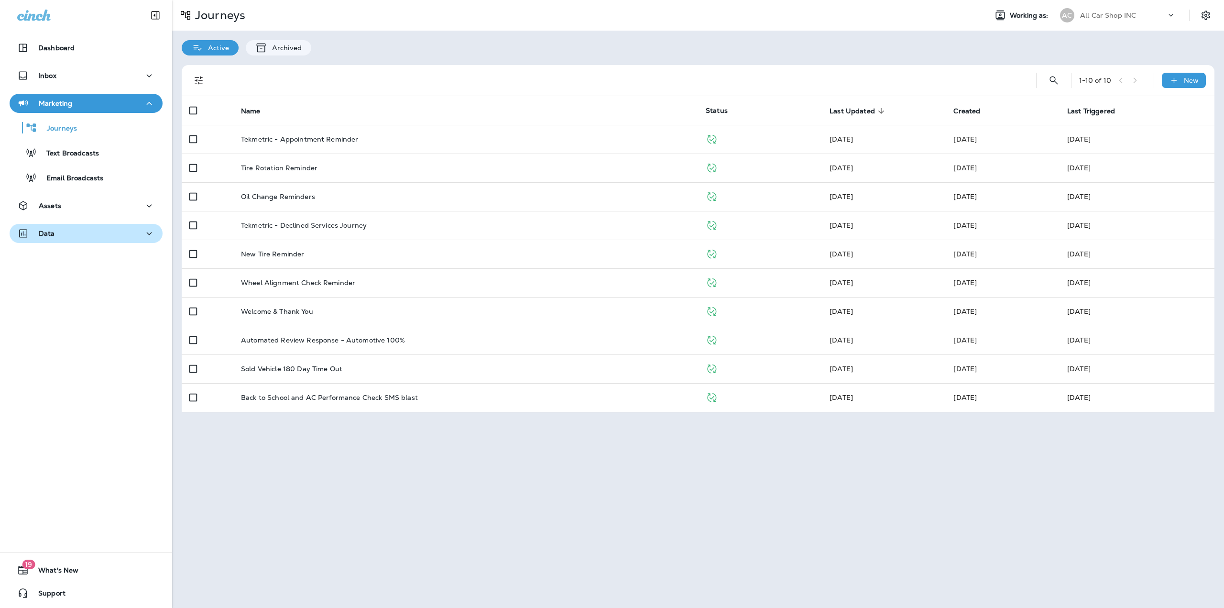
click at [76, 240] on button "Data" at bounding box center [86, 233] width 153 height 19
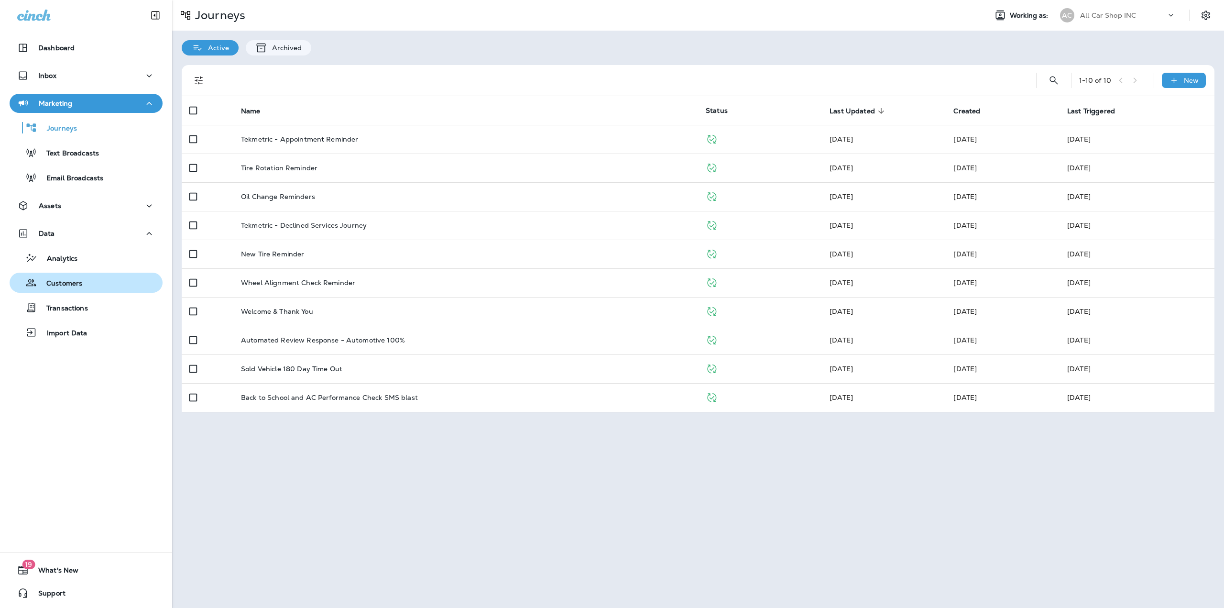
click at [70, 281] on p "Customers" at bounding box center [59, 283] width 45 height 9
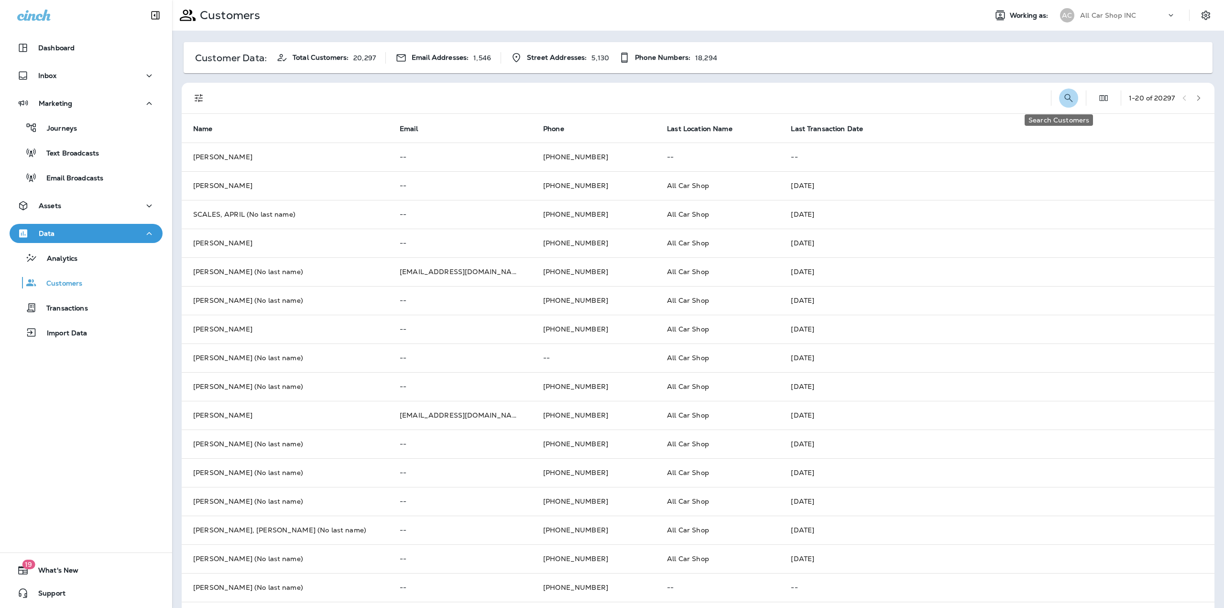
click at [1063, 101] on icon "Search Customers" at bounding box center [1068, 97] width 11 height 11
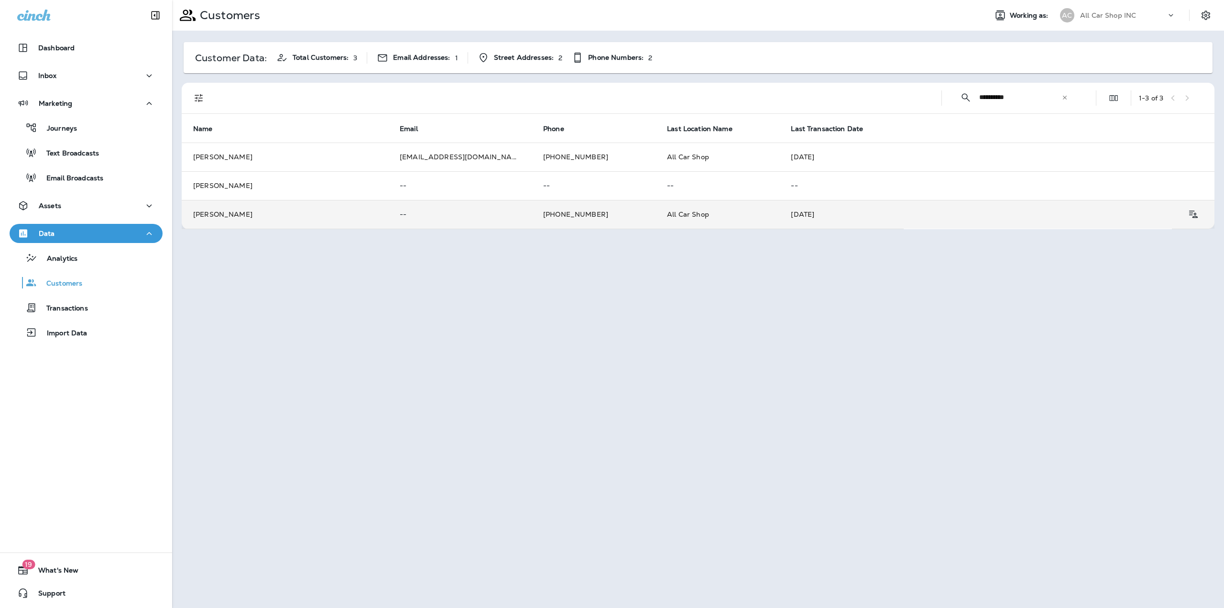
type input "**********"
click at [329, 208] on td "rick leone" at bounding box center [285, 214] width 206 height 29
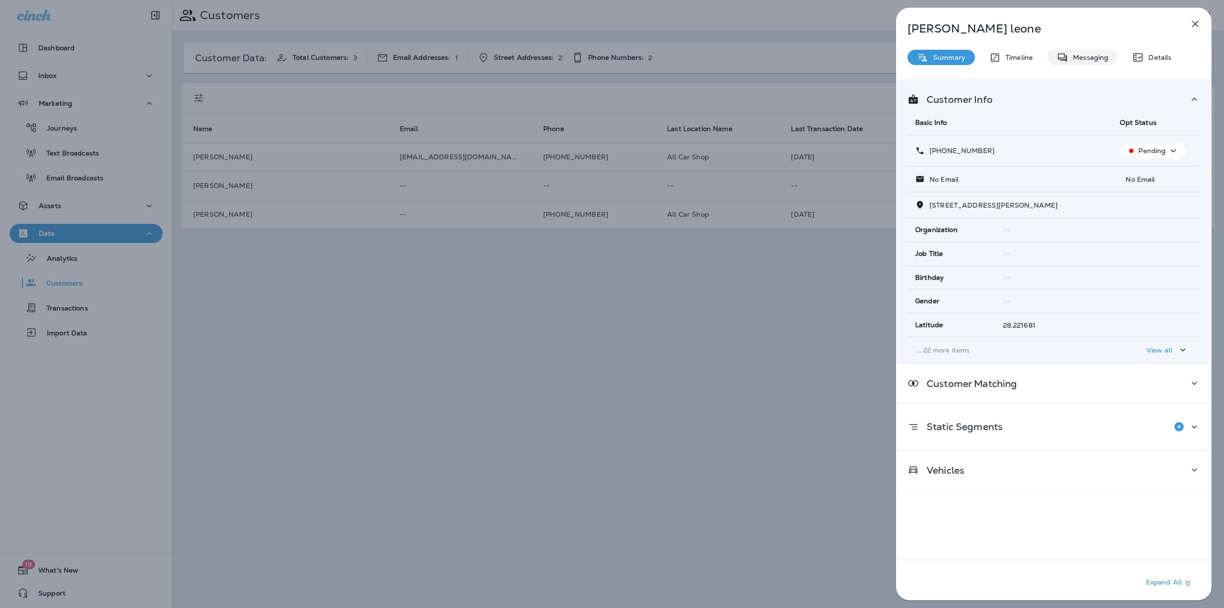
click at [1081, 63] on div "Messaging" at bounding box center [1082, 57] width 71 height 15
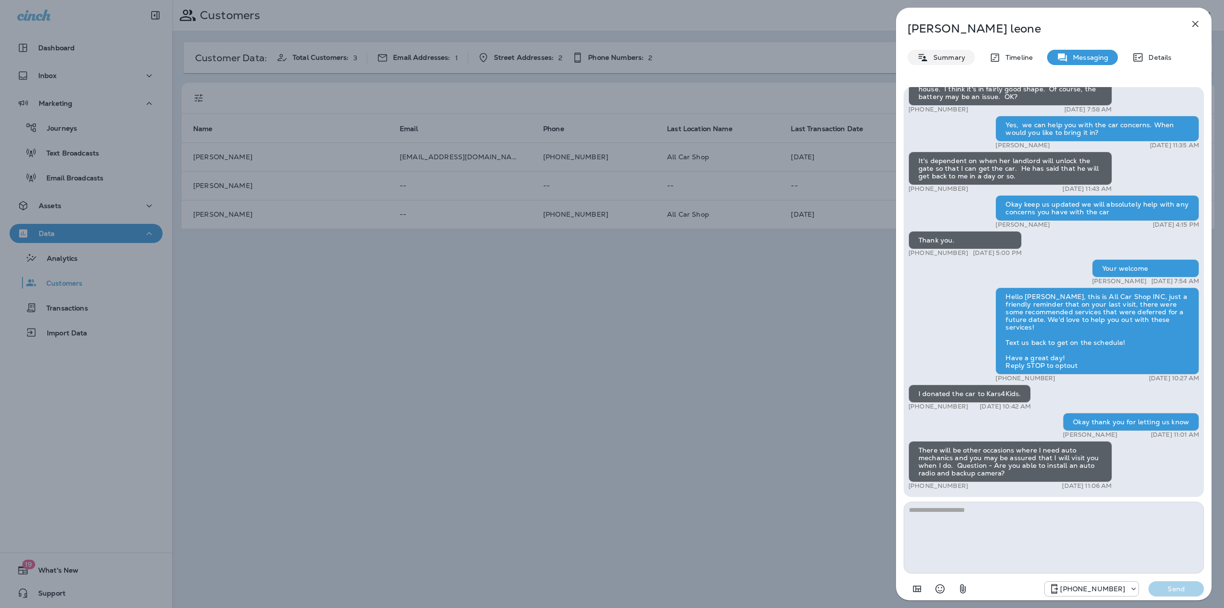
click at [956, 57] on p "Summary" at bounding box center [946, 58] width 37 height 8
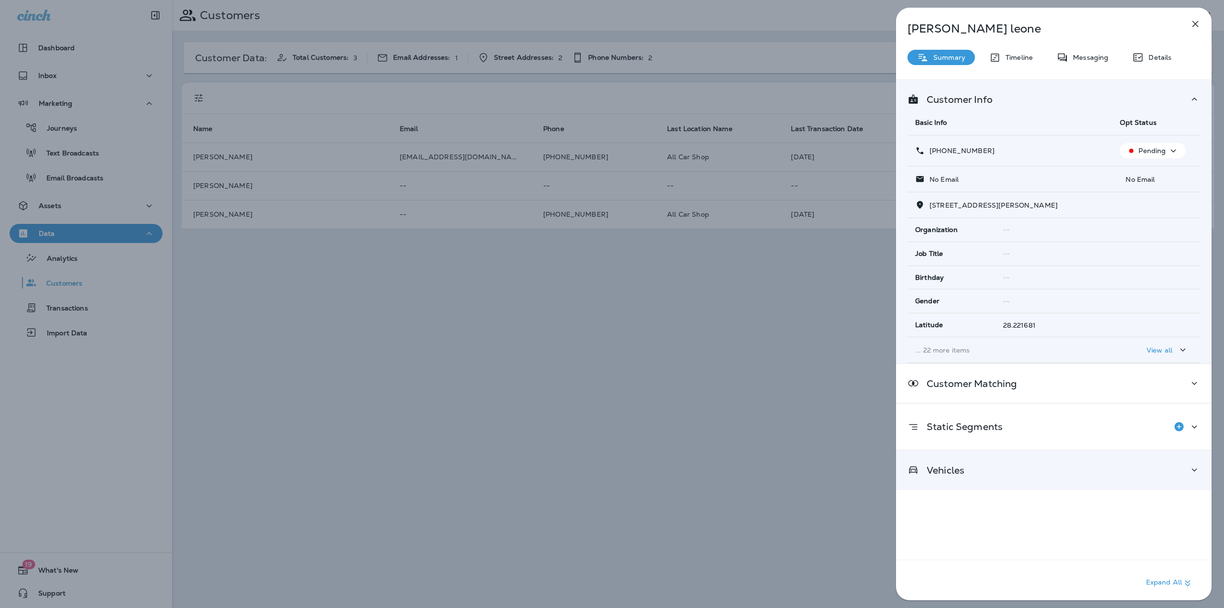
click at [1191, 468] on icon at bounding box center [1193, 470] width 11 height 12
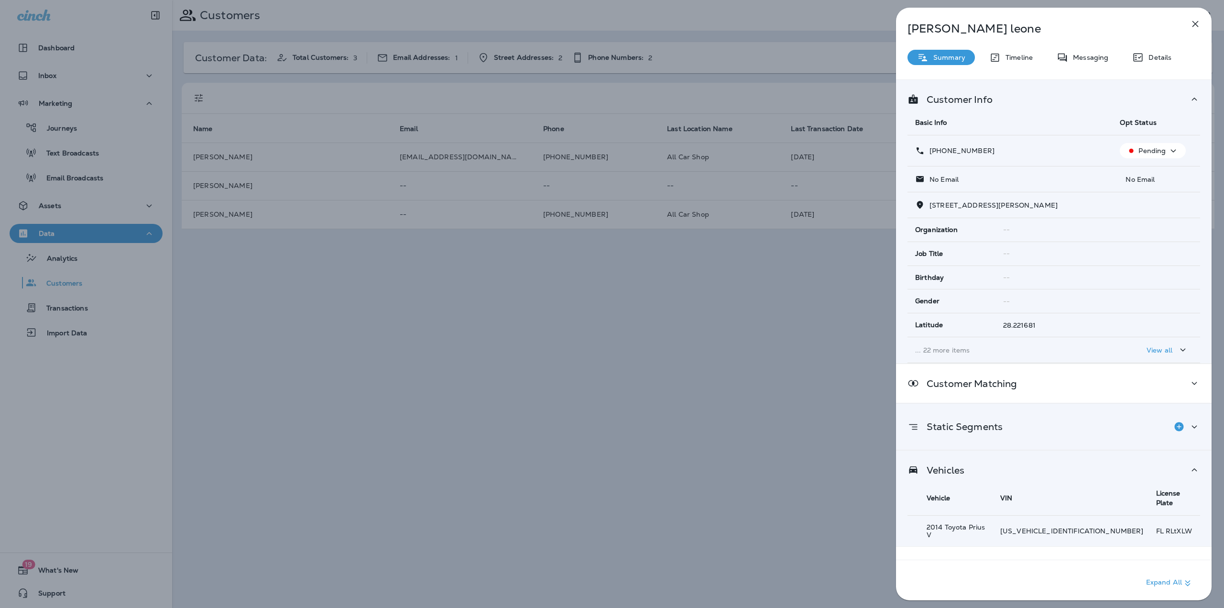
click at [1175, 424] on icon "Add to Static Segment" at bounding box center [1178, 426] width 9 height 9
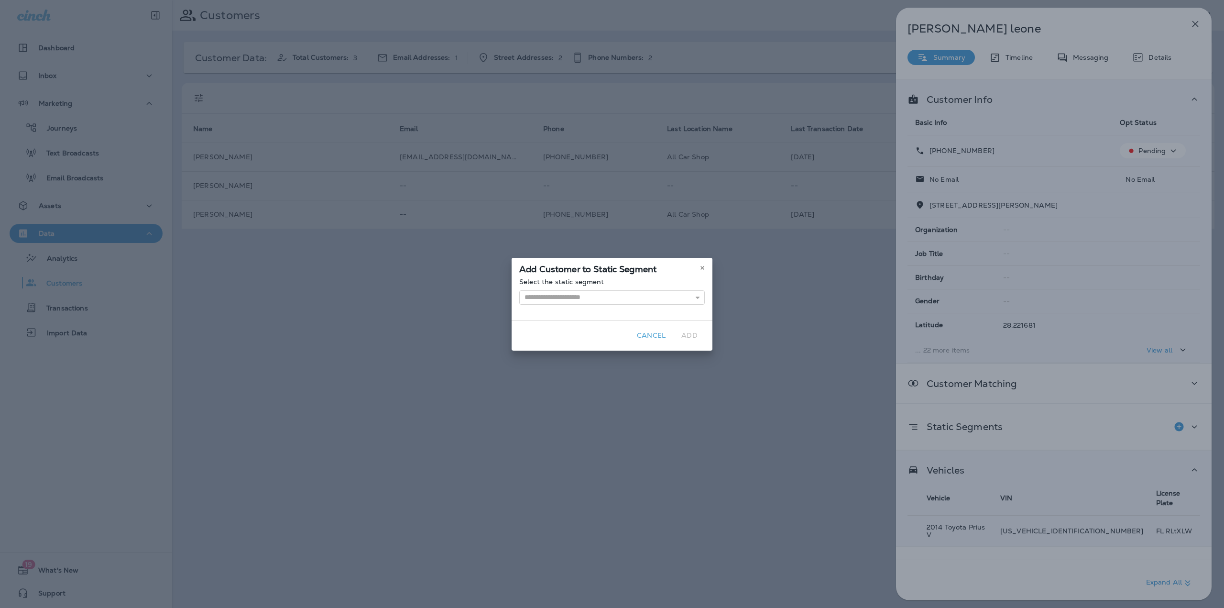
click at [590, 305] on div "Select the static segment AC performance check SMS blast customers back to scho…" at bounding box center [611, 299] width 201 height 42
click at [590, 301] on input "text" at bounding box center [611, 297] width 185 height 14
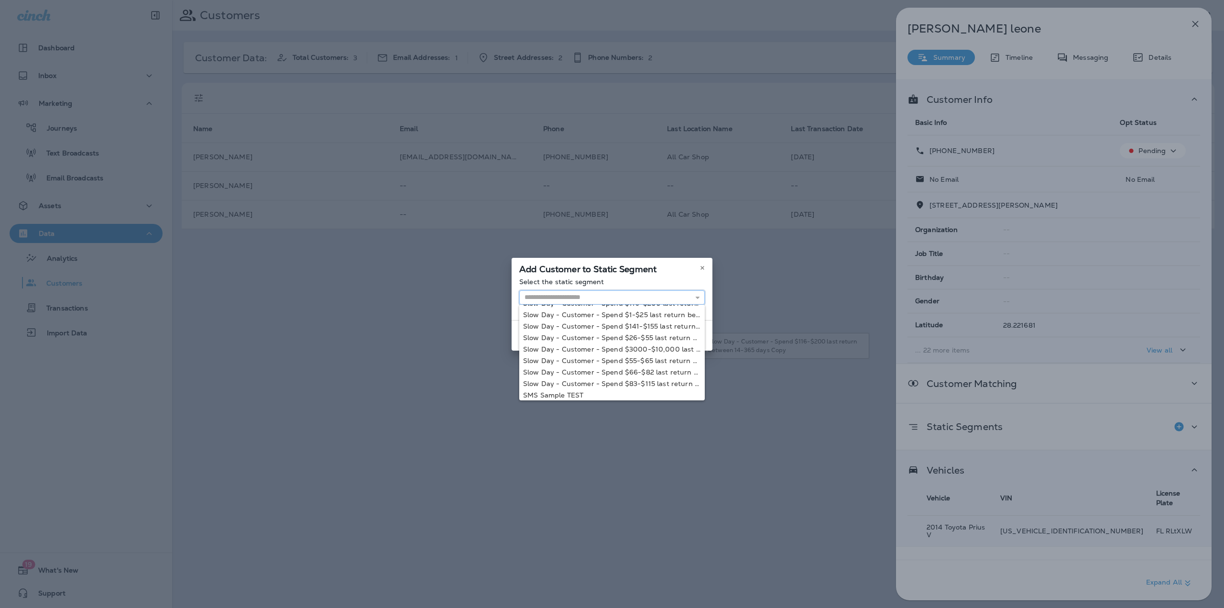
scroll to position [81, 0]
type input "**********"
click at [572, 392] on div "**********" at bounding box center [612, 304] width 1224 height 608
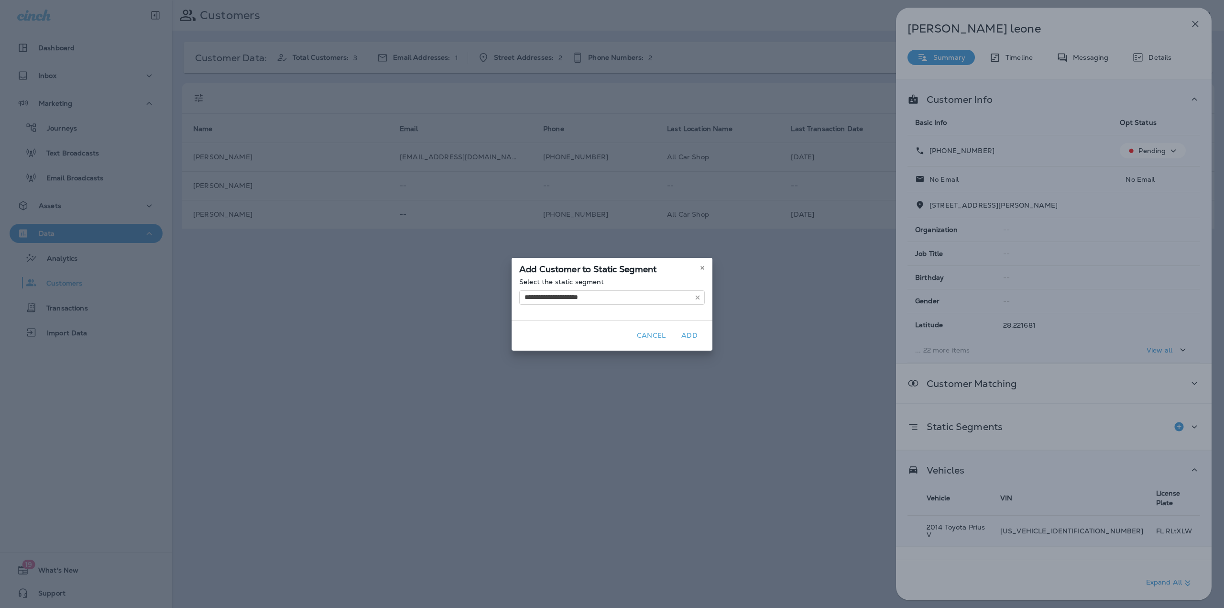
click at [689, 336] on button "Add" at bounding box center [689, 335] width 31 height 15
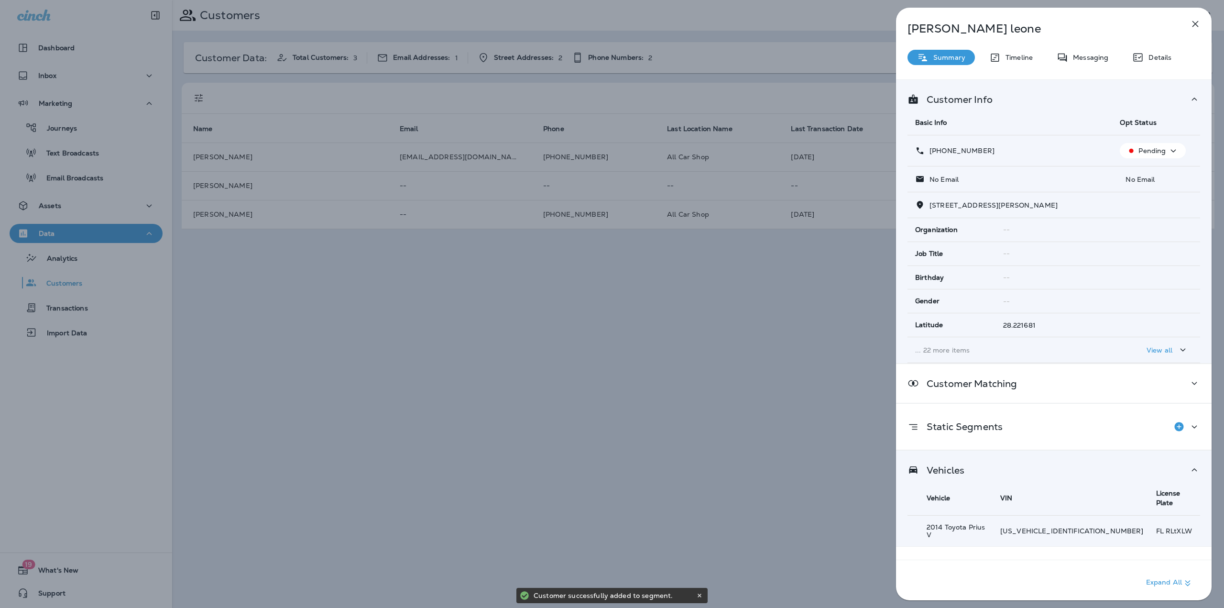
click at [1194, 21] on icon "button" at bounding box center [1194, 23] width 11 height 11
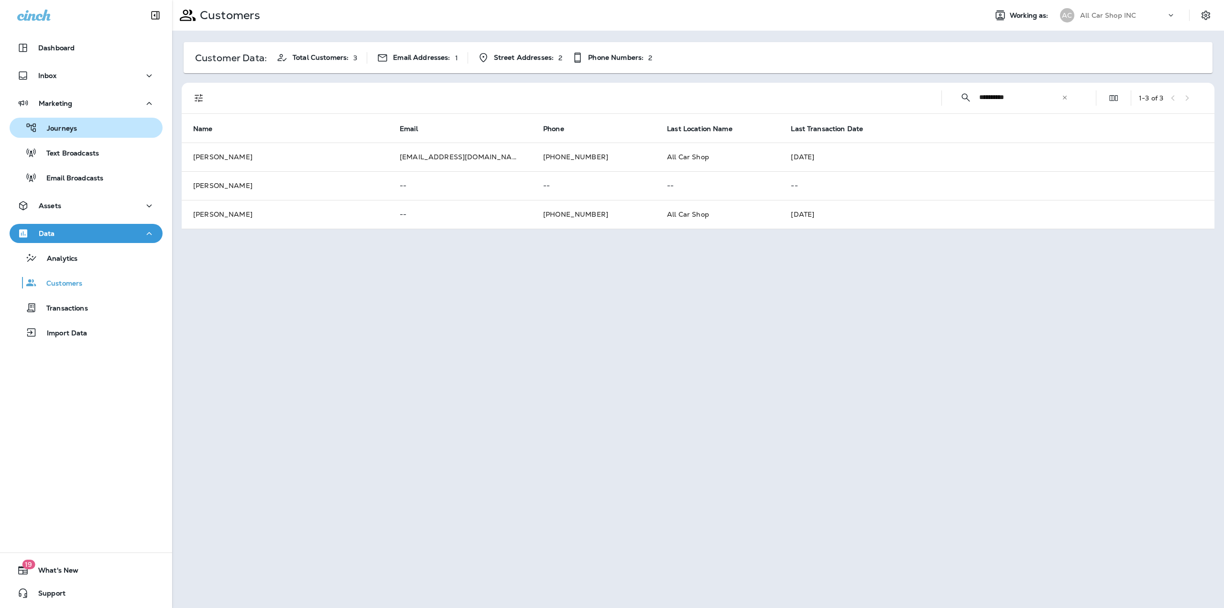
click at [114, 131] on div "Journeys" at bounding box center [85, 127] width 145 height 14
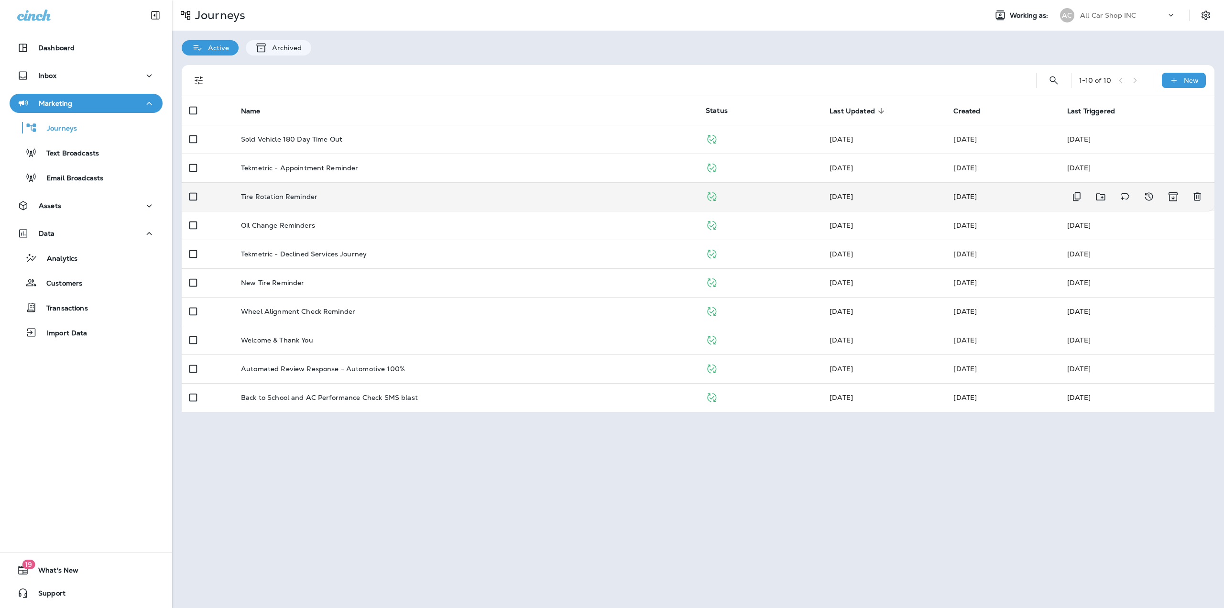
click at [277, 209] on td "Tire Rotation Reminder" at bounding box center [465, 196] width 465 height 29
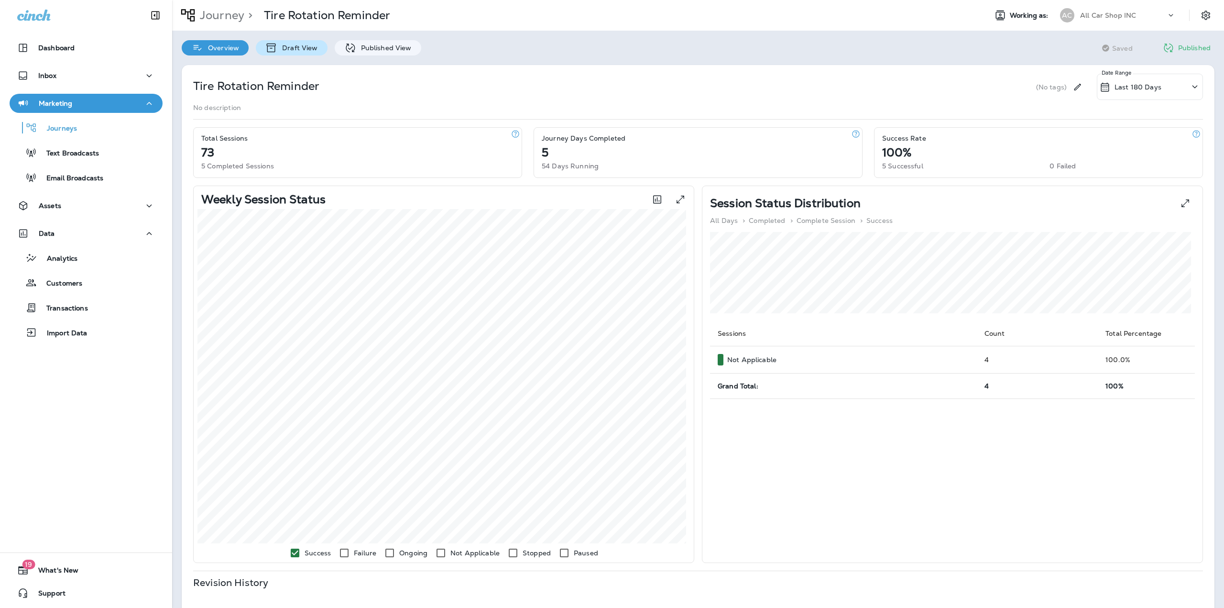
click at [287, 46] on p "Draft View" at bounding box center [297, 48] width 40 height 8
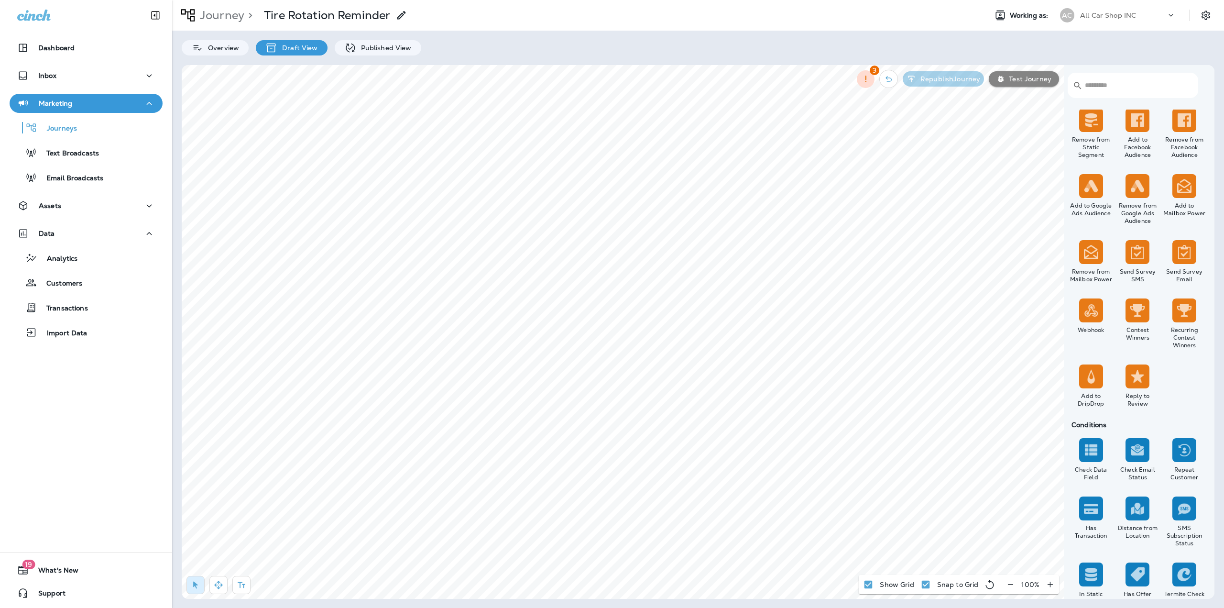
scroll to position [650, 0]
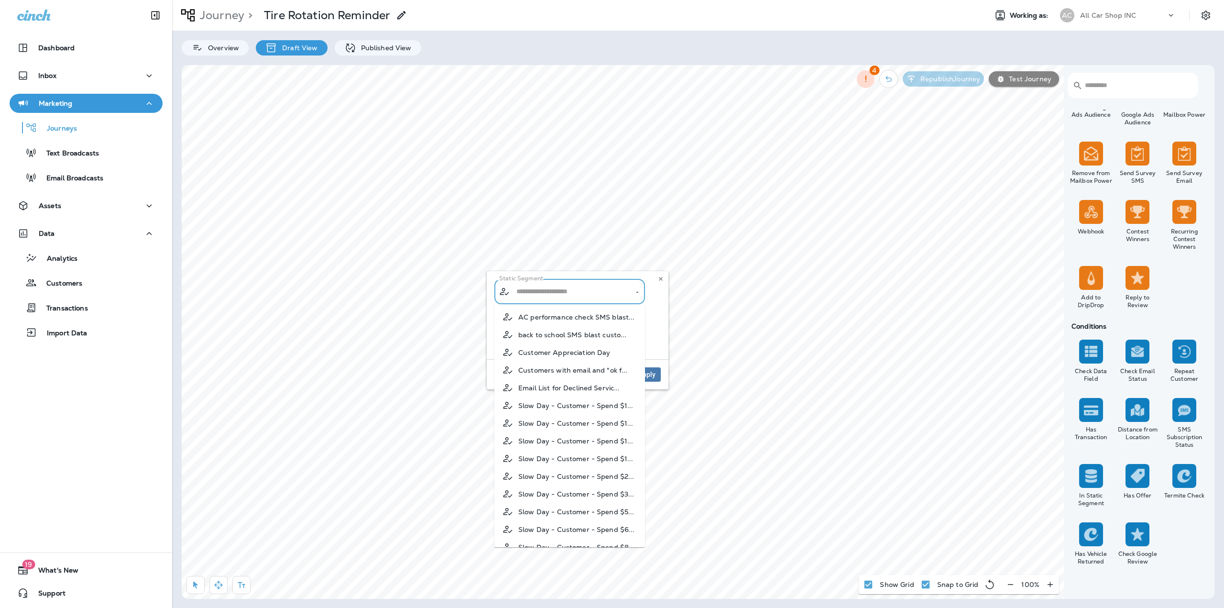
click at [526, 293] on input "text" at bounding box center [570, 291] width 112 height 17
click at [562, 531] on span "Sold Vehicle Customers" at bounding box center [557, 535] width 78 height 8
type input "**********"
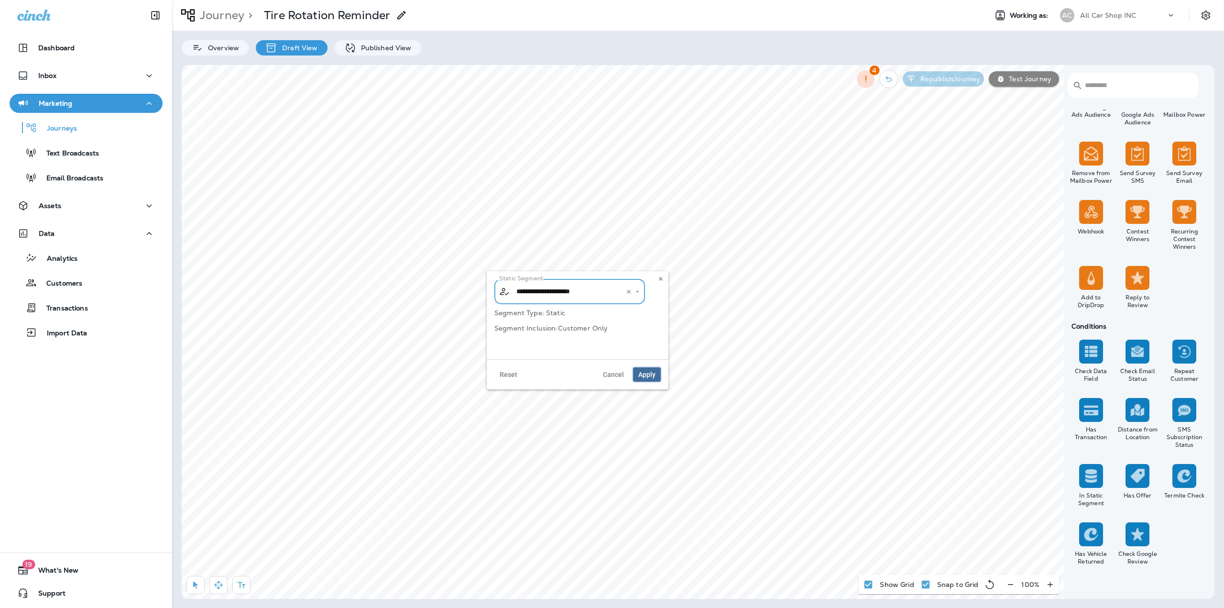
click at [645, 373] on span "Apply" at bounding box center [646, 374] width 17 height 7
click at [494, 307] on div "In Static Segment Yes No" at bounding box center [554, 298] width 134 height 54
click at [595, 341] on span "Apply" at bounding box center [598, 340] width 17 height 7
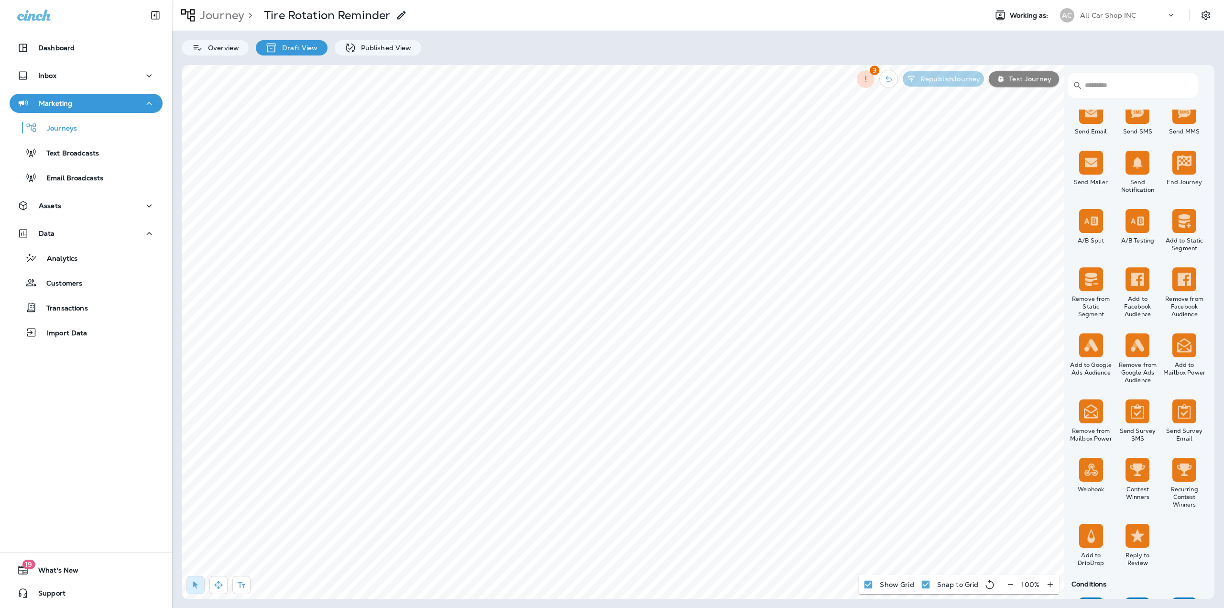
scroll to position [363, 0]
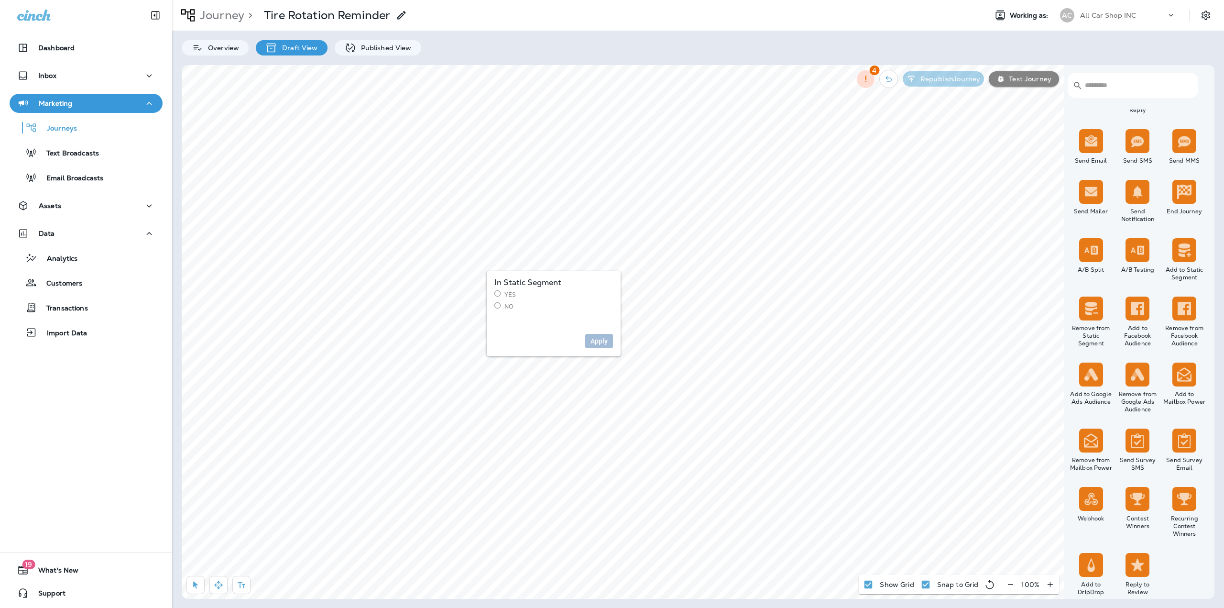
click at [508, 295] on label "Yes" at bounding box center [553, 294] width 119 height 8
click at [600, 337] on span "Apply" at bounding box center [598, 340] width 17 height 7
click at [404, 185] on label "No" at bounding box center [456, 187] width 119 height 8
click at [502, 218] on span "Apply" at bounding box center [501, 221] width 17 height 7
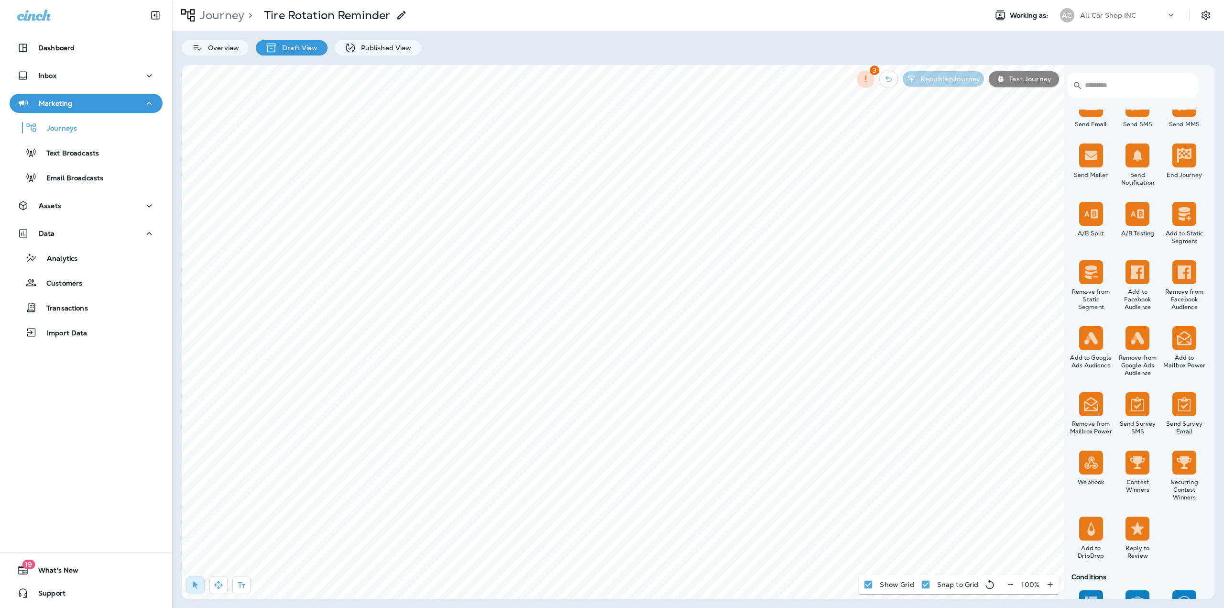
scroll to position [650, 0]
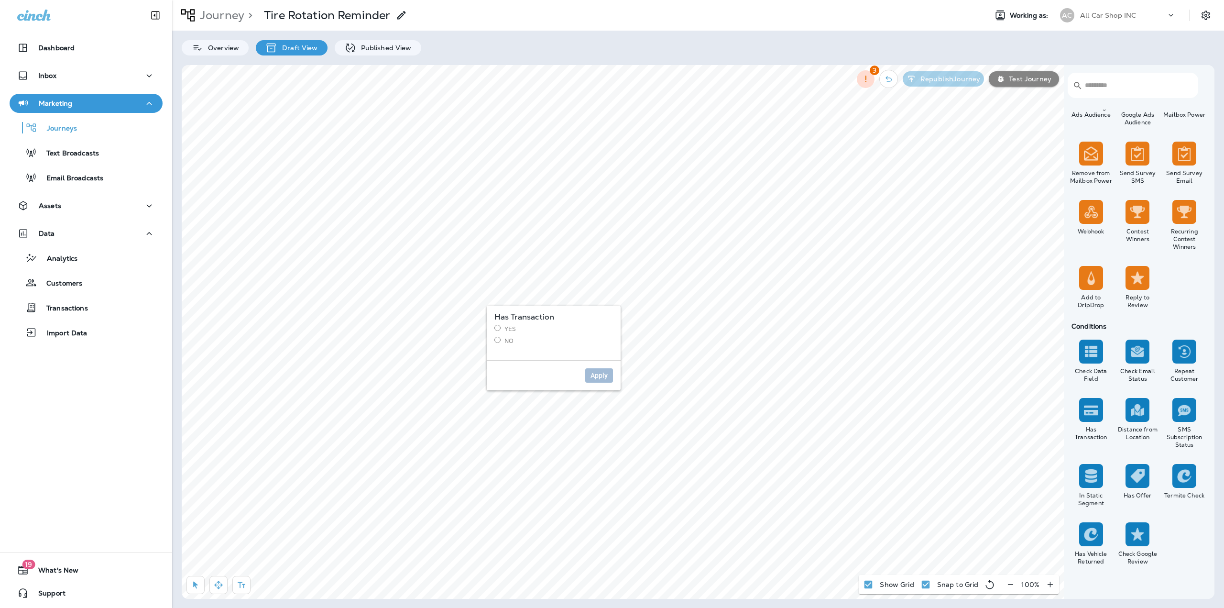
click at [509, 326] on label "Yes" at bounding box center [553, 329] width 119 height 8
click at [591, 378] on span "Apply" at bounding box center [598, 375] width 17 height 7
click at [504, 341] on label "No" at bounding box center [553, 341] width 119 height 8
click at [598, 372] on span "Apply" at bounding box center [598, 375] width 17 height 7
click at [514, 411] on label "Yes" at bounding box center [553, 410] width 119 height 8
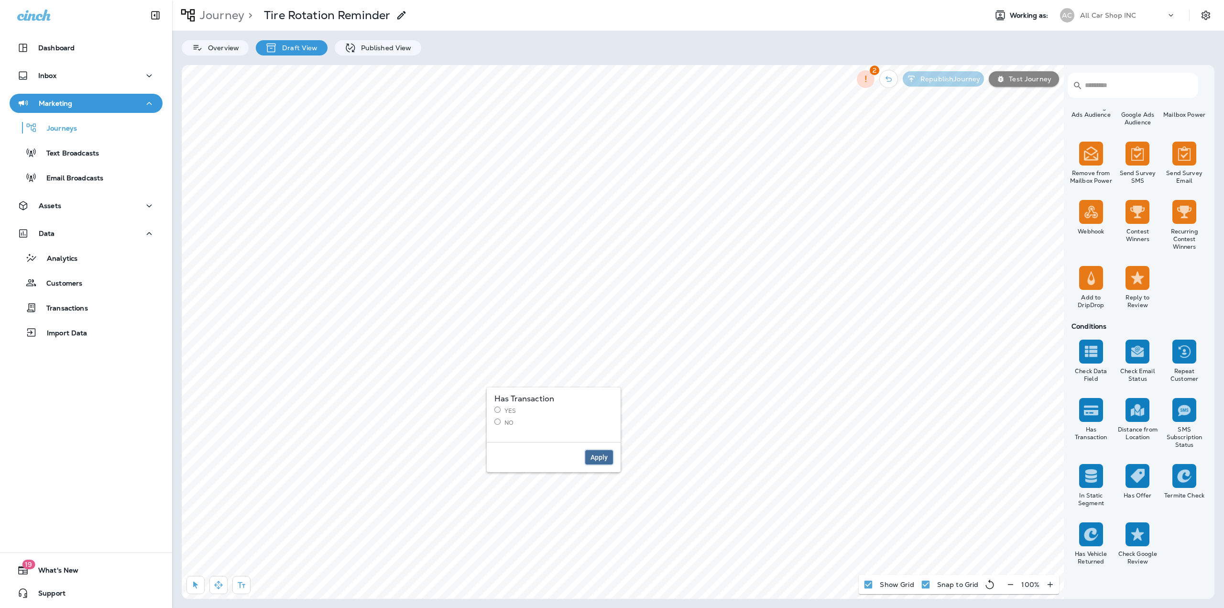
click at [591, 456] on span "Apply" at bounding box center [598, 457] width 17 height 7
click at [502, 422] on label "No" at bounding box center [553, 422] width 119 height 8
click at [594, 457] on span "Apply" at bounding box center [598, 457] width 17 height 7
click at [537, 326] on input "text" at bounding box center [570, 326] width 112 height 17
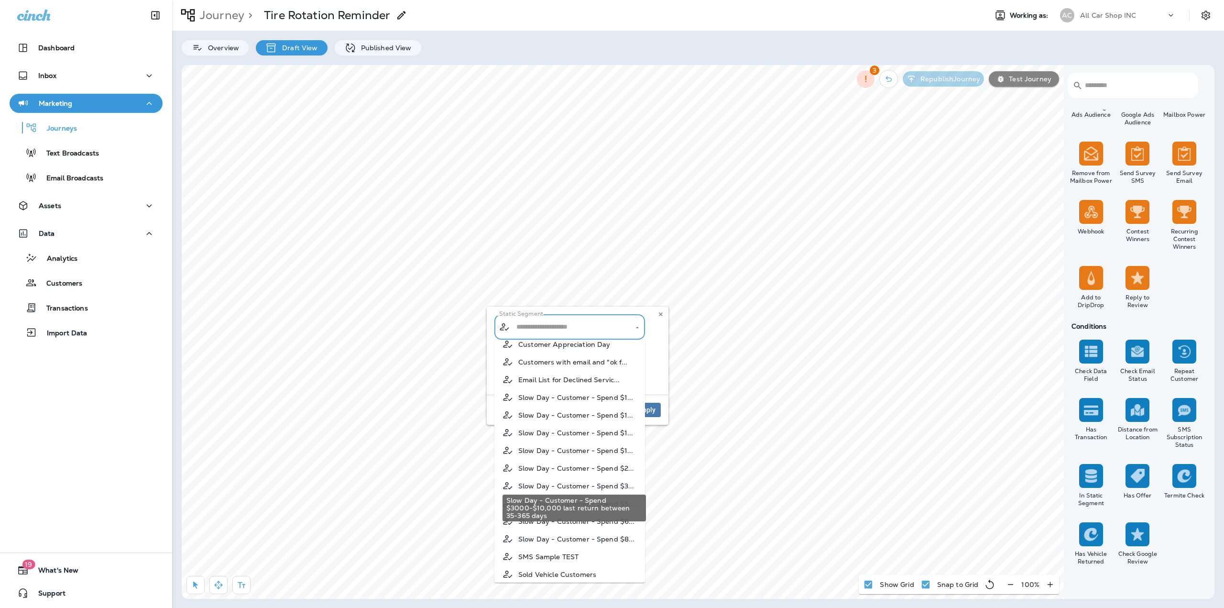
scroll to position [58, 0]
click at [555, 566] on span "Sold Vehicle Customers" at bounding box center [557, 570] width 78 height 8
type input "**********"
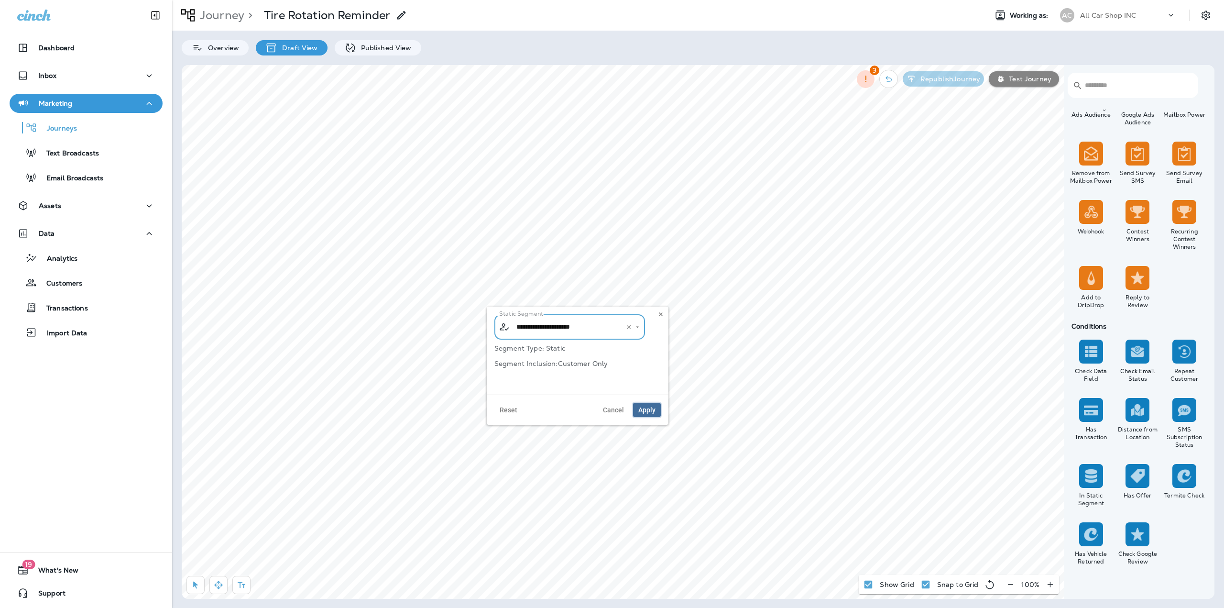
click at [648, 411] on span "Apply" at bounding box center [646, 409] width 17 height 7
click at [595, 275] on button "Apply" at bounding box center [599, 280] width 28 height 14
click at [505, 278] on label "No" at bounding box center [553, 278] width 119 height 8
click at [592, 305] on div "Apply" at bounding box center [554, 313] width 134 height 30
click at [593, 310] on span "Apply" at bounding box center [598, 313] width 17 height 7
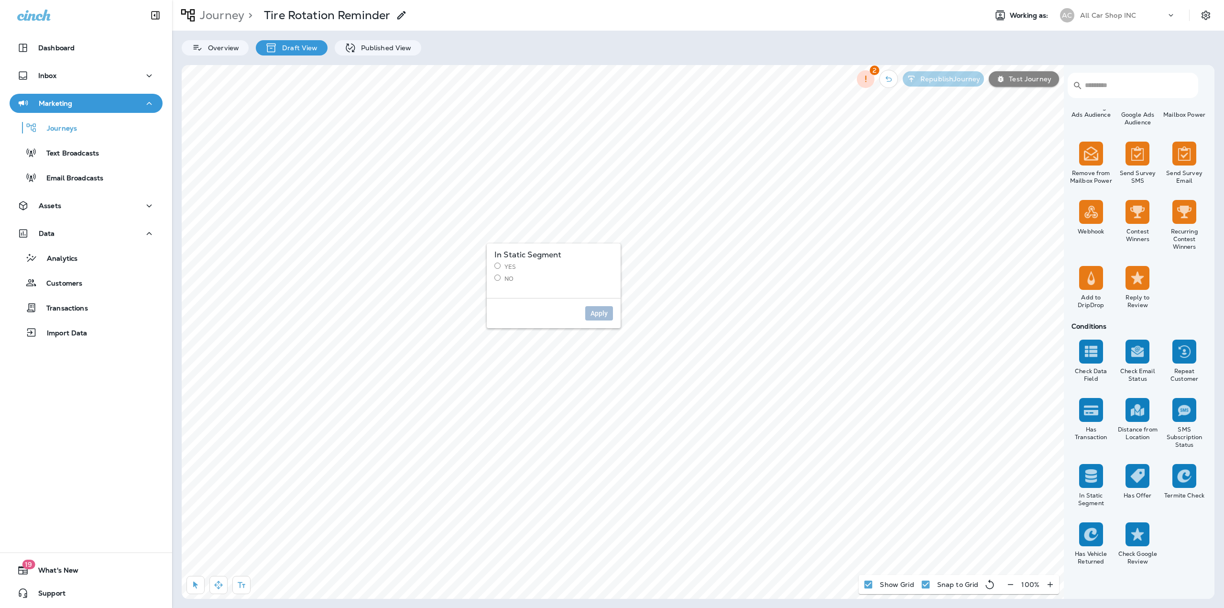
click at [505, 263] on label "Yes" at bounding box center [553, 266] width 119 height 8
click at [601, 311] on span "Apply" at bounding box center [598, 313] width 17 height 7
click at [436, 271] on select "**********" at bounding box center [482, 270] width 166 height 14
select select "**********"
click at [399, 263] on select "**********" at bounding box center [482, 270] width 166 height 14
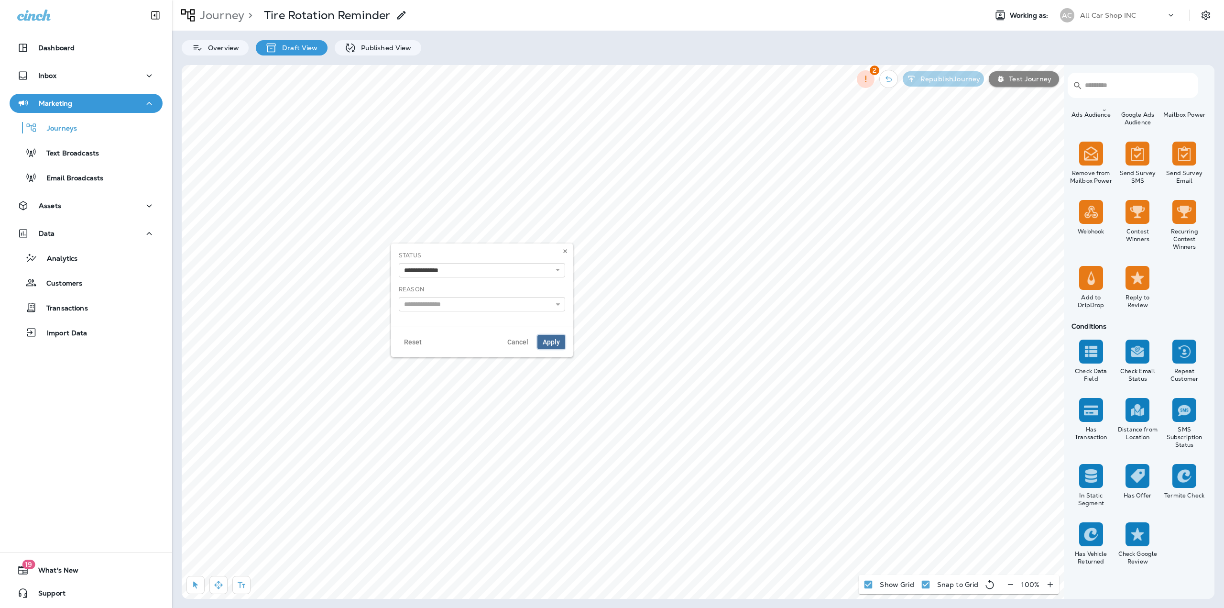
click at [550, 342] on span "Apply" at bounding box center [551, 341] width 17 height 7
click at [638, 224] on select "**********" at bounding box center [673, 219] width 166 height 14
select select "**********"
click at [590, 212] on select "**********" at bounding box center [673, 219] width 166 height 14
click at [737, 289] on span "Apply" at bounding box center [742, 290] width 17 height 7
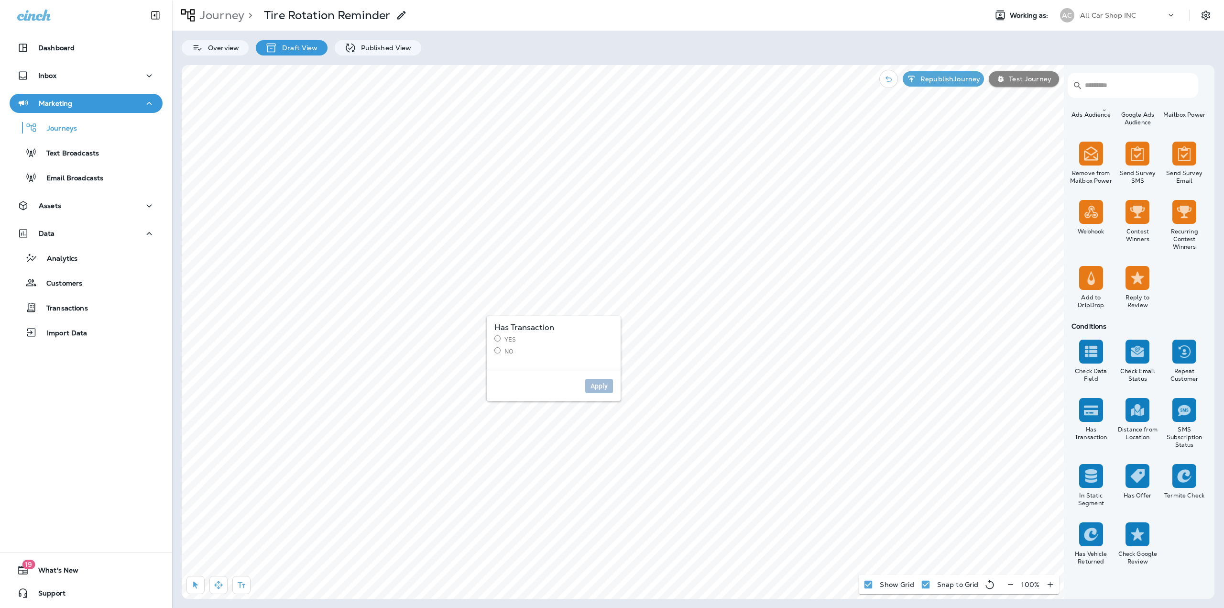
click at [500, 337] on label "Yes" at bounding box center [553, 339] width 119 height 8
click at [608, 383] on button "Apply" at bounding box center [599, 386] width 28 height 14
click at [507, 351] on label "No" at bounding box center [553, 351] width 119 height 8
click at [593, 380] on button "Apply" at bounding box center [599, 386] width 28 height 14
click at [923, 81] on p "Republish Journey" at bounding box center [948, 79] width 64 height 8
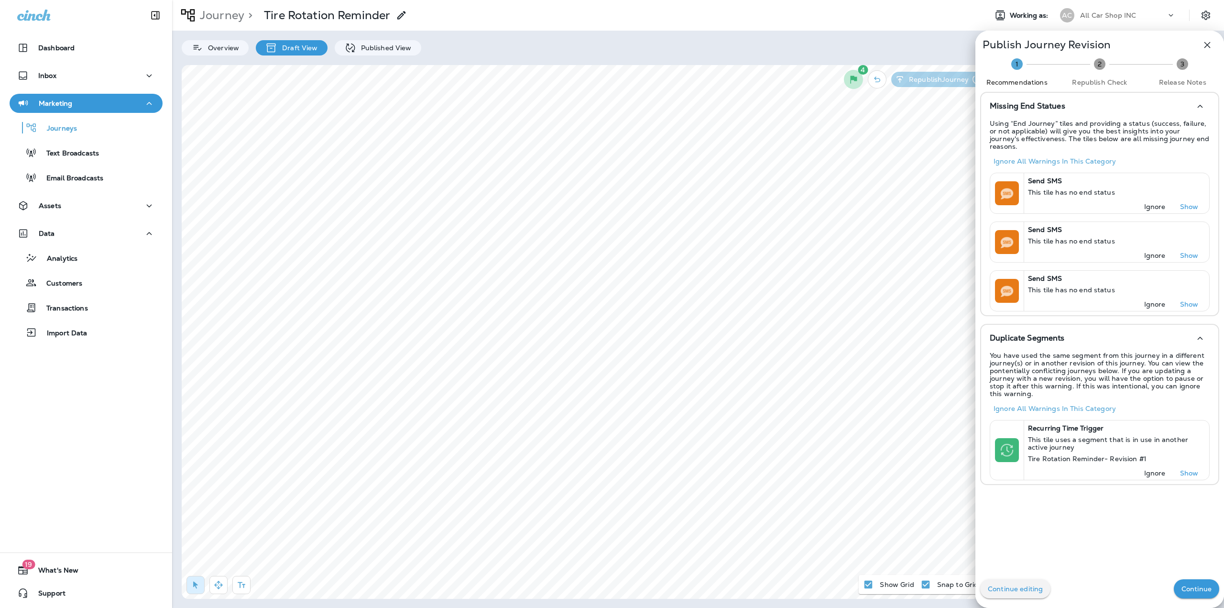
click at [1189, 582] on button "Continue" at bounding box center [1196, 588] width 45 height 19
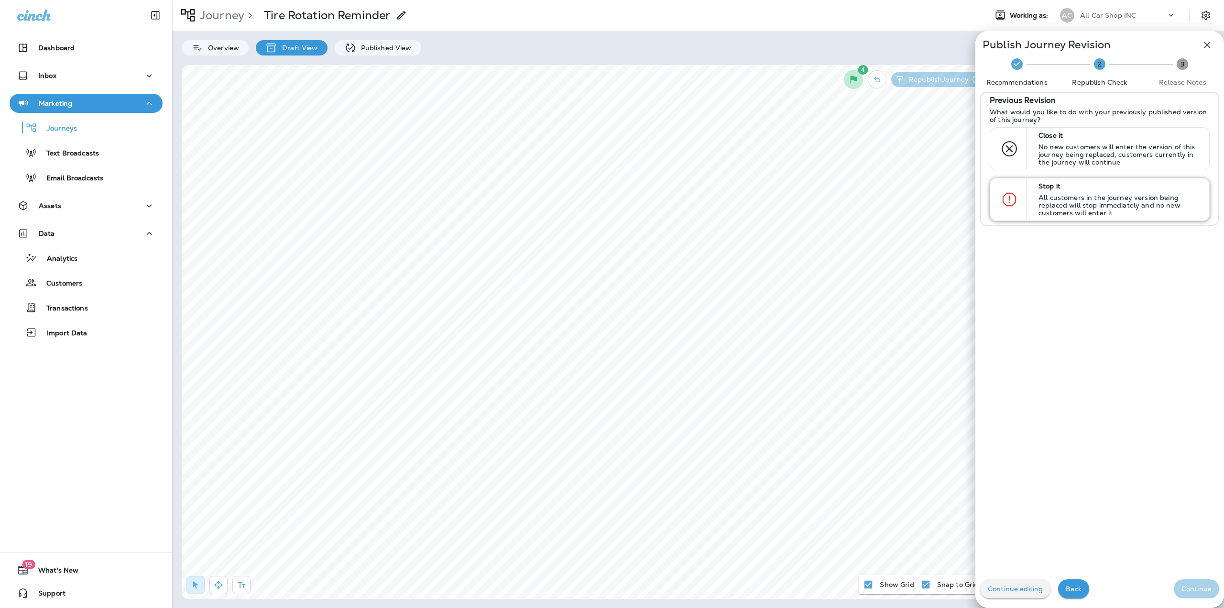
click at [1078, 180] on div "Stop it All customers in the journey version being replaced will stop immediate…" at bounding box center [1119, 199] width 170 height 42
click at [1077, 117] on p "What would you like to do with your previously published version of this journe…" at bounding box center [1099, 115] width 220 height 15
click at [1088, 136] on p "Close it" at bounding box center [1119, 135] width 162 height 8
click at [1174, 590] on button "Continue" at bounding box center [1196, 588] width 45 height 19
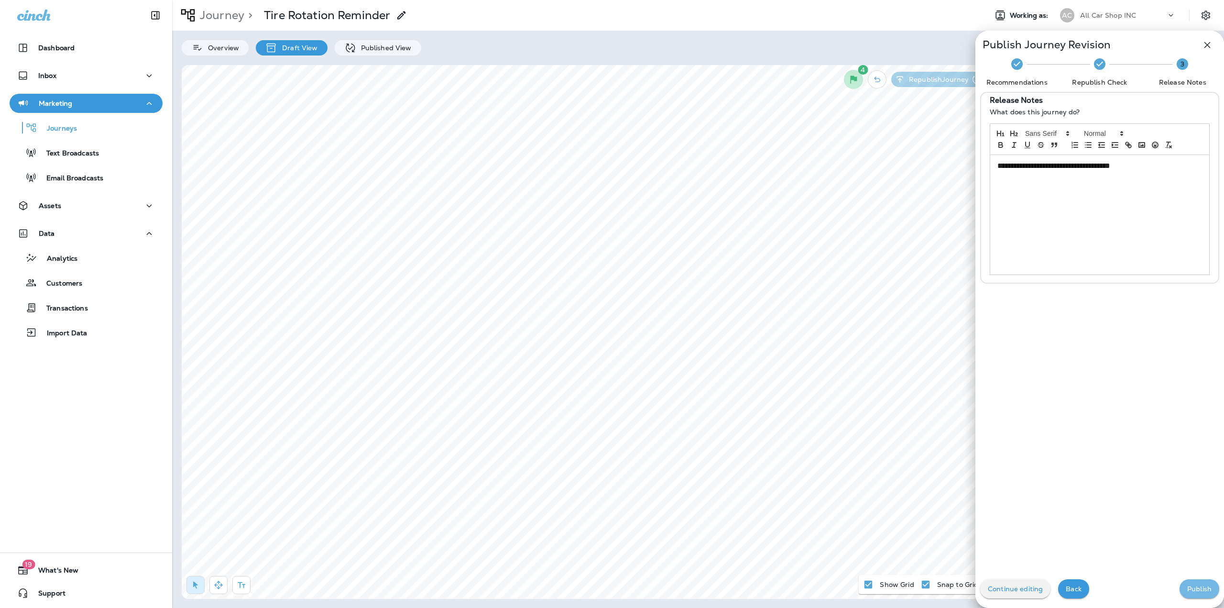
click at [1187, 589] on p "Publish" at bounding box center [1199, 589] width 24 height 8
